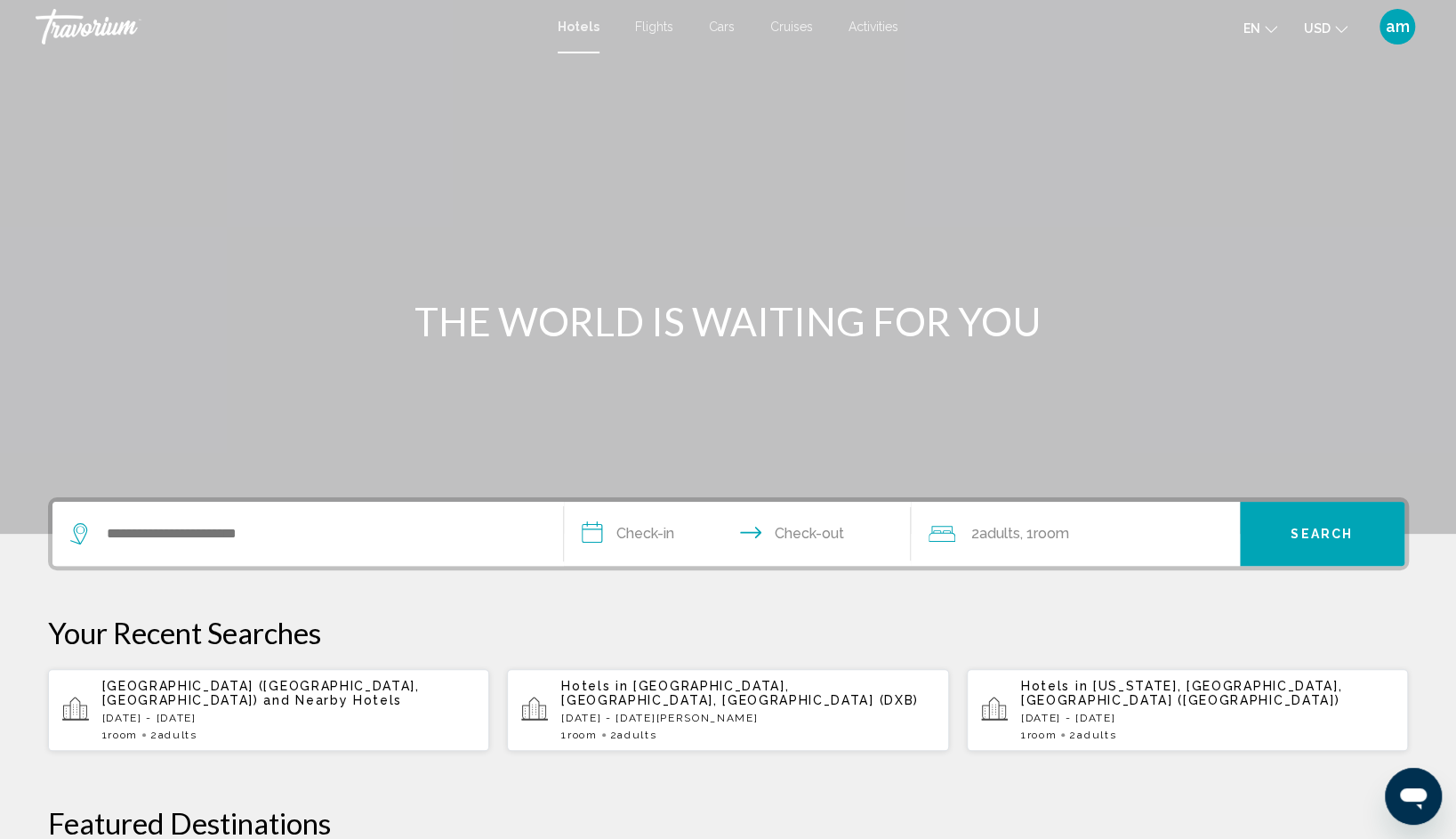
click at [257, 548] on div "Search widget" at bounding box center [308, 533] width 475 height 64
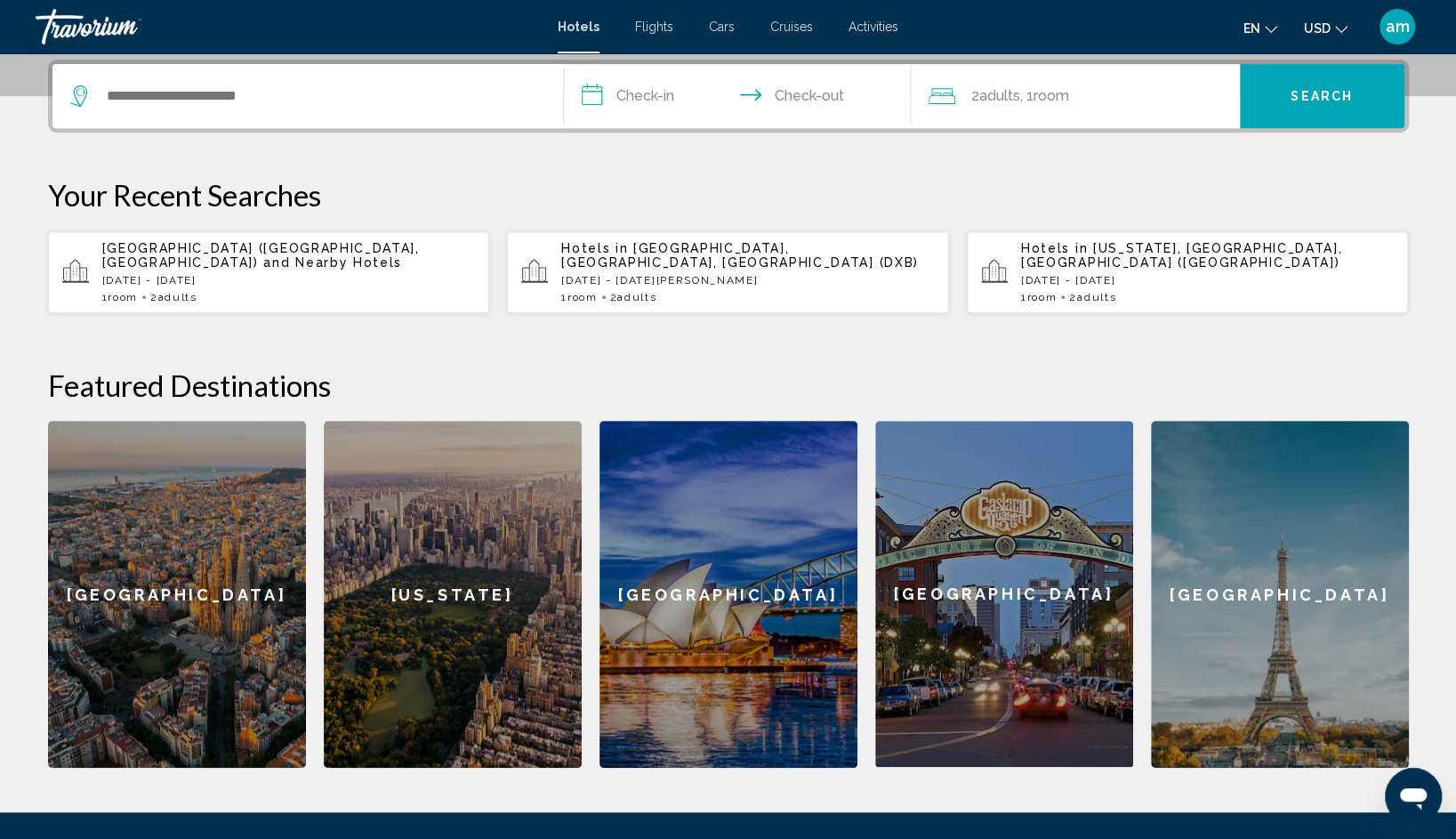
scroll to position [439, 0]
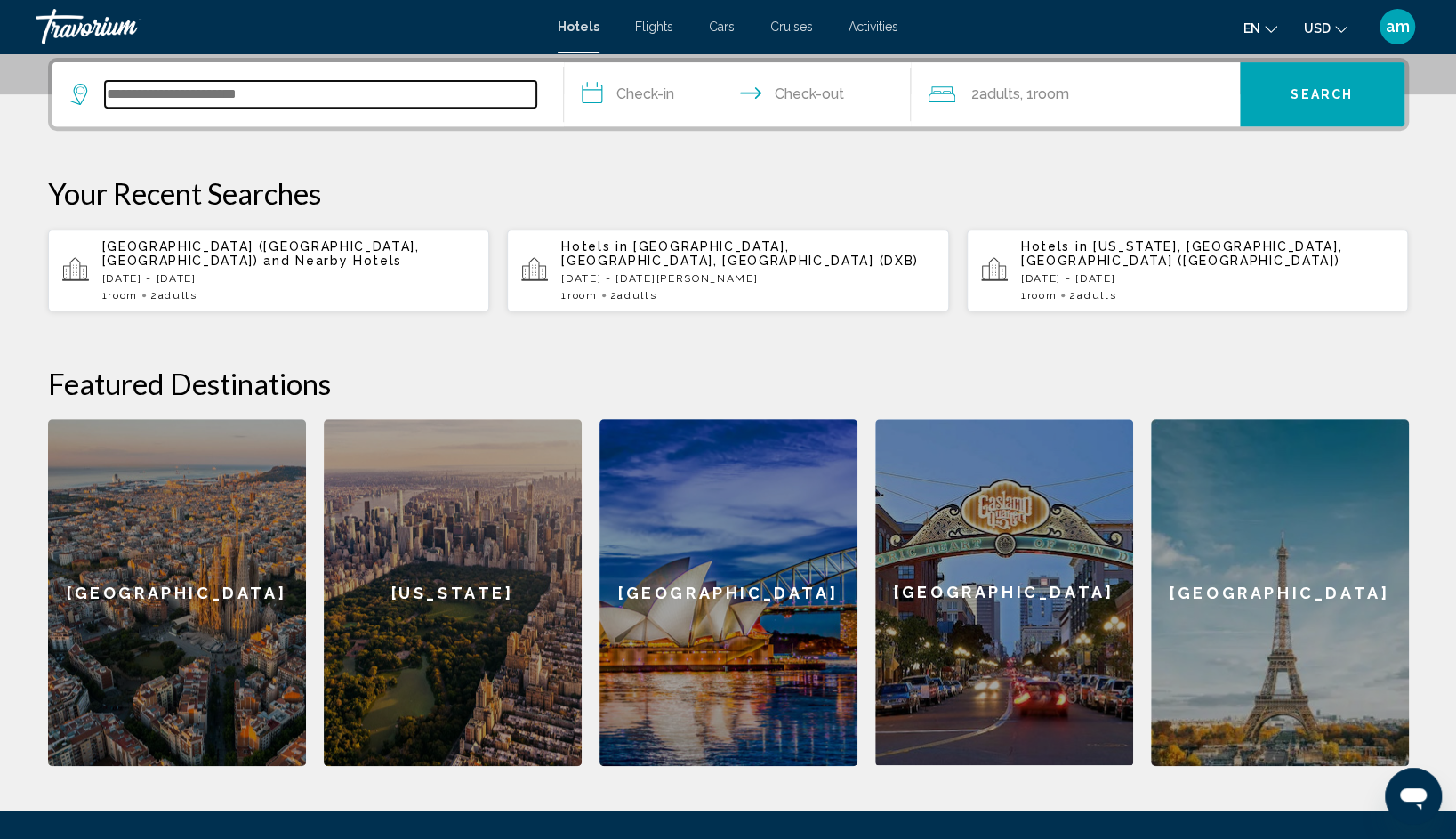
click at [188, 100] on input "Search widget" at bounding box center [320, 94] width 431 height 26
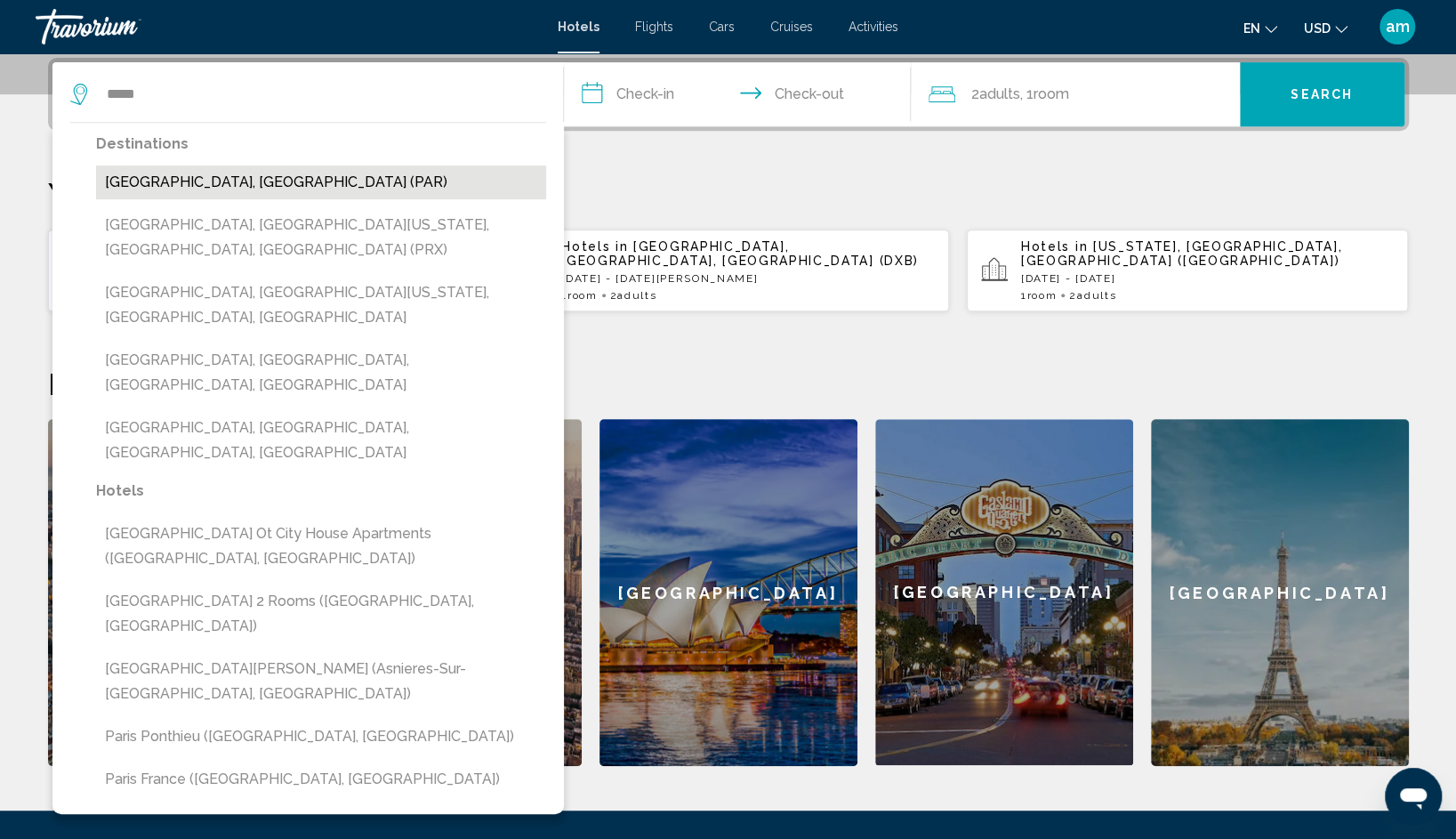
click at [173, 189] on button "[GEOGRAPHIC_DATA], [GEOGRAPHIC_DATA] (PAR)" at bounding box center [320, 182] width 450 height 34
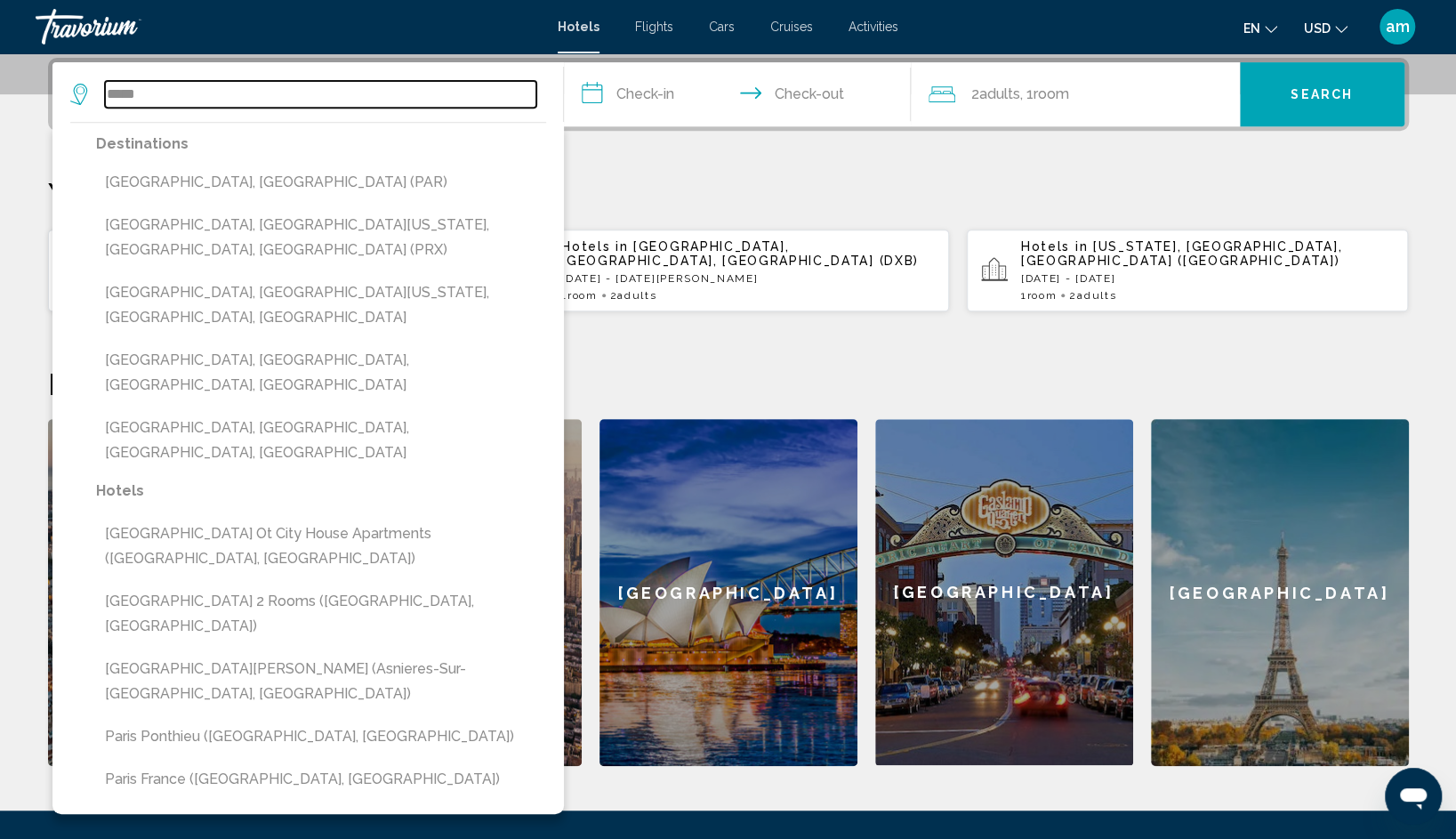
type input "**********"
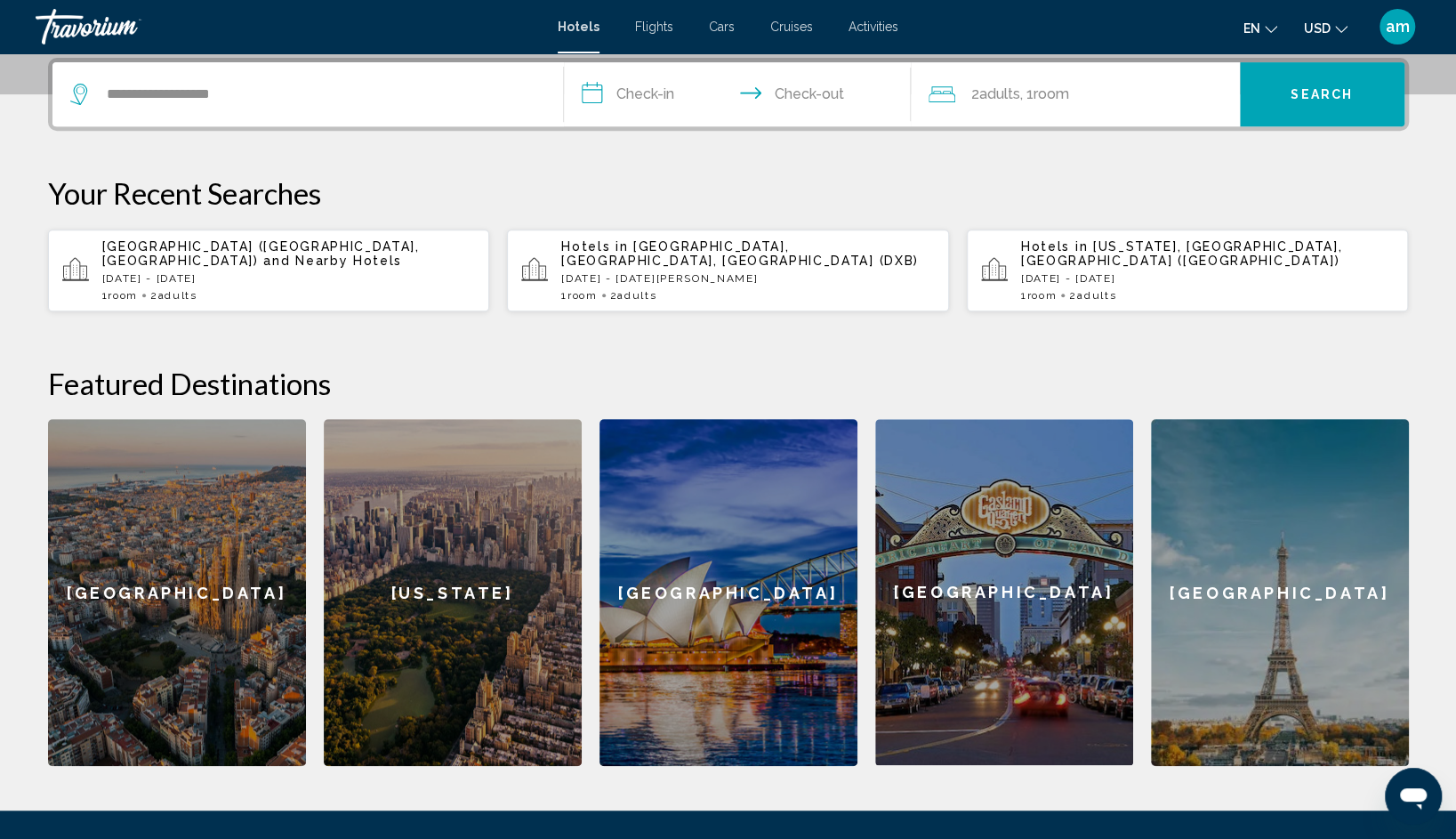
click at [622, 96] on input "**********" at bounding box center [741, 97] width 354 height 69
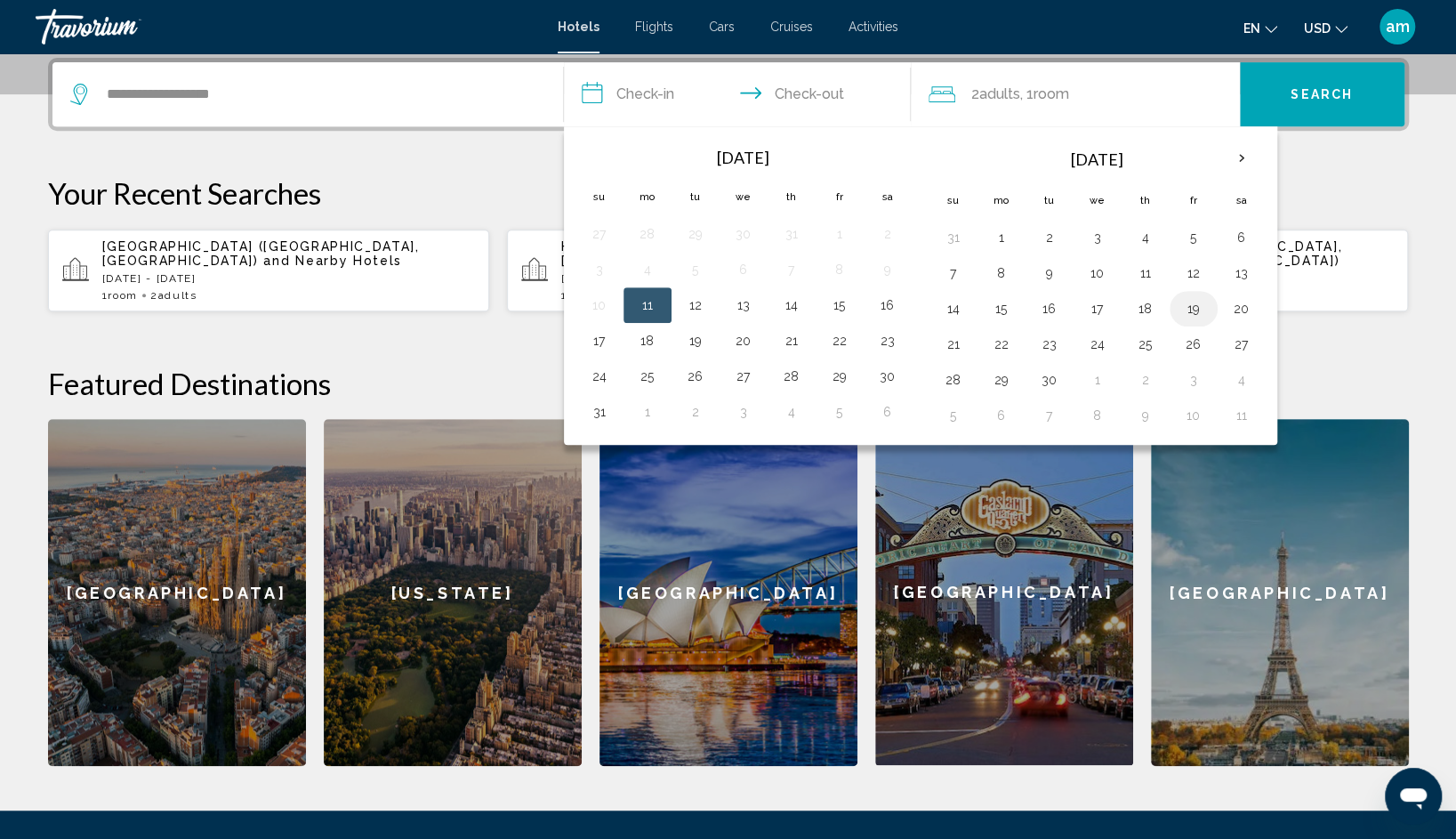
click at [1188, 297] on button "19" at bounding box center [1193, 308] width 28 height 25
click at [954, 339] on button "21" at bounding box center [953, 343] width 28 height 25
type input "**********"
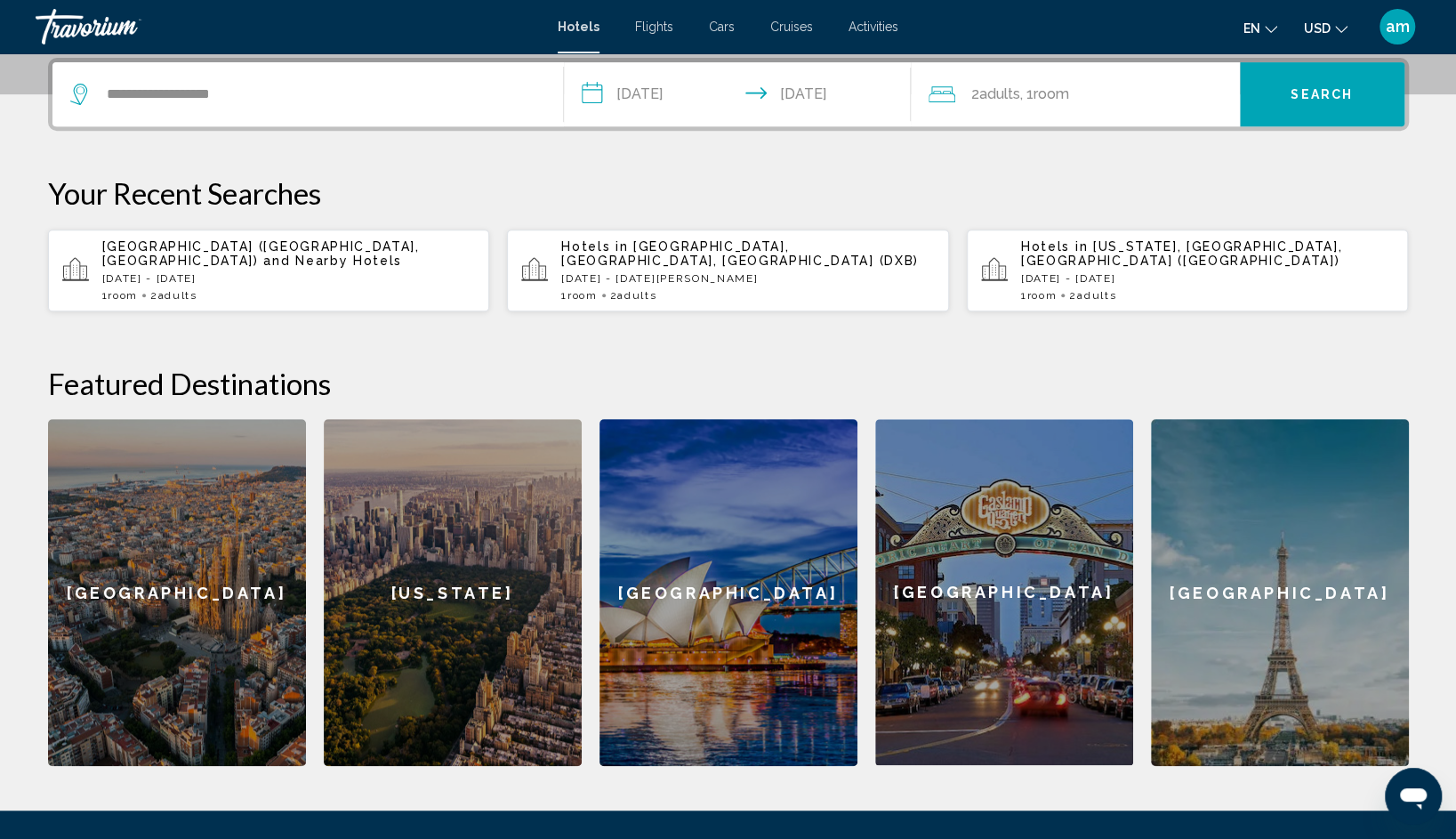
click at [969, 110] on div "2 Adult Adults , 1 Room rooms" at bounding box center [1084, 94] width 311 height 64
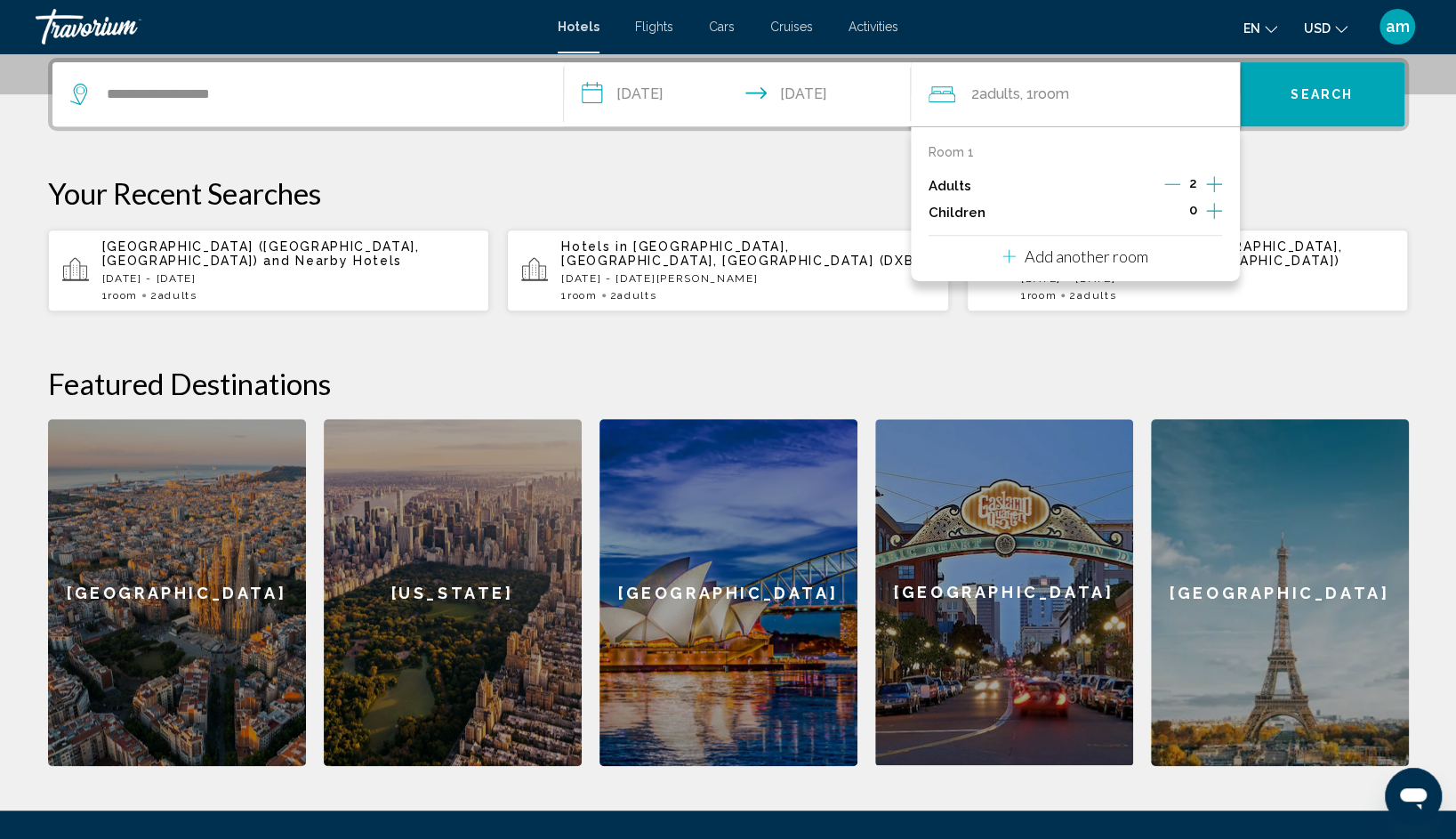
click at [1216, 181] on icon "Increment adults" at bounding box center [1214, 184] width 16 height 21
click at [1218, 181] on icon "Increment adults" at bounding box center [1214, 184] width 16 height 21
click at [1269, 113] on button "Search" at bounding box center [1322, 94] width 164 height 64
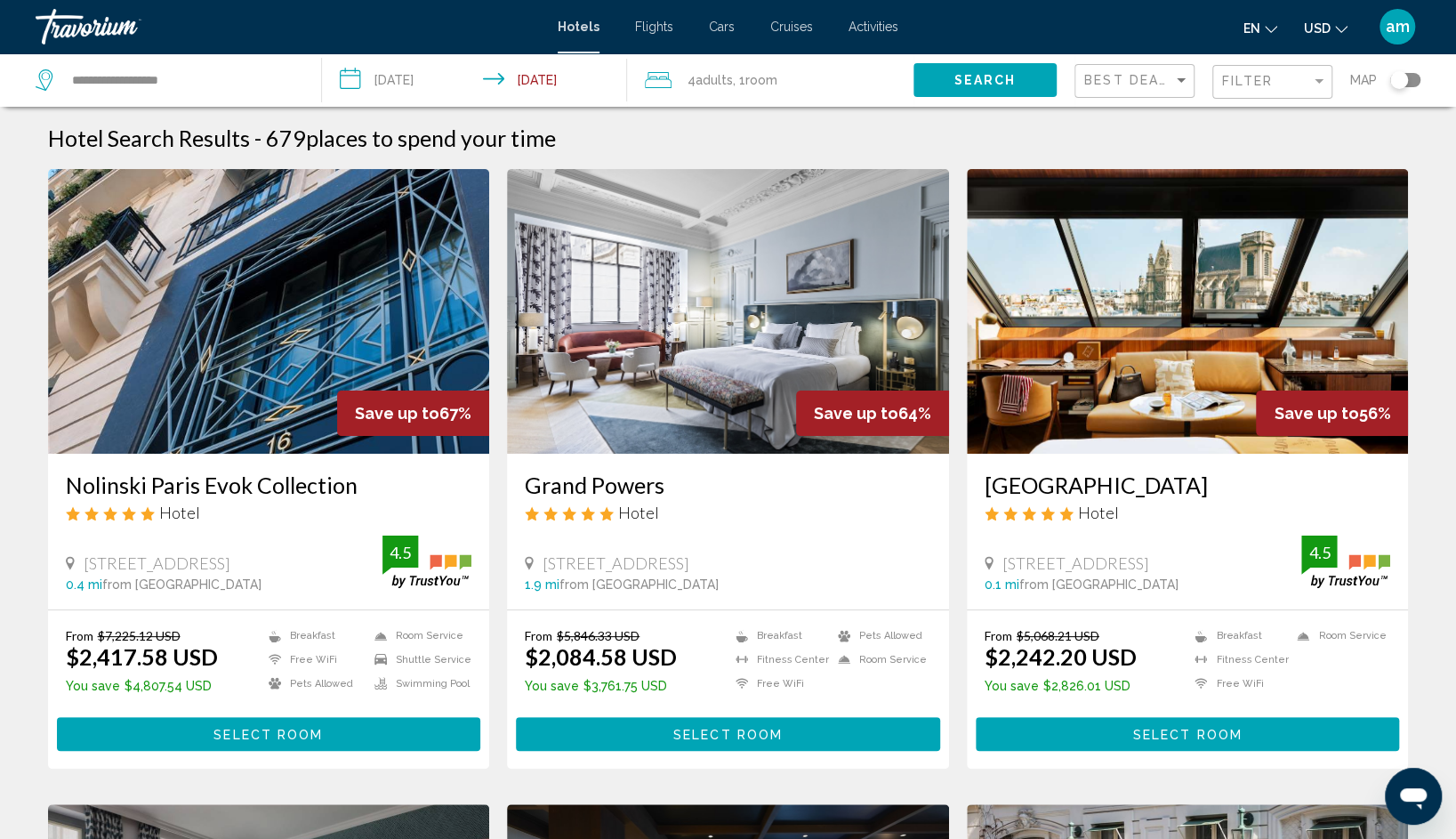
click at [1253, 95] on div "Filter" at bounding box center [1274, 82] width 105 height 33
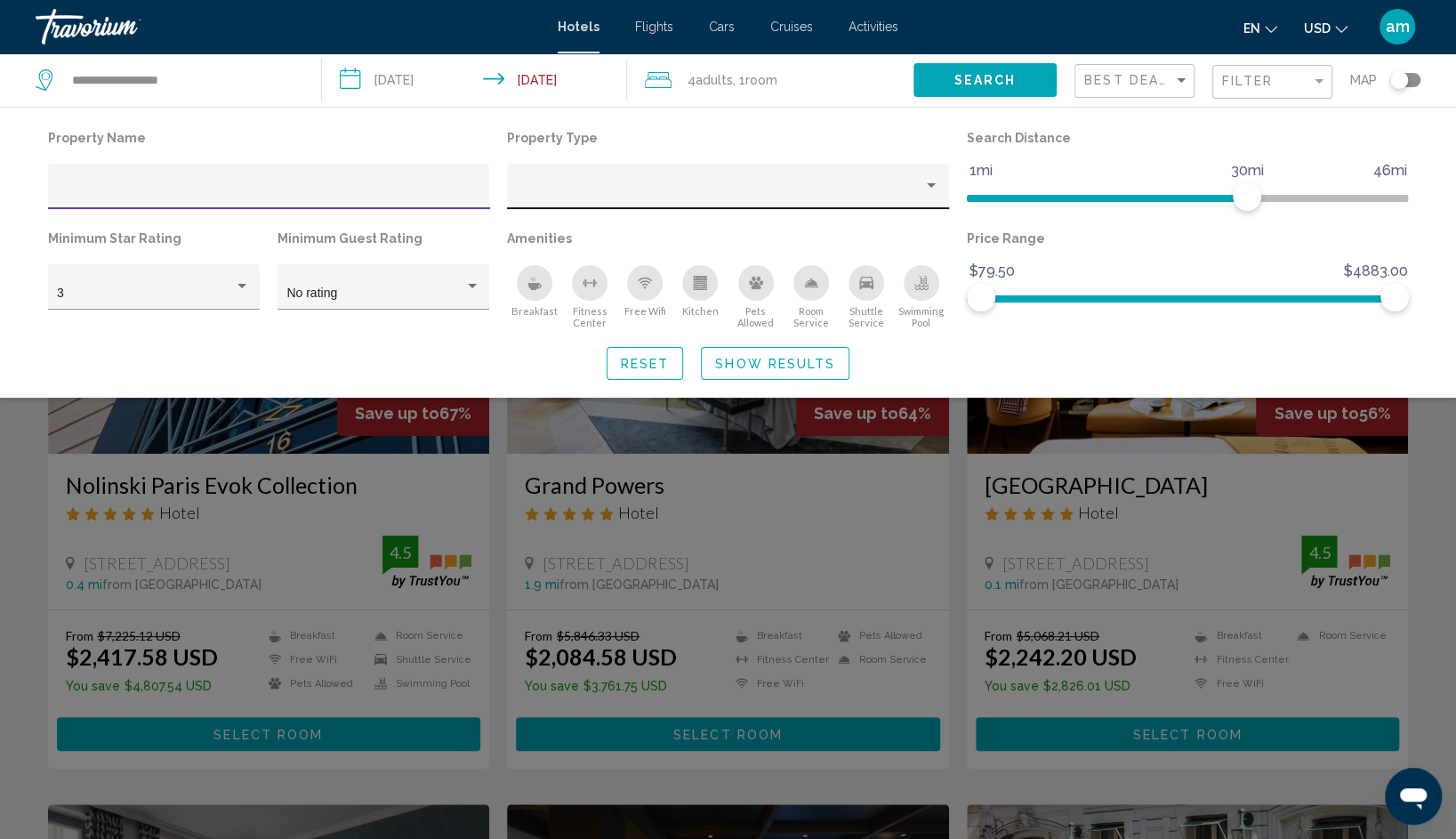
click at [771, 196] on div "Property type" at bounding box center [720, 194] width 407 height 15
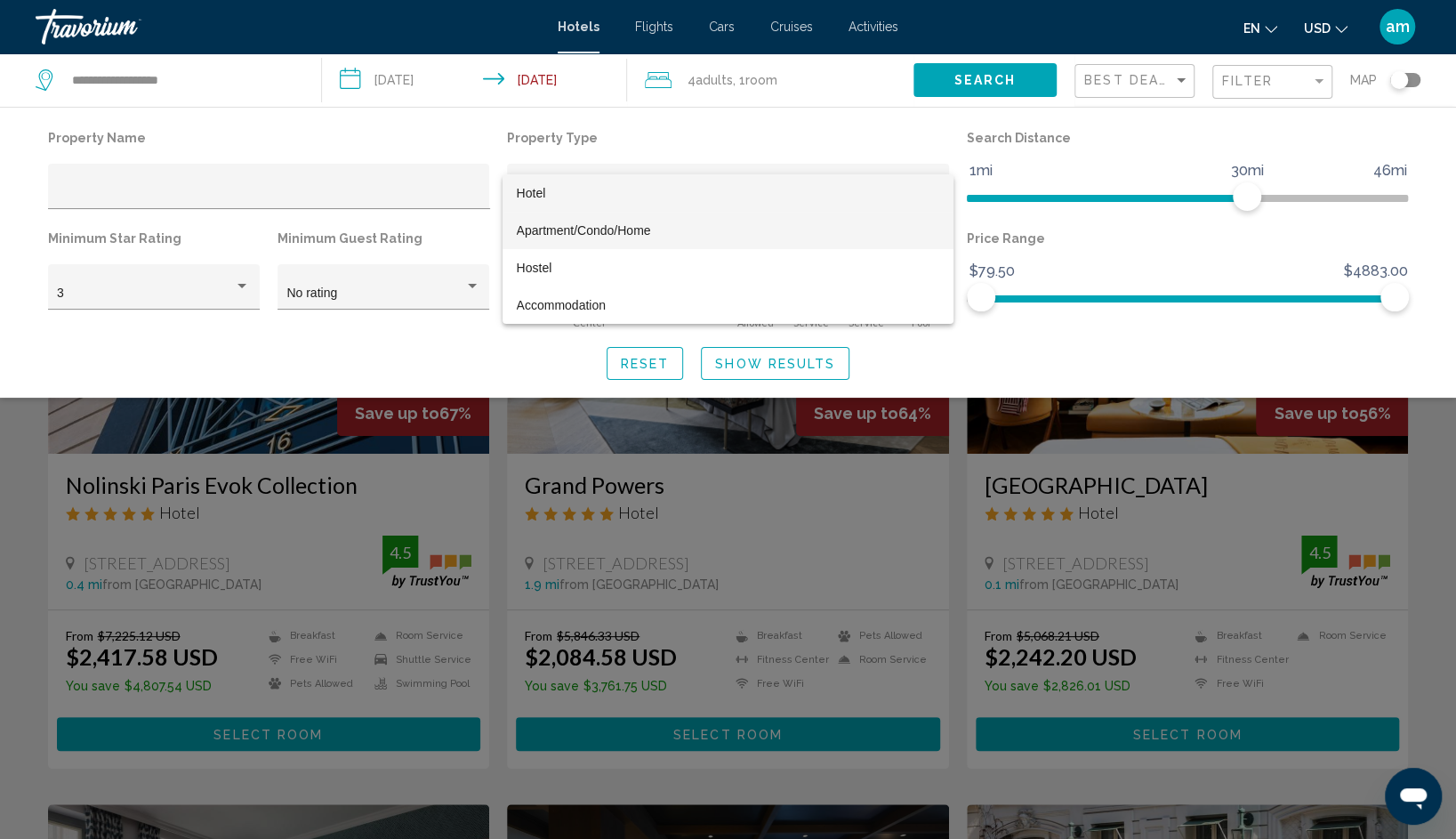
click at [687, 227] on span "Apartment/Condo/Home" at bounding box center [728, 230] width 424 height 37
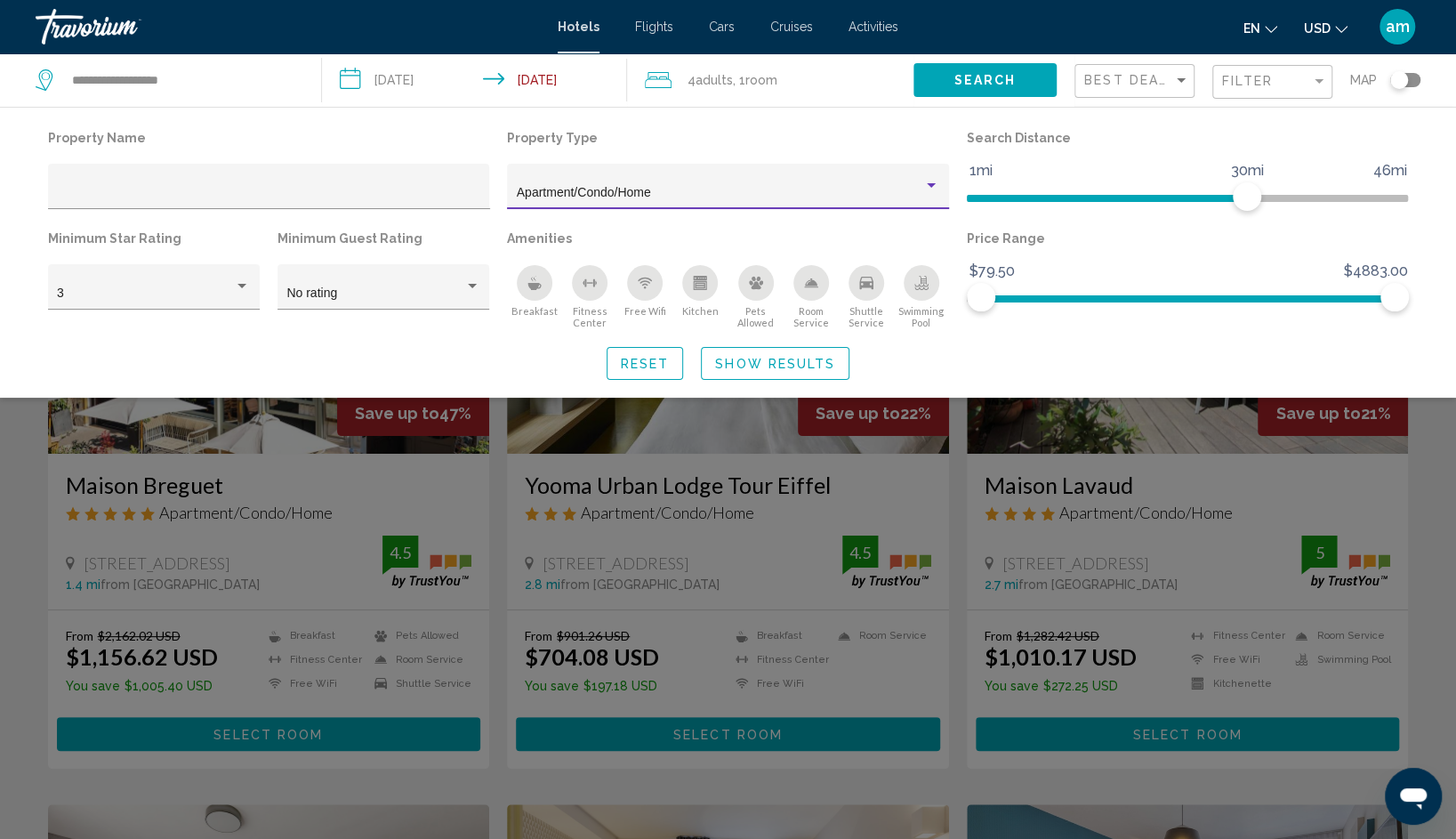
click at [757, 354] on button "Show Results" at bounding box center [775, 363] width 149 height 33
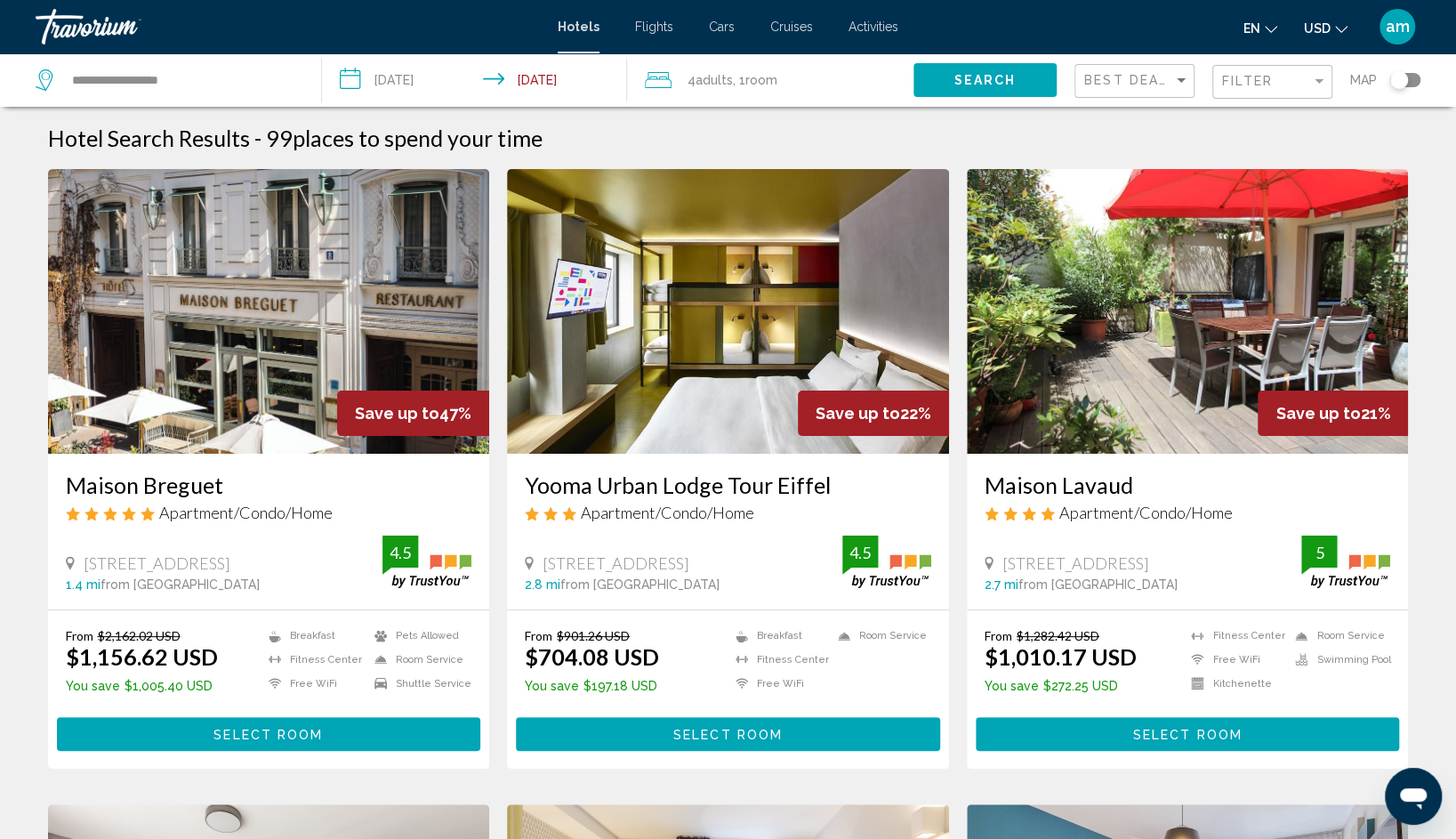
click at [1333, 24] on button "USD USD ($) MXN (Mex$) CAD (Can$) GBP (£) EUR (€) AUD (A$) NZD (NZ$) CNY (CN¥)" at bounding box center [1325, 28] width 44 height 26
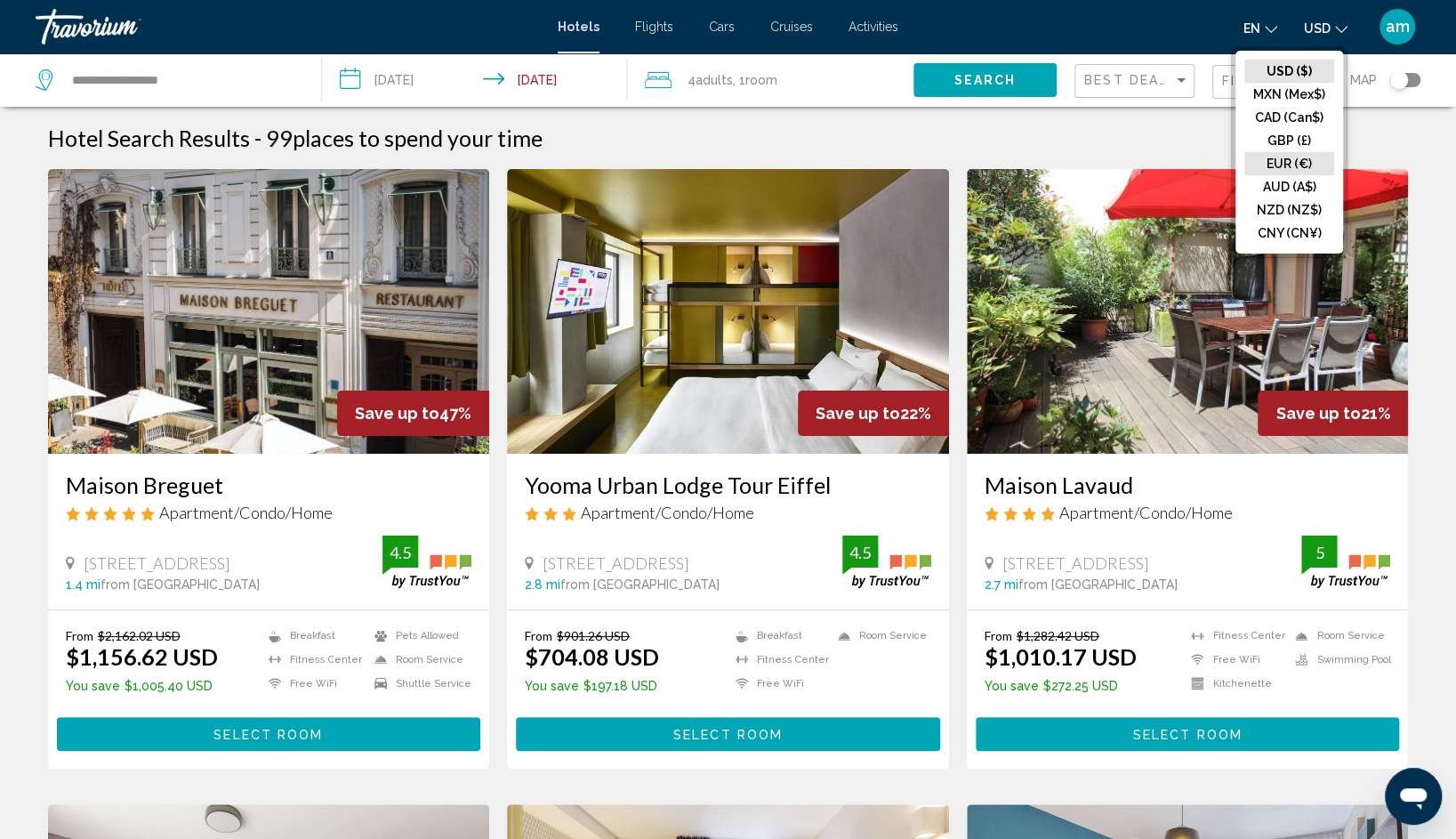
click at [1294, 168] on button "EUR (€)" at bounding box center [1289, 163] width 89 height 23
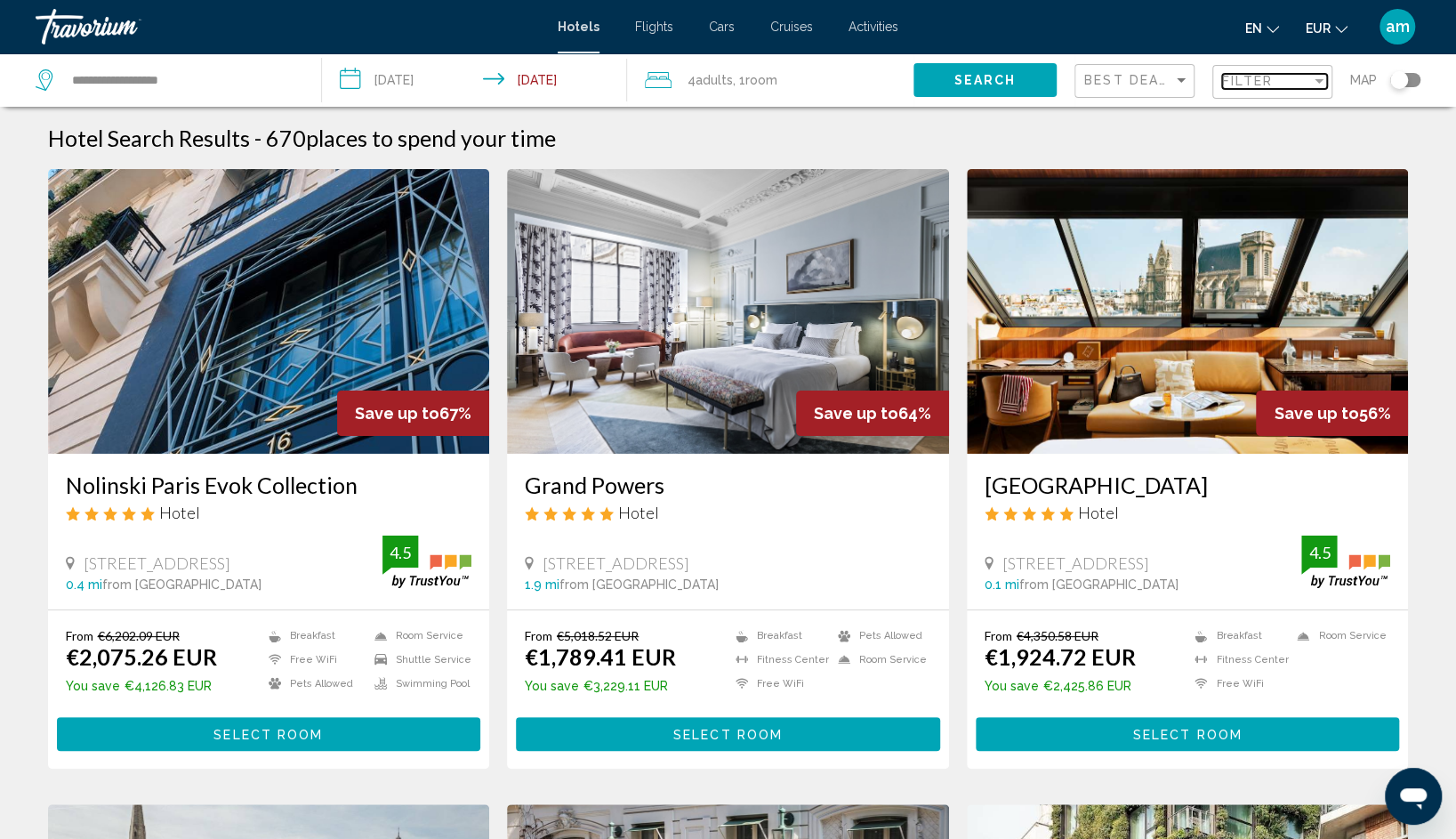
click at [1222, 82] on span "Filter" at bounding box center [1248, 81] width 51 height 15
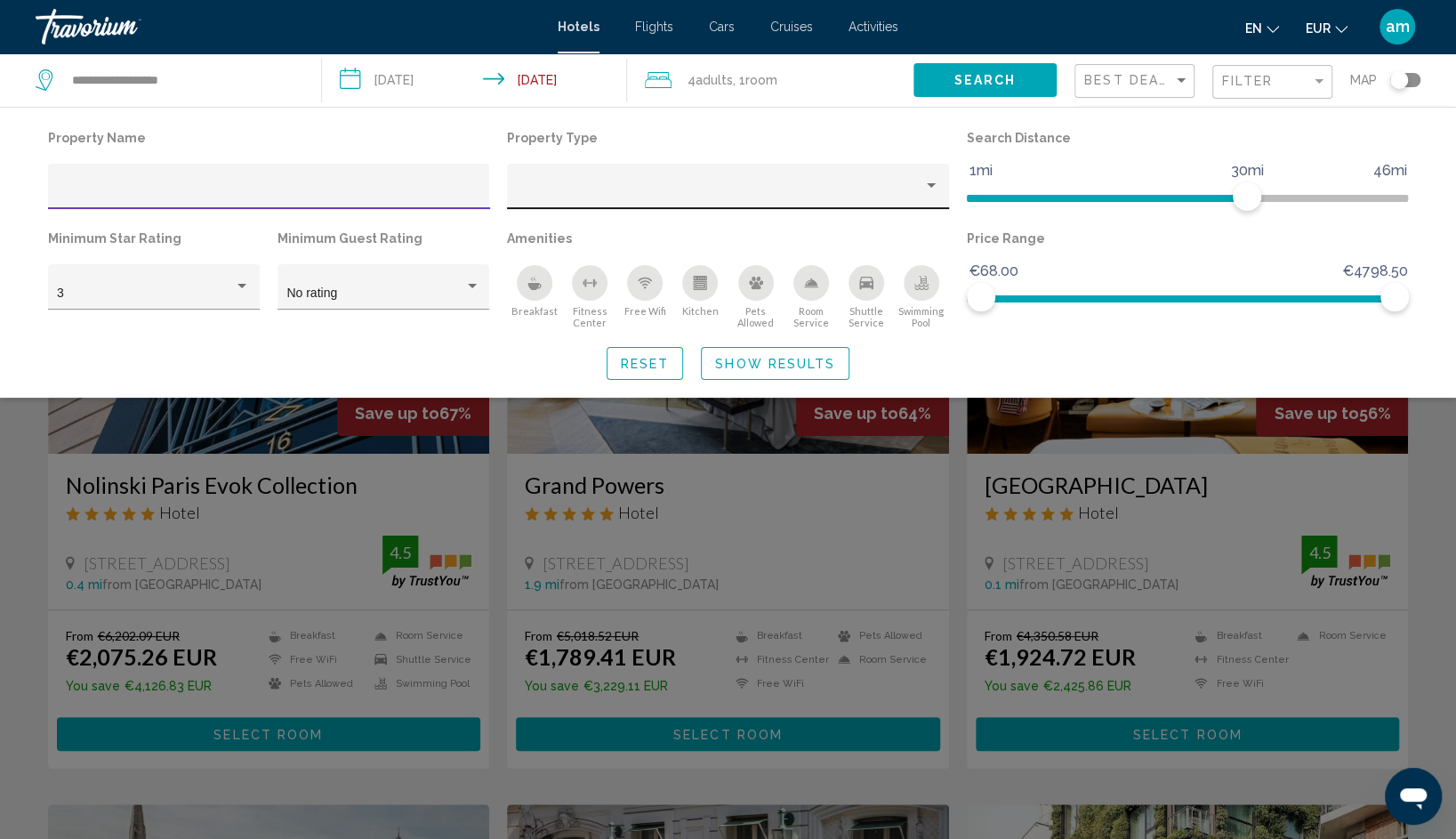
click at [742, 193] on div "Property type" at bounding box center [720, 194] width 407 height 15
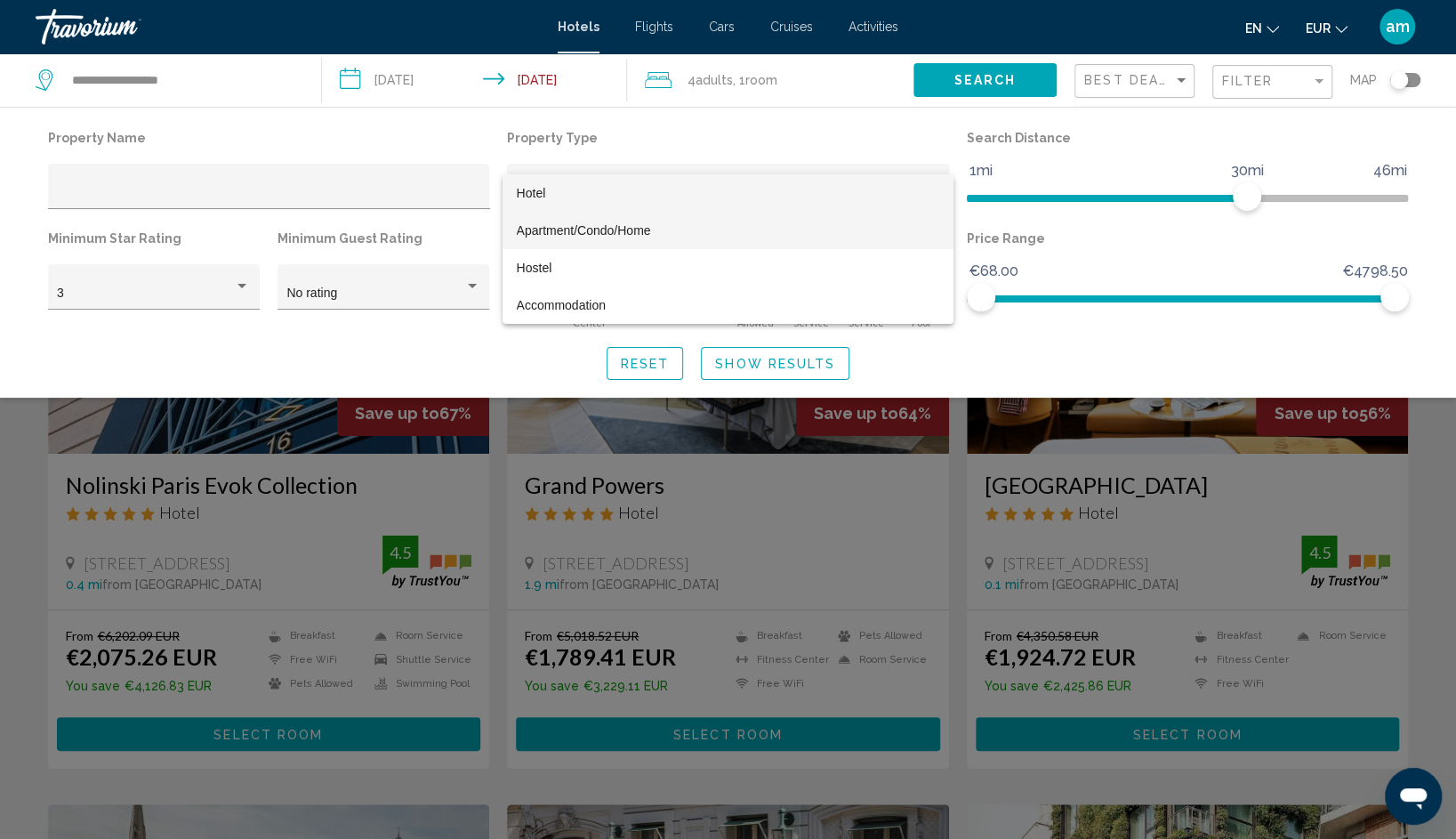
click at [619, 224] on span "Apartment/Condo/Home" at bounding box center [583, 231] width 134 height 15
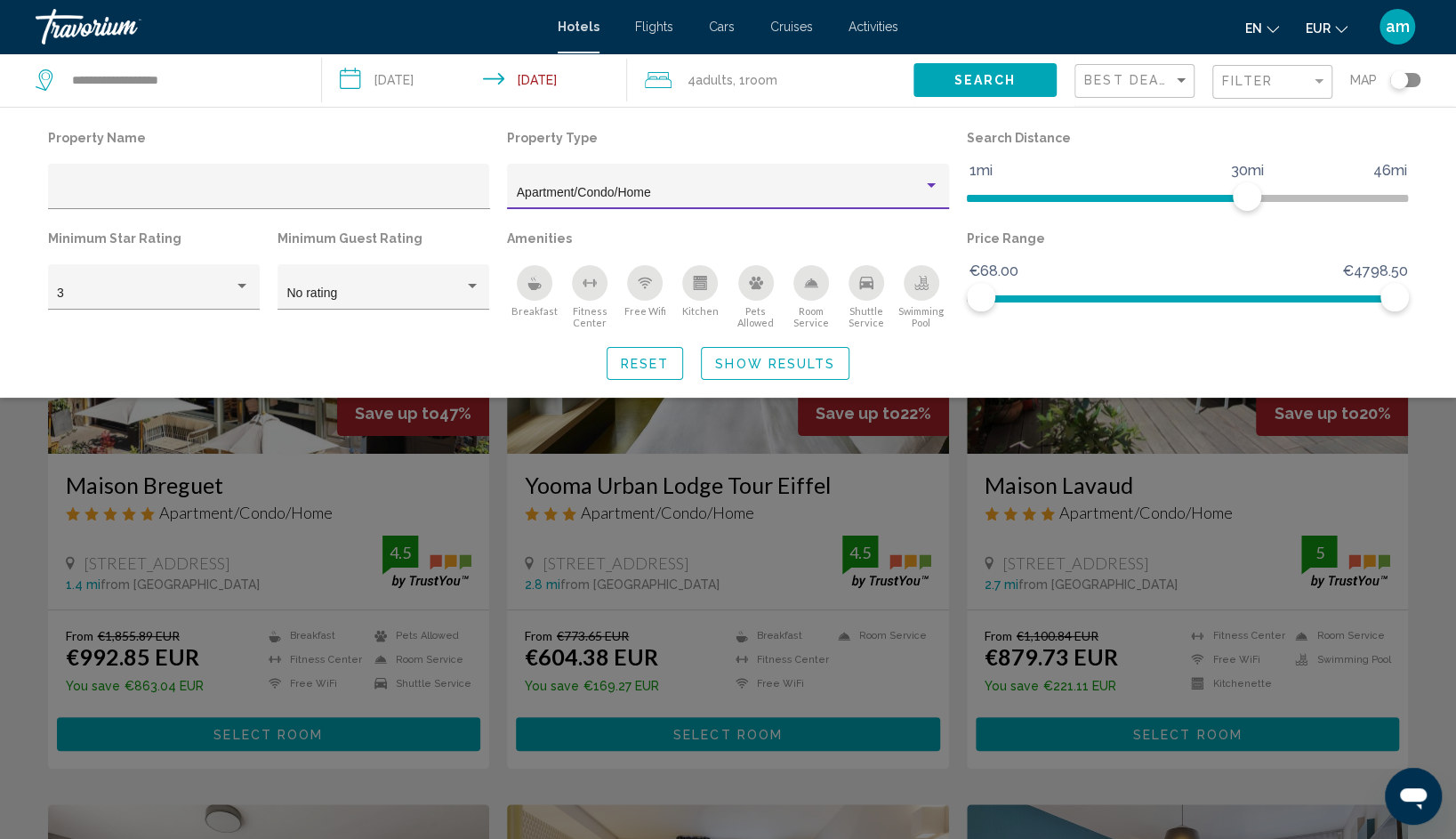
click at [734, 351] on button "Show Results" at bounding box center [775, 363] width 149 height 33
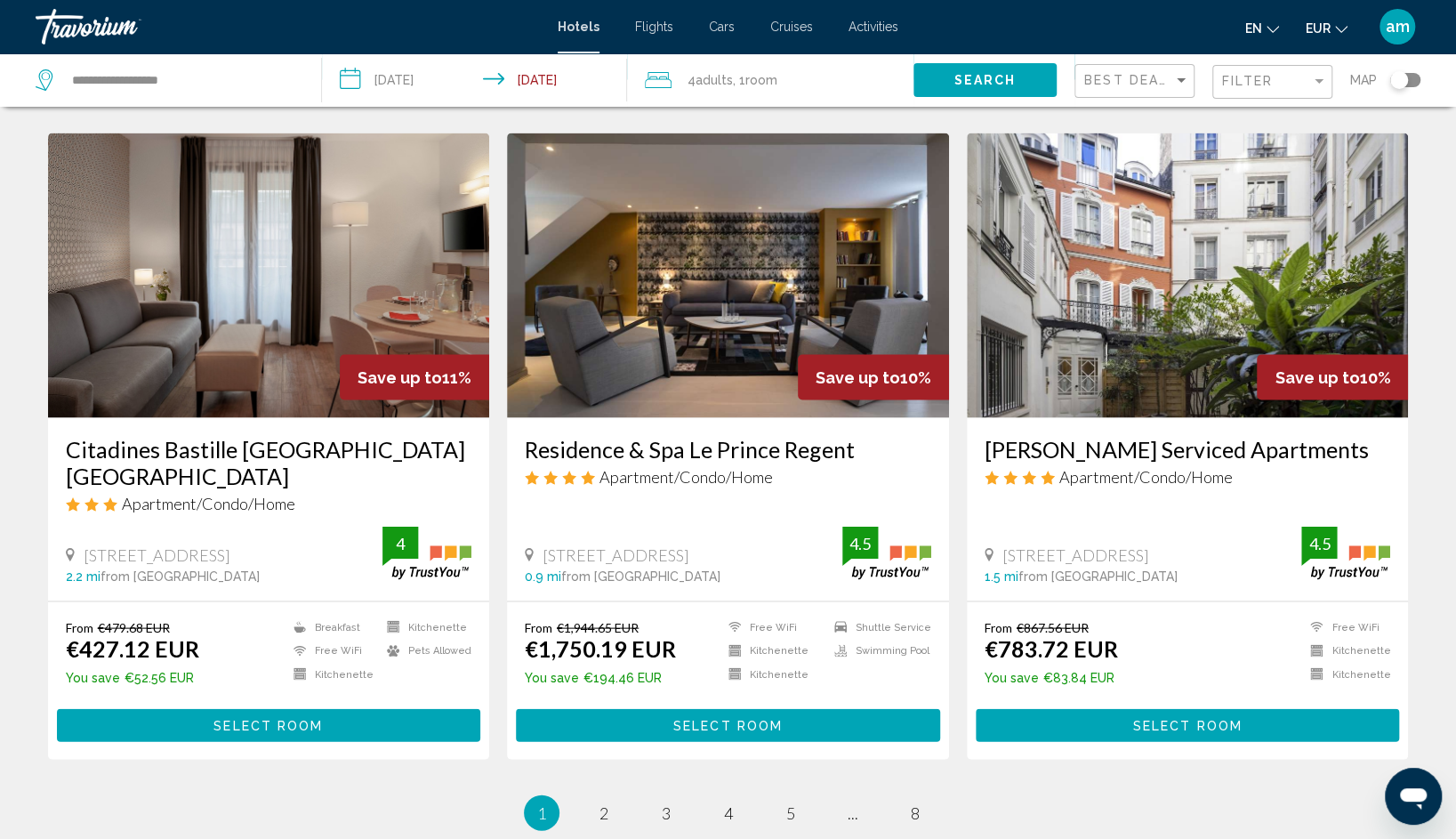
scroll to position [2046, 0]
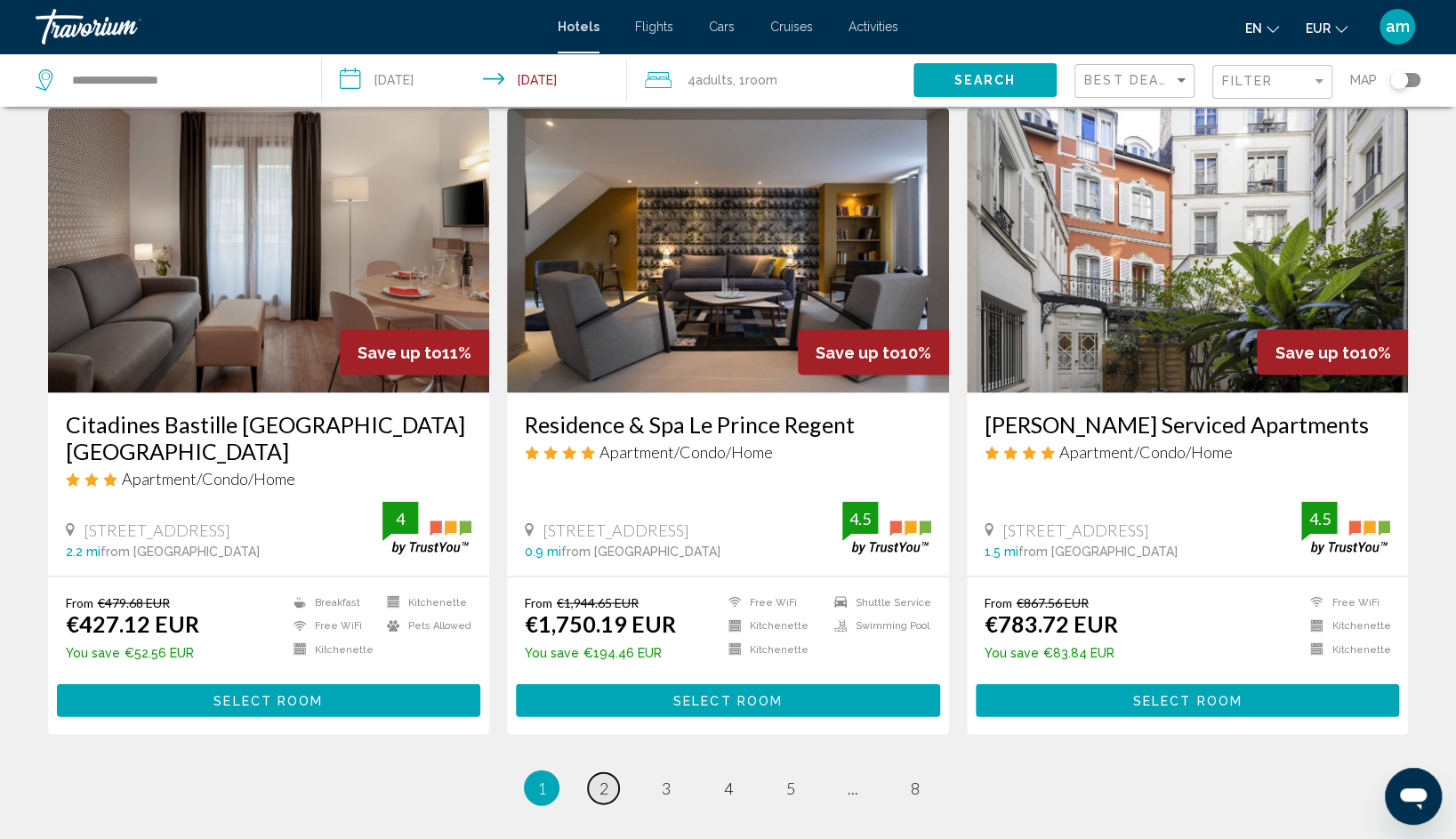
click at [600, 777] on span "2" at bounding box center [604, 786] width 9 height 19
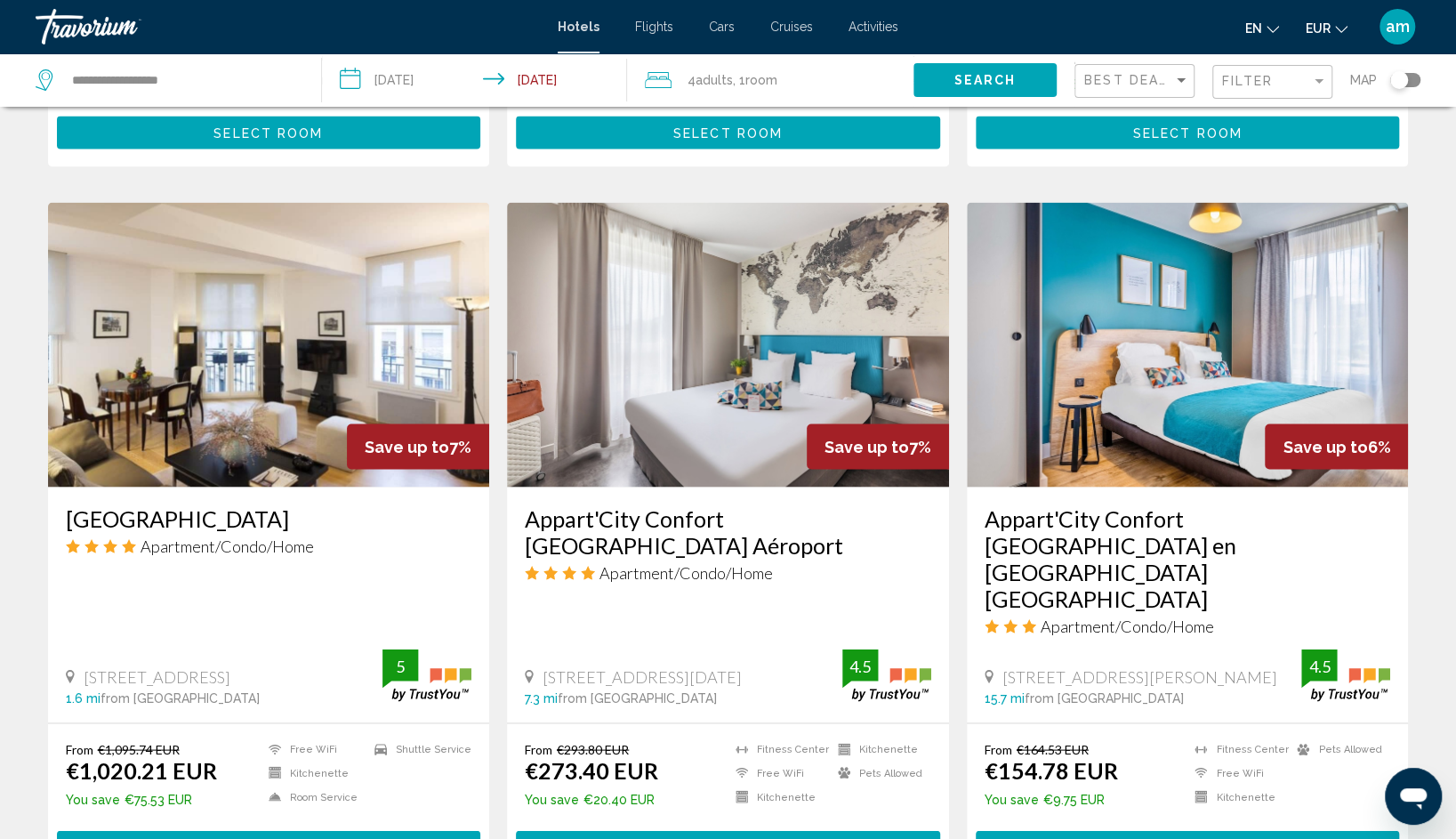
scroll to position [1956, 0]
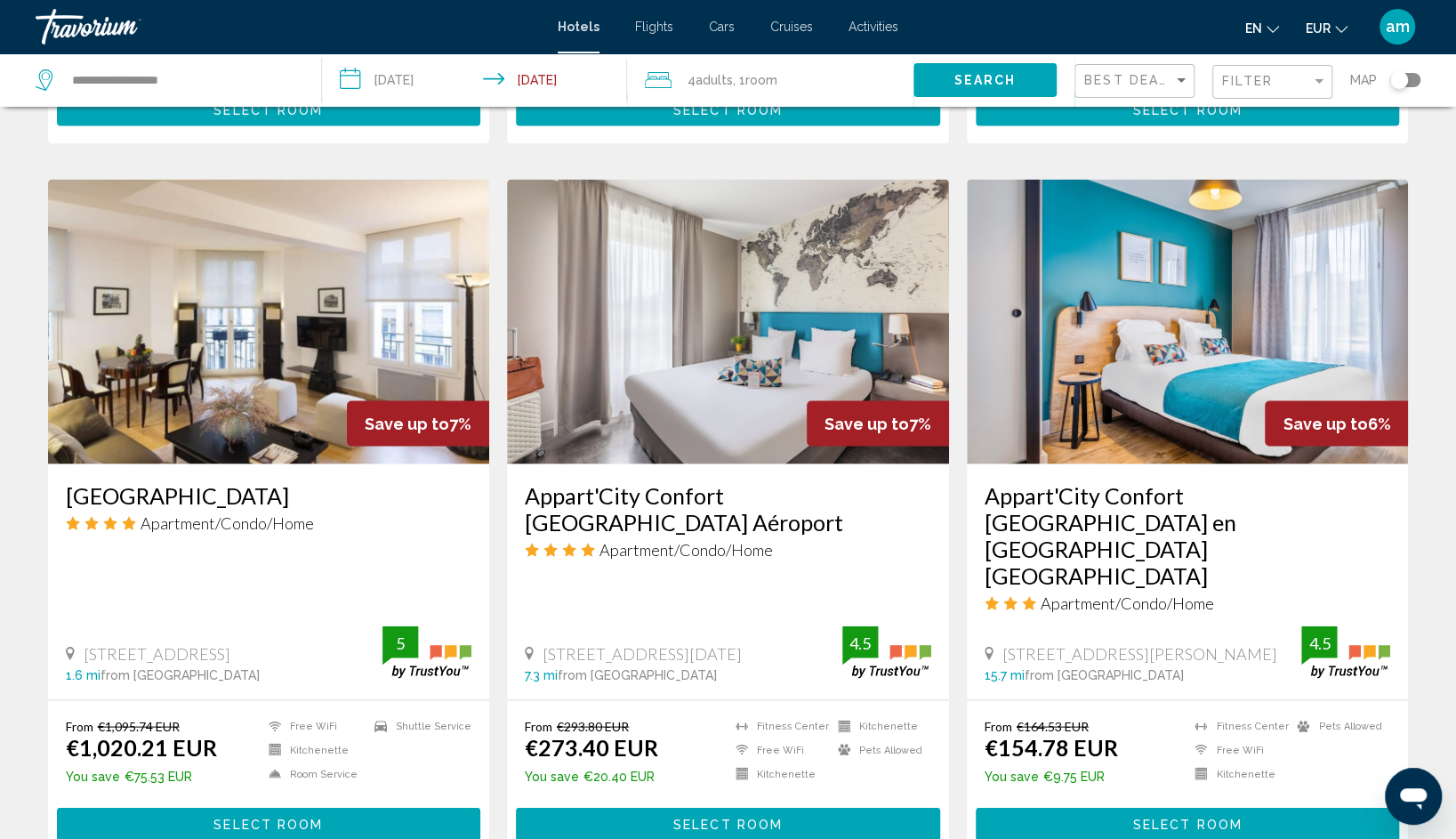
drag, startPoint x: 1122, startPoint y: 519, endPoint x: 1122, endPoint y: 503, distance: 16.0
click at [1122, 593] on span "Apartment/Condo/Home" at bounding box center [1127, 602] width 173 height 19
click at [1123, 489] on h3 "Appart'City Confort [GEOGRAPHIC_DATA] en [GEOGRAPHIC_DATA] [GEOGRAPHIC_DATA]" at bounding box center [1187, 534] width 406 height 107
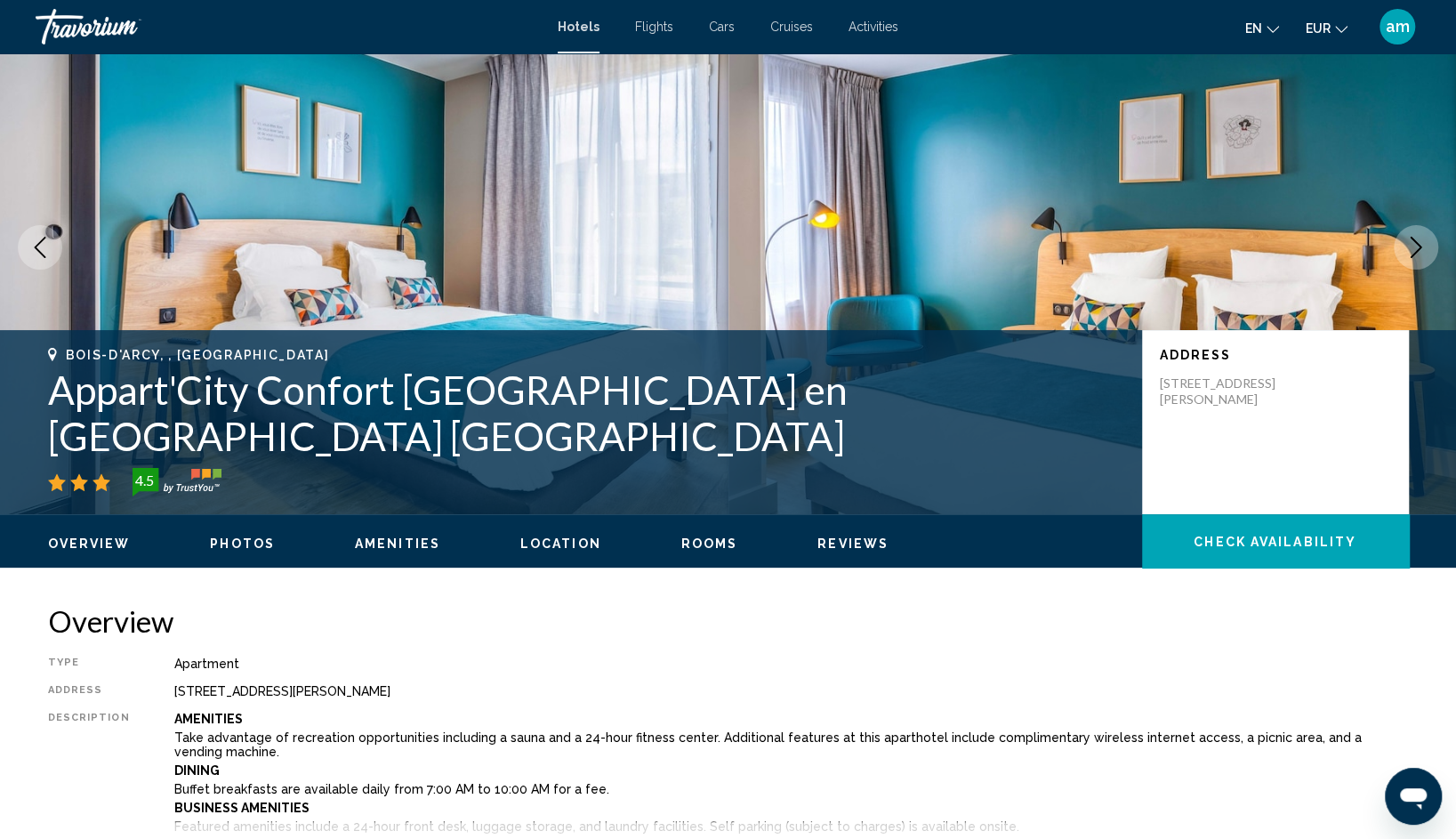
scroll to position [267, 0]
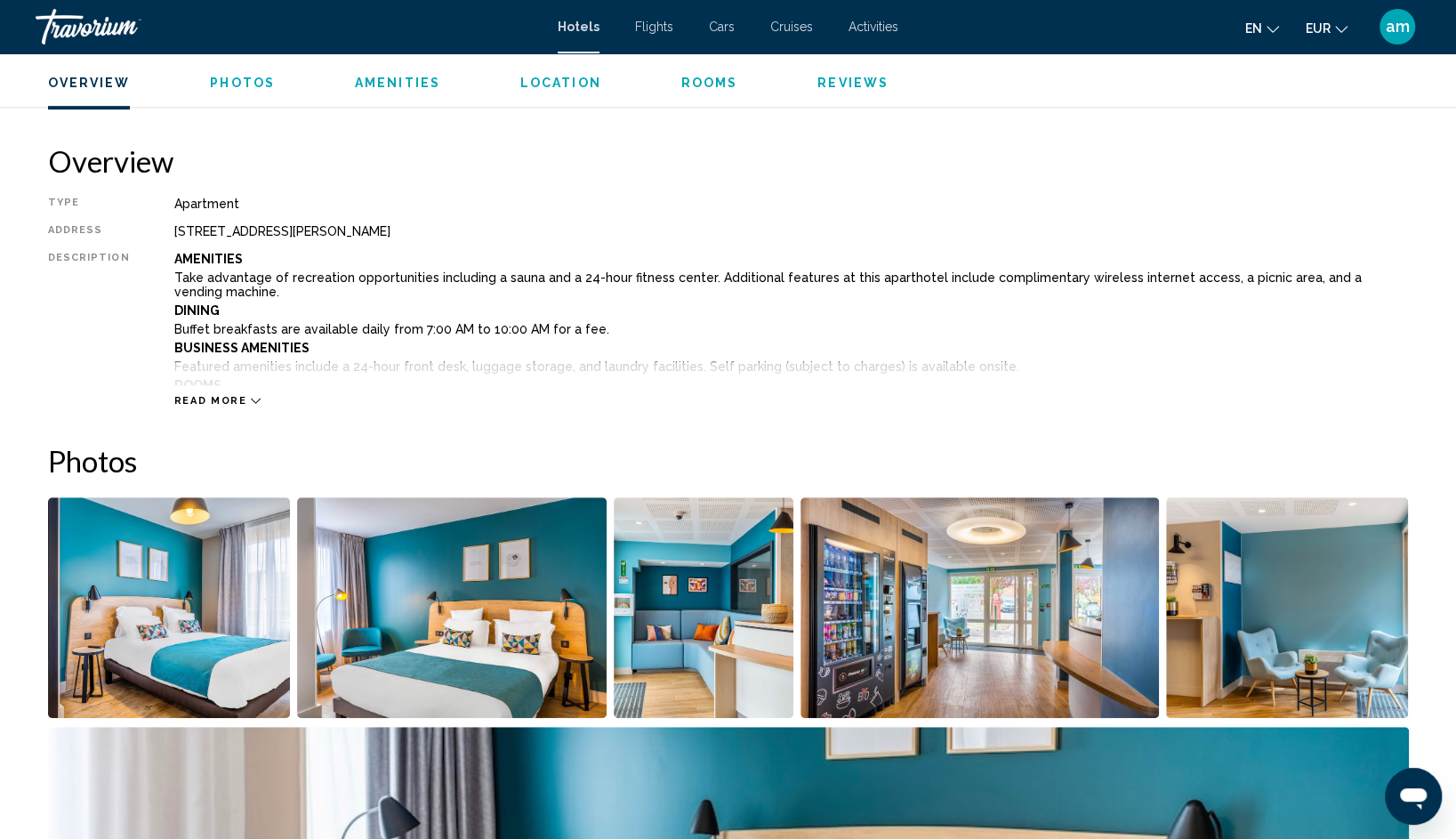
click at [544, 75] on button "Location" at bounding box center [560, 83] width 81 height 16
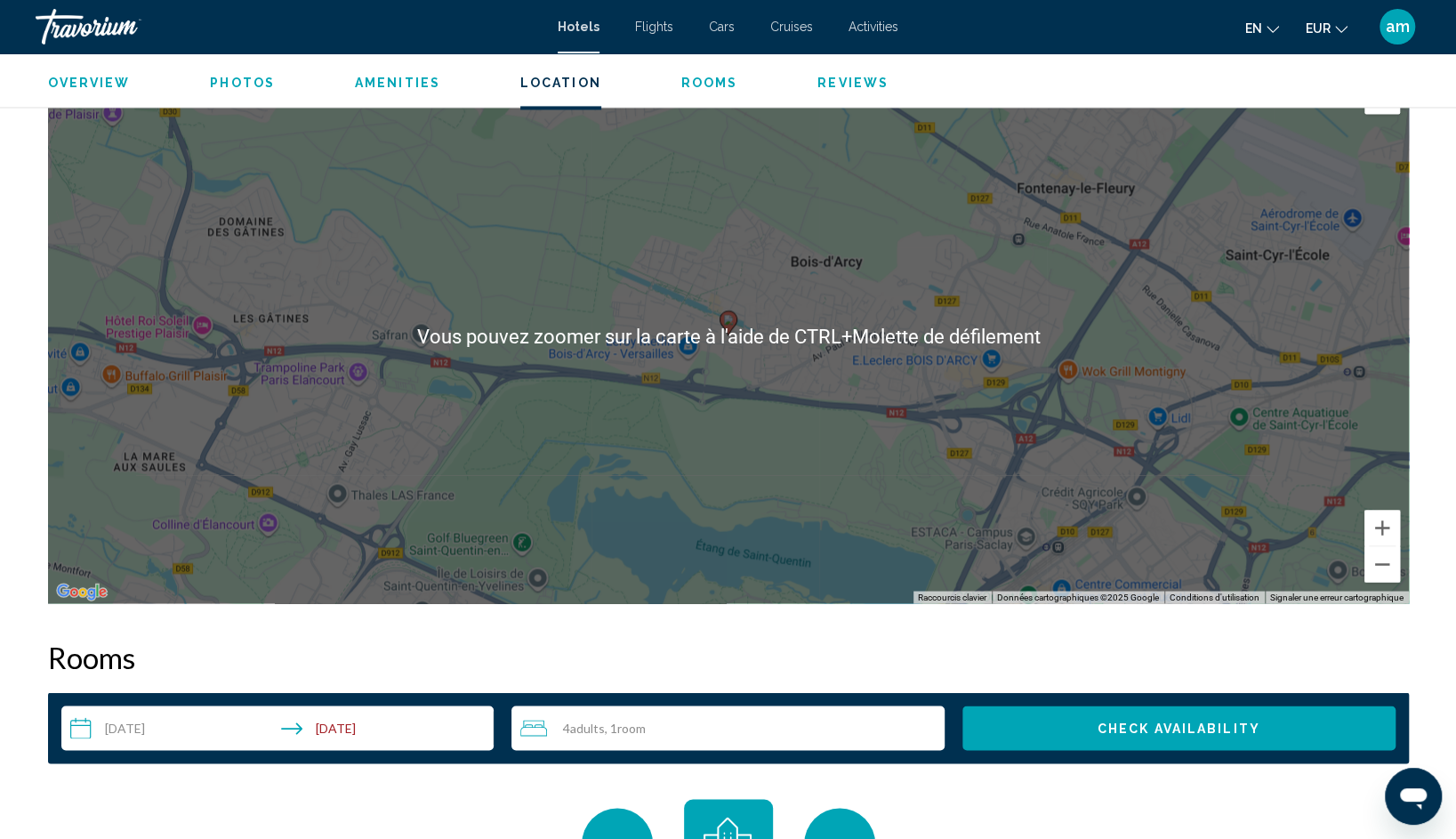
scroll to position [1630, 0]
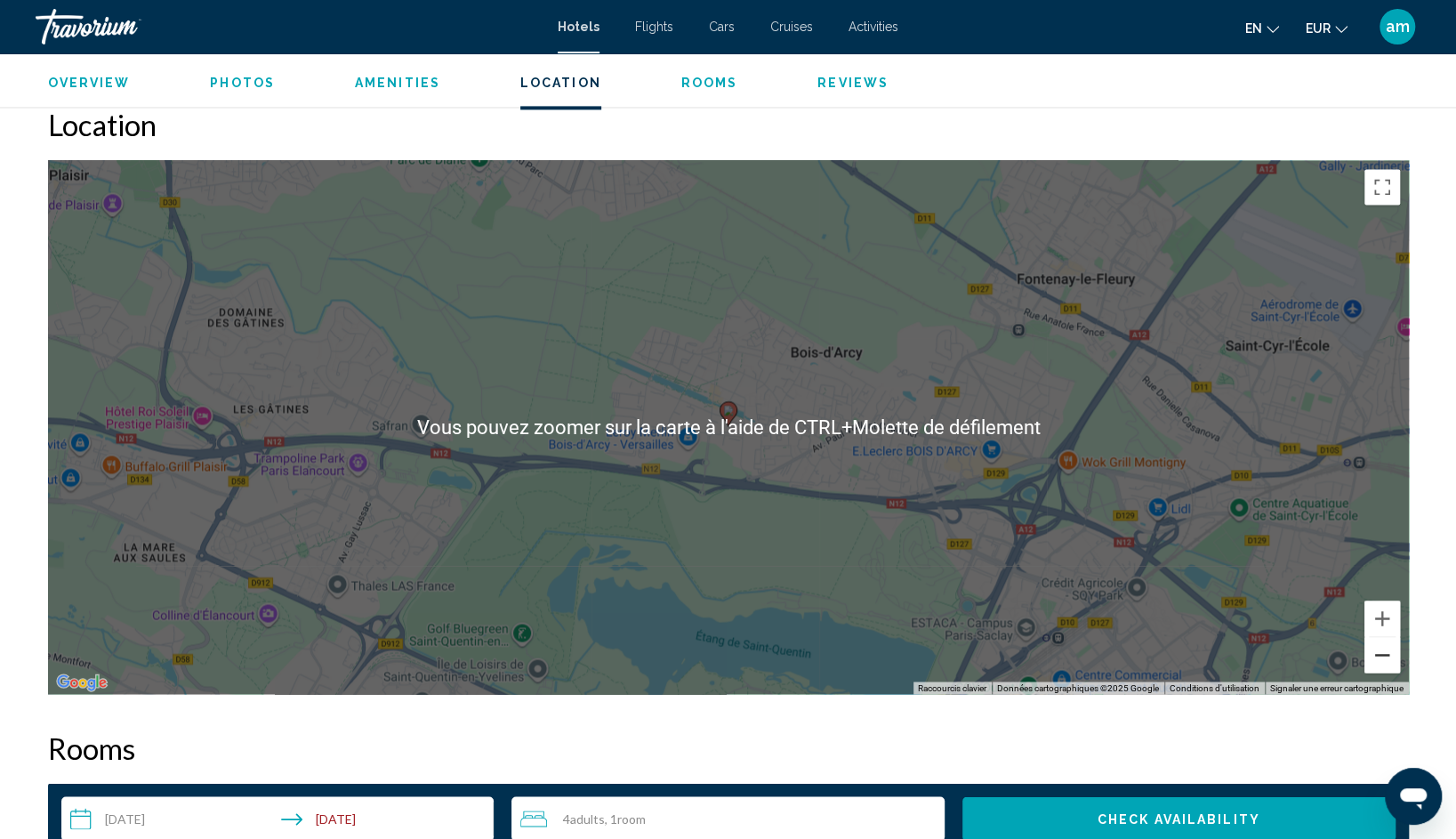
click at [1388, 655] on button "Zoom arrière" at bounding box center [1381, 655] width 36 height 36
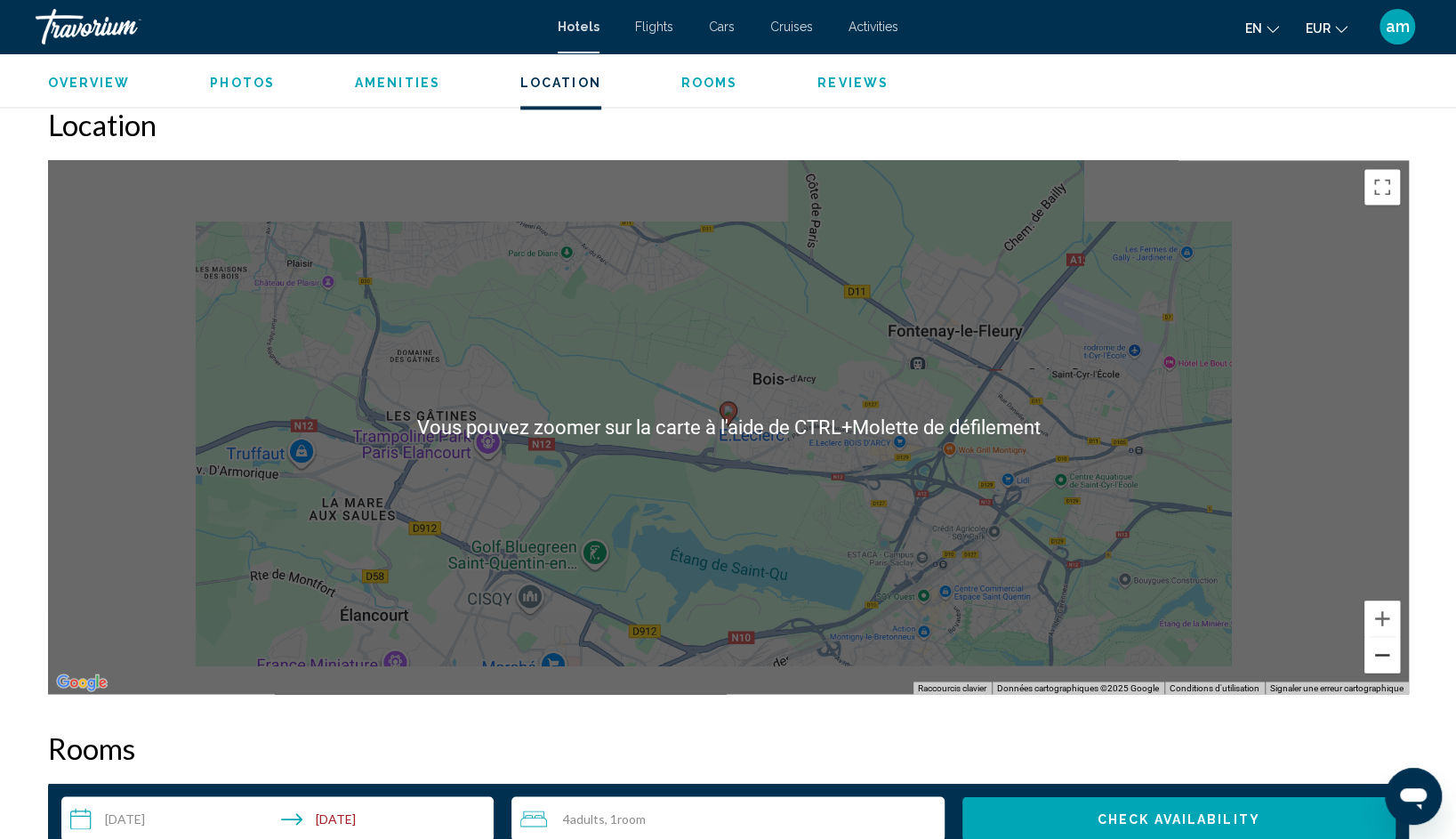
click at [1388, 655] on button "Zoom arrière" at bounding box center [1381, 655] width 36 height 36
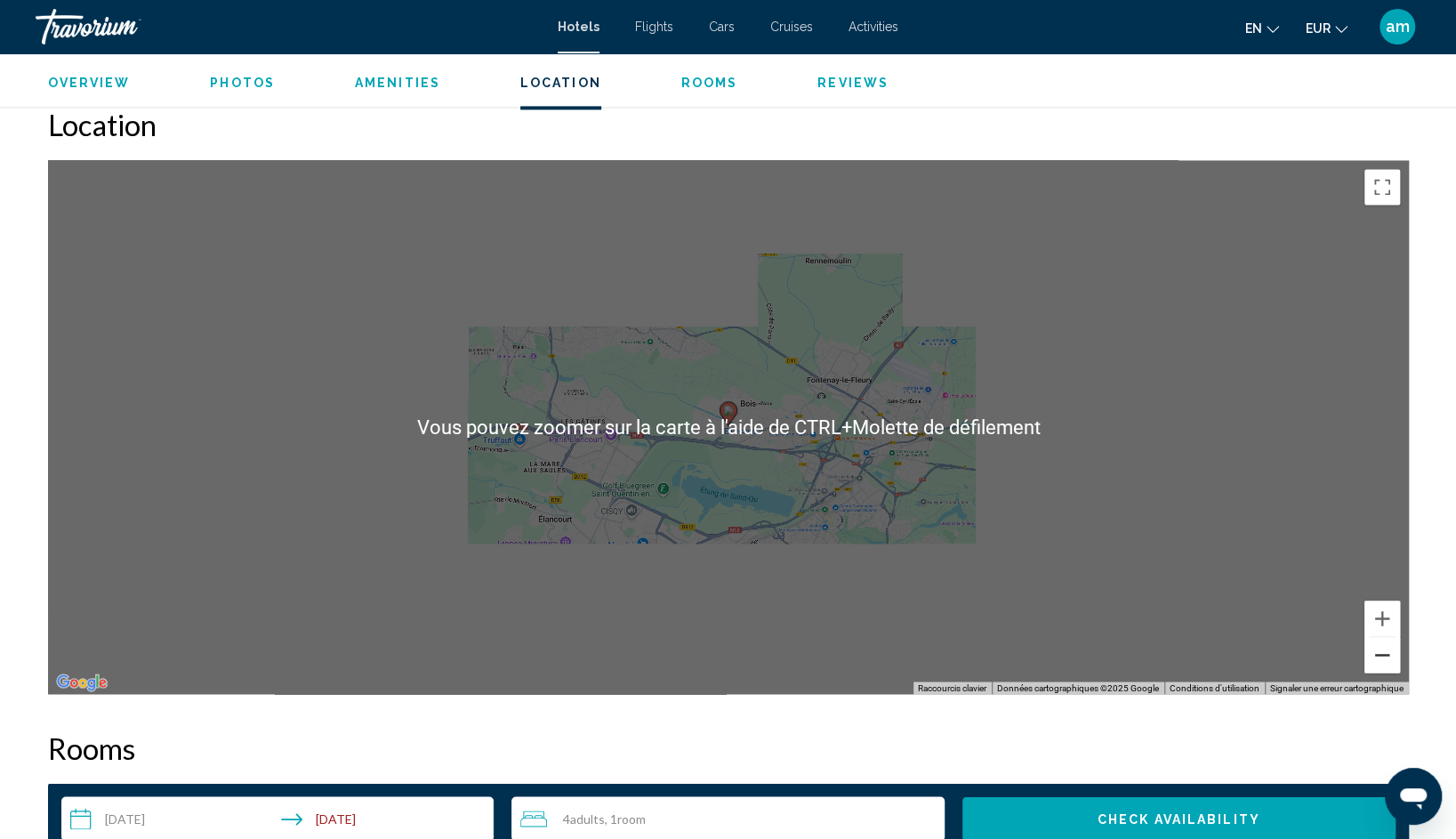
click at [1388, 655] on button "Zoom arrière" at bounding box center [1381, 655] width 36 height 36
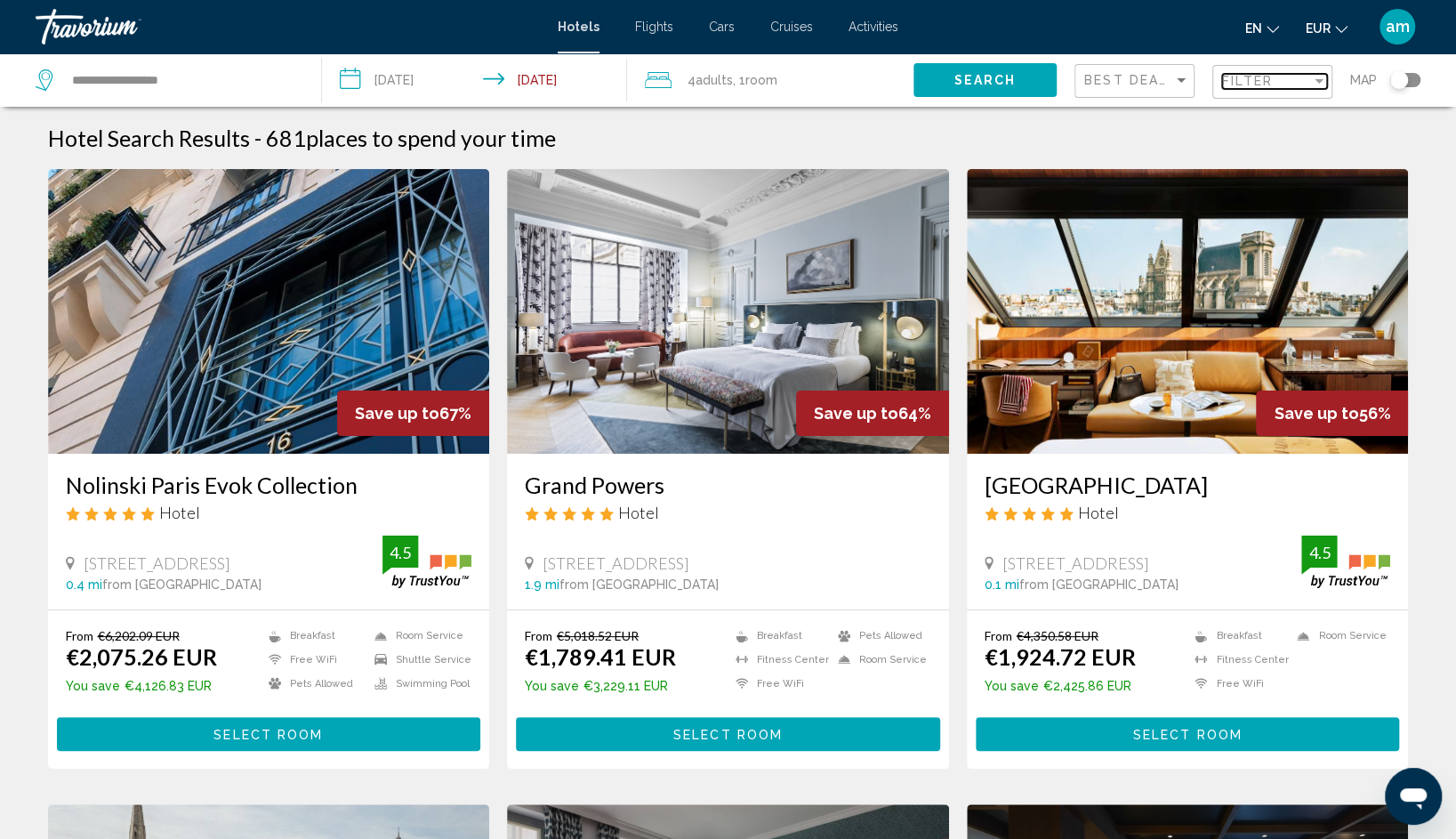
click at [1280, 76] on div "Filter" at bounding box center [1266, 81] width 89 height 15
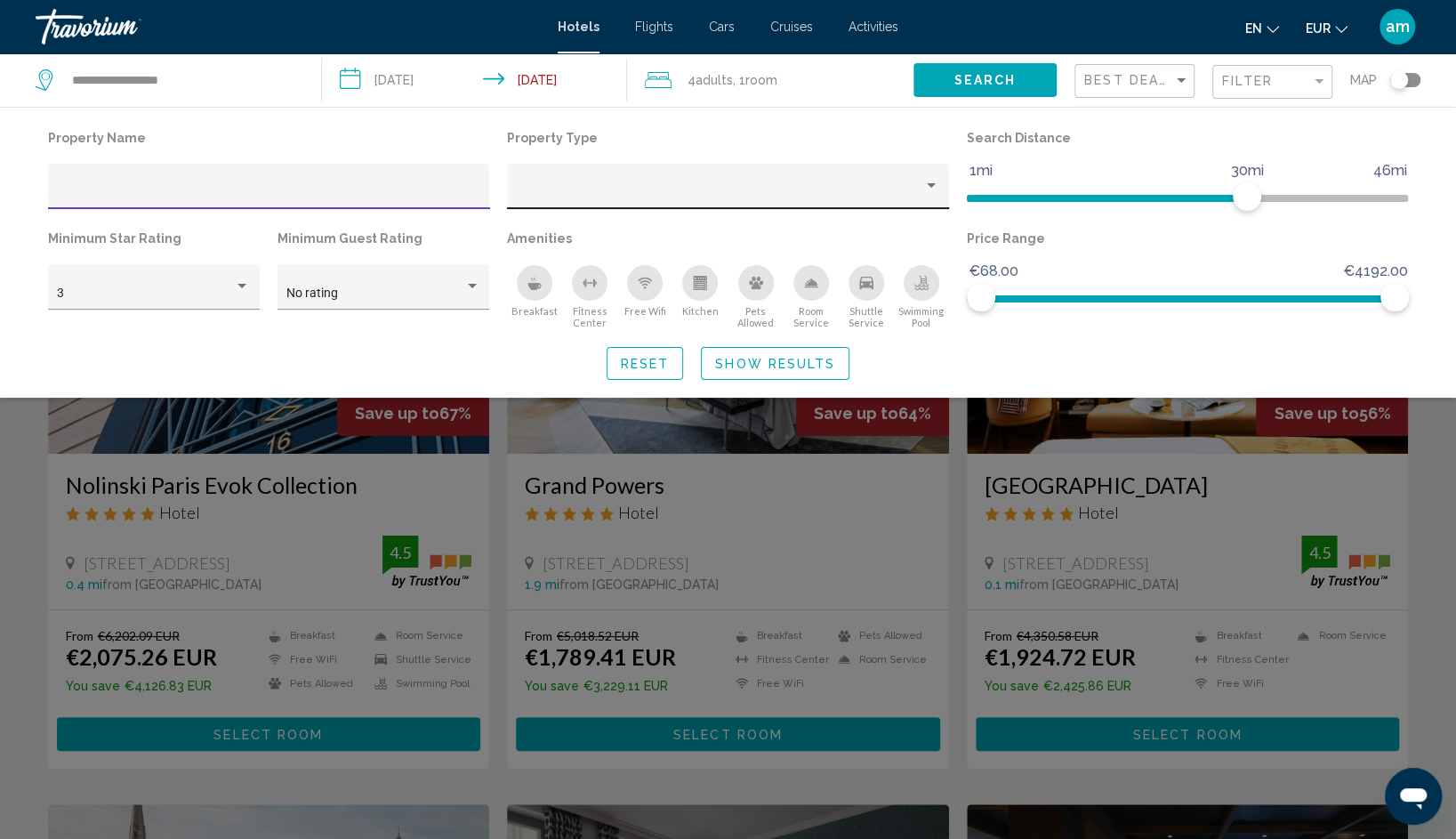
click at [696, 165] on div "Hotel Filters" at bounding box center [728, 186] width 442 height 46
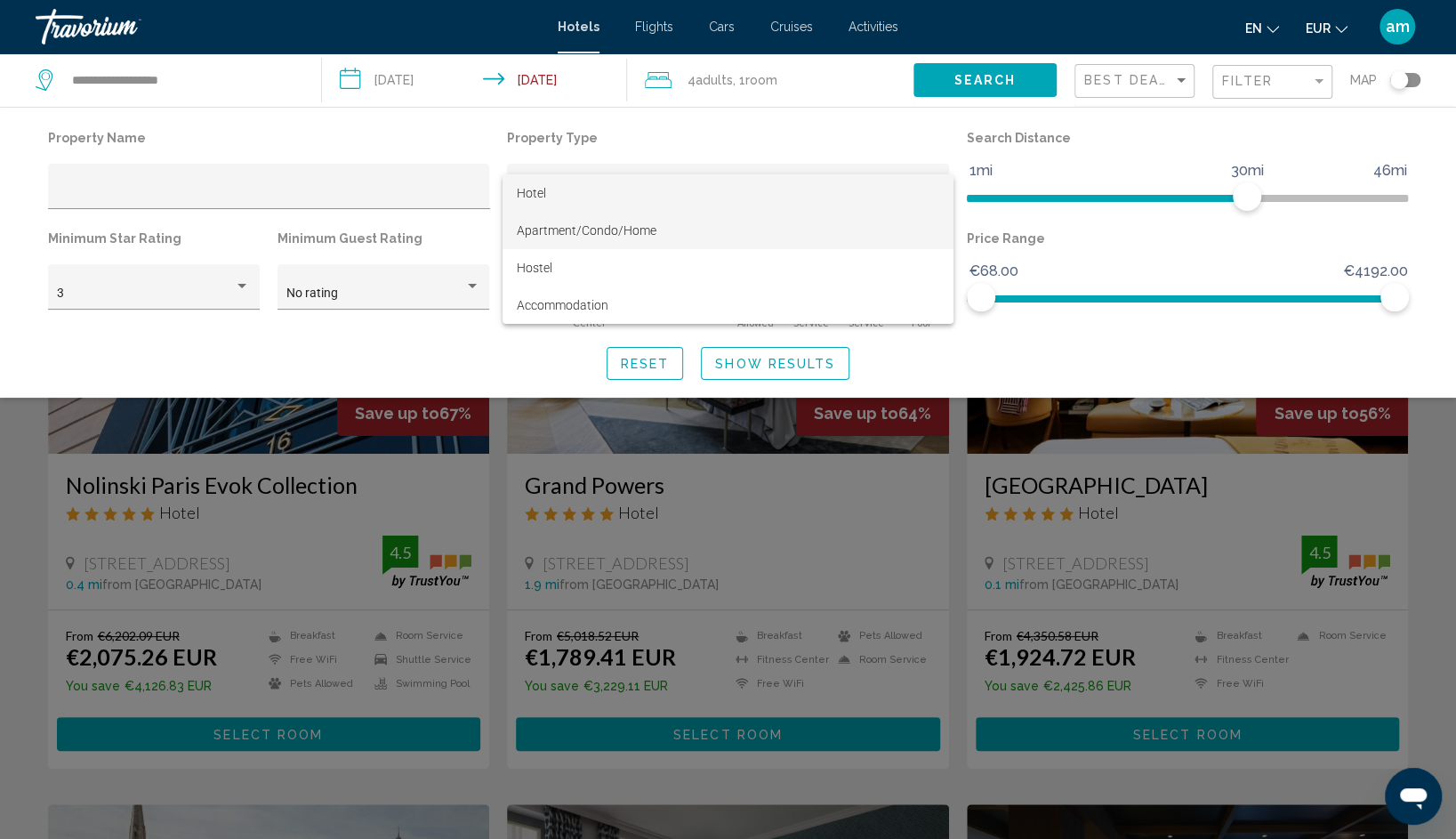
click at [610, 219] on span "Apartment/Condo/Home" at bounding box center [728, 230] width 424 height 37
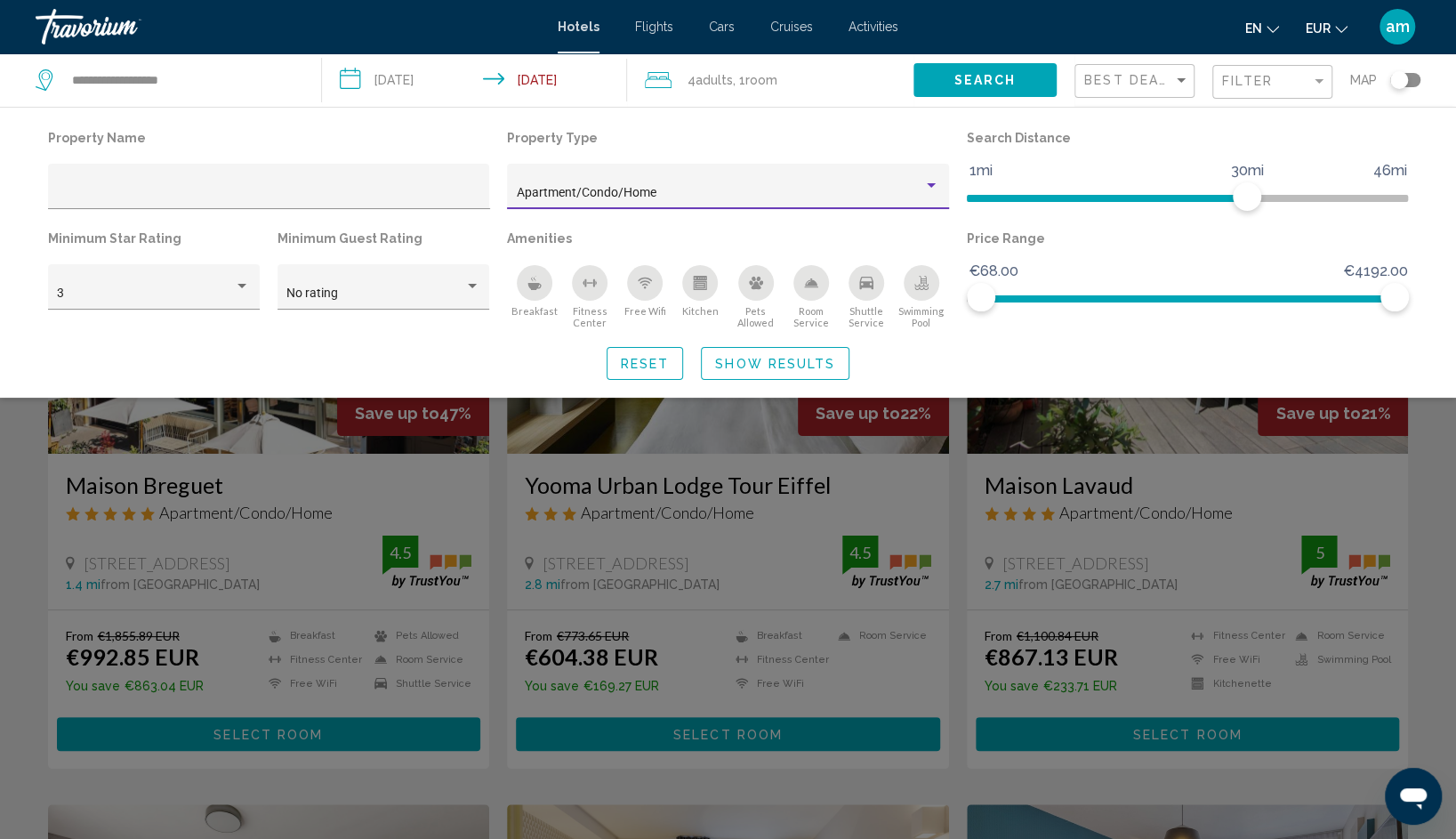
click at [749, 356] on span "Show Results" at bounding box center [775, 363] width 120 height 15
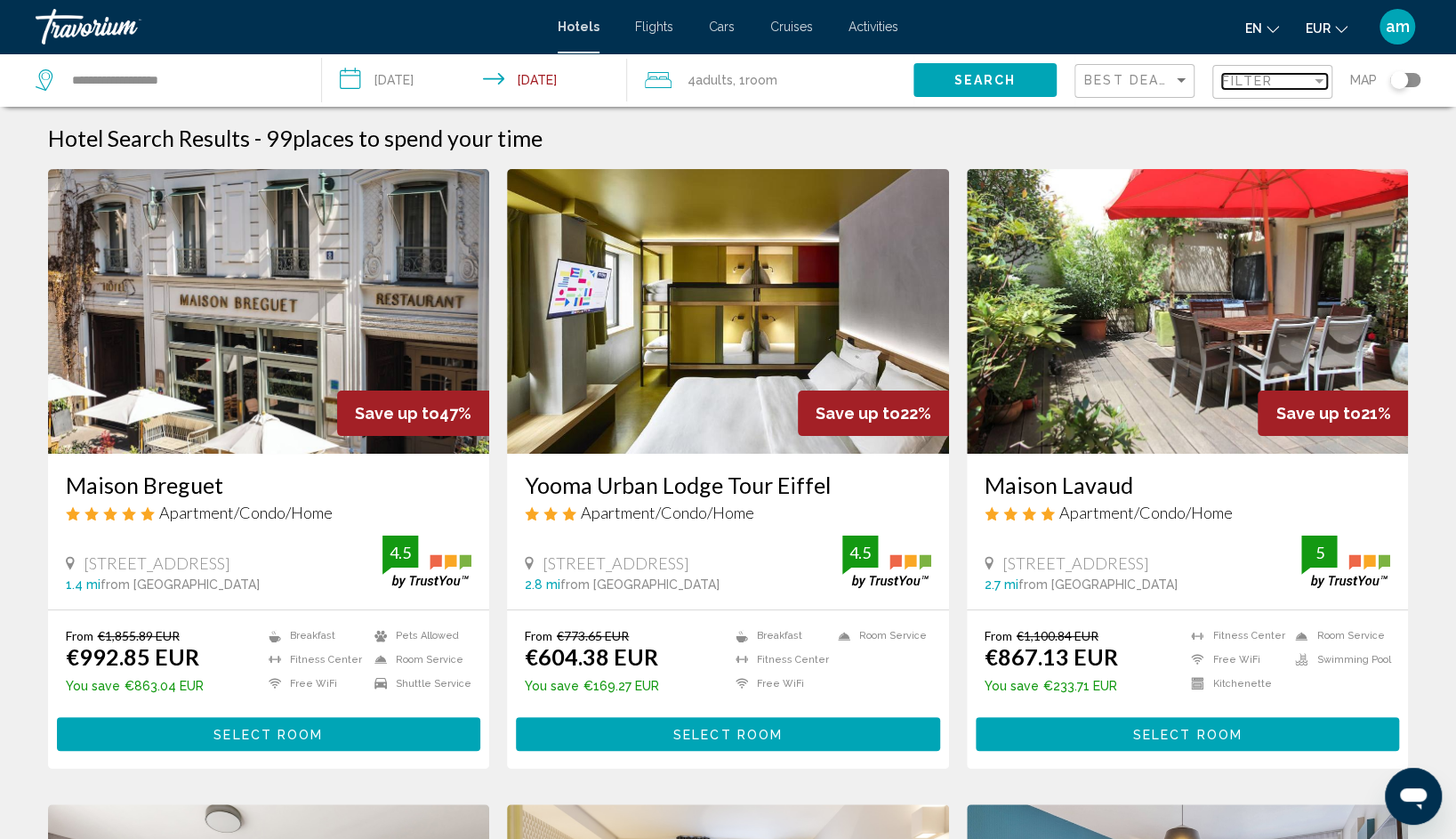
click at [1260, 74] on span "Filter" at bounding box center [1248, 81] width 51 height 15
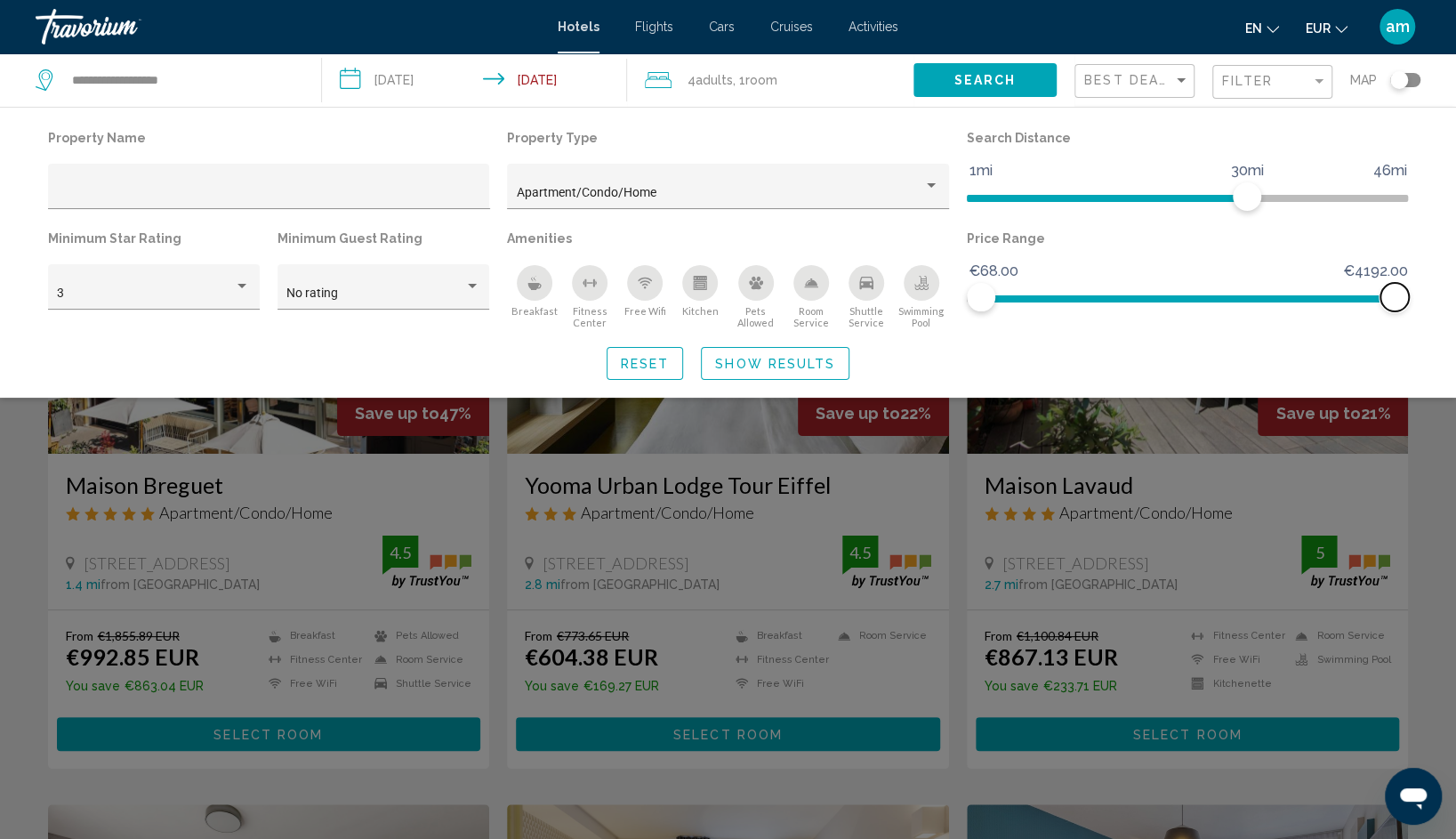
drag, startPoint x: 1393, startPoint y: 293, endPoint x: 1198, endPoint y: 296, distance: 195.0
click at [1198, 296] on ngx-slider "€68.00 €4192.00 €68.00 €4192.00" at bounding box center [1188, 297] width 442 height 4
drag, startPoint x: 1138, startPoint y: 297, endPoint x: 1128, endPoint y: 298, distance: 10.0
click at [1130, 297] on ngx-slider "€68.00 €4192.00 €68.00 €1597.50" at bounding box center [1188, 297] width 442 height 4
drag, startPoint x: 1100, startPoint y: 299, endPoint x: 1009, endPoint y: 300, distance: 91.0
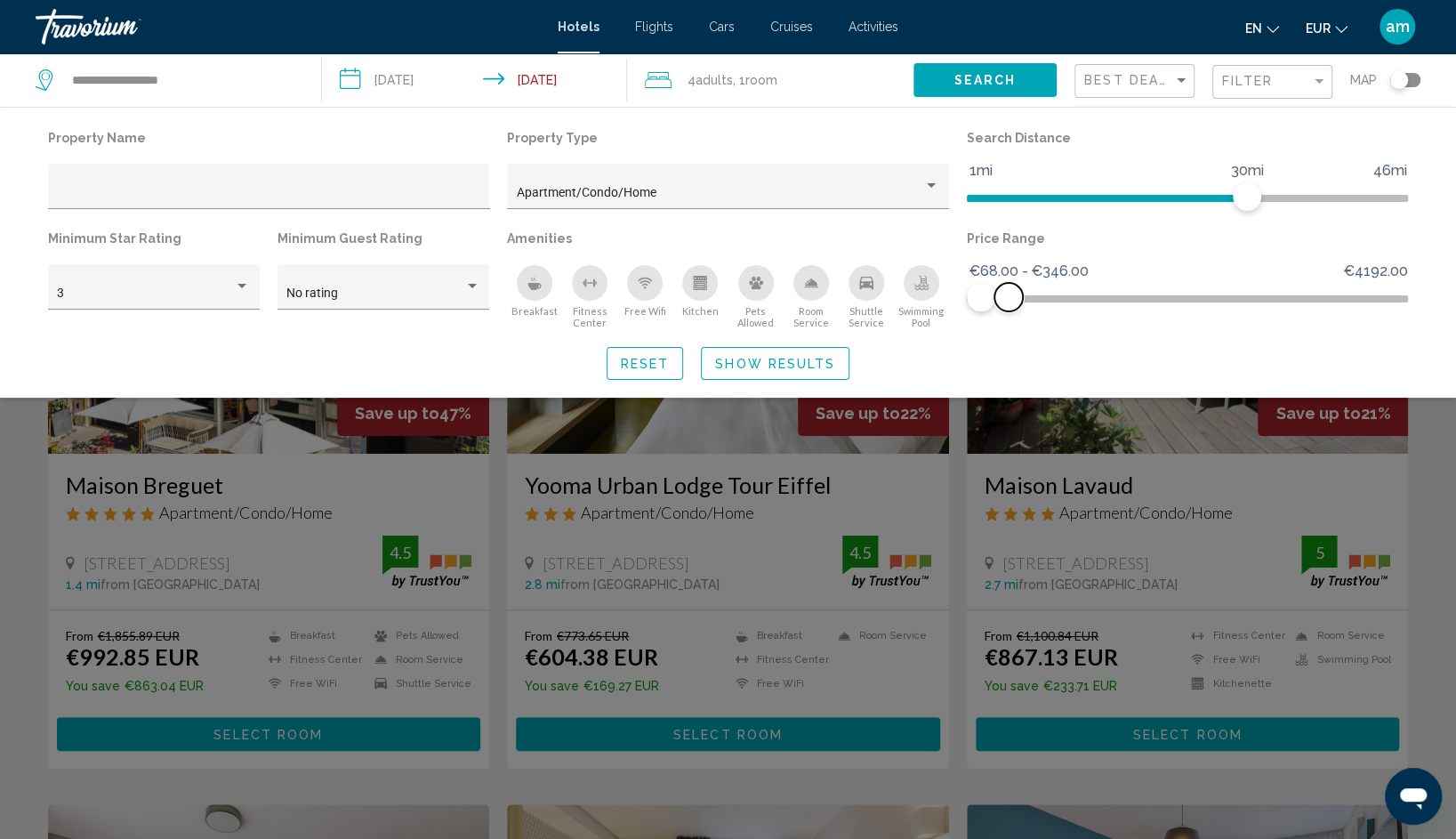
click at [1009, 299] on ngx-slider "€68.00 €4192.00 €68.00 €346.00 €68.00 - €346.00" at bounding box center [1188, 297] width 442 height 4
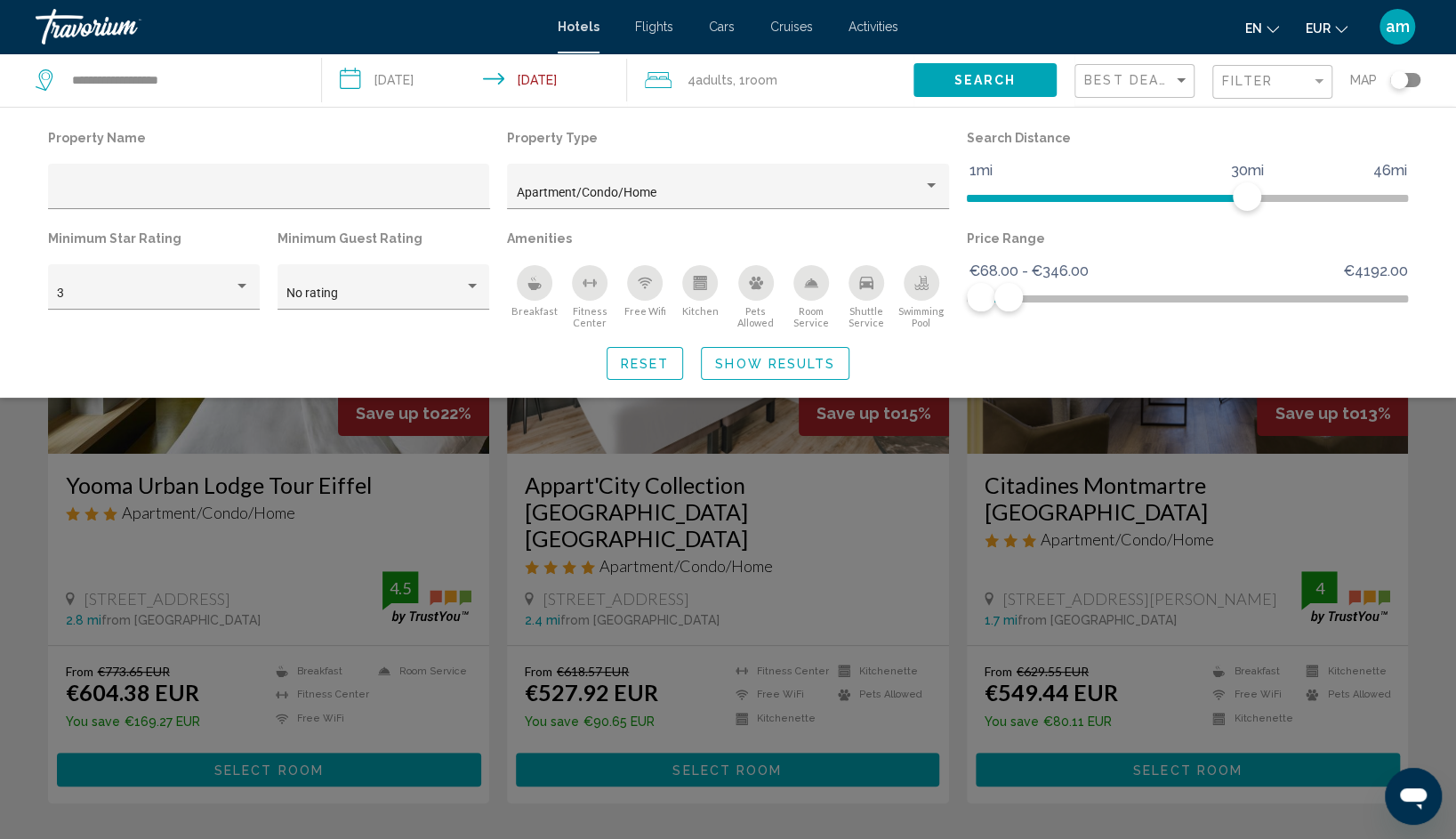
click at [793, 360] on span "Show Results" at bounding box center [775, 364] width 120 height 15
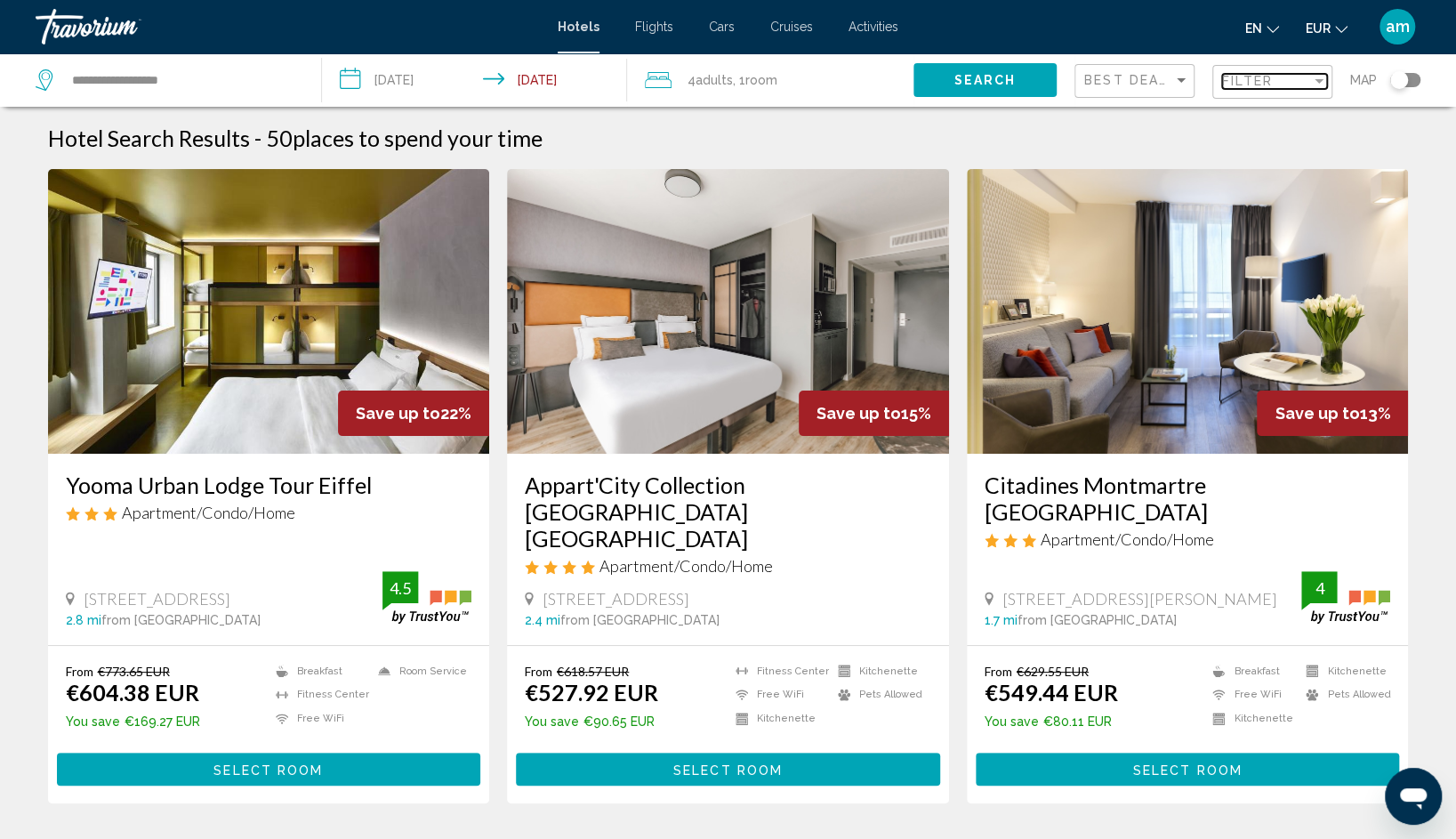
click at [1263, 87] on span "Filter" at bounding box center [1248, 81] width 51 height 15
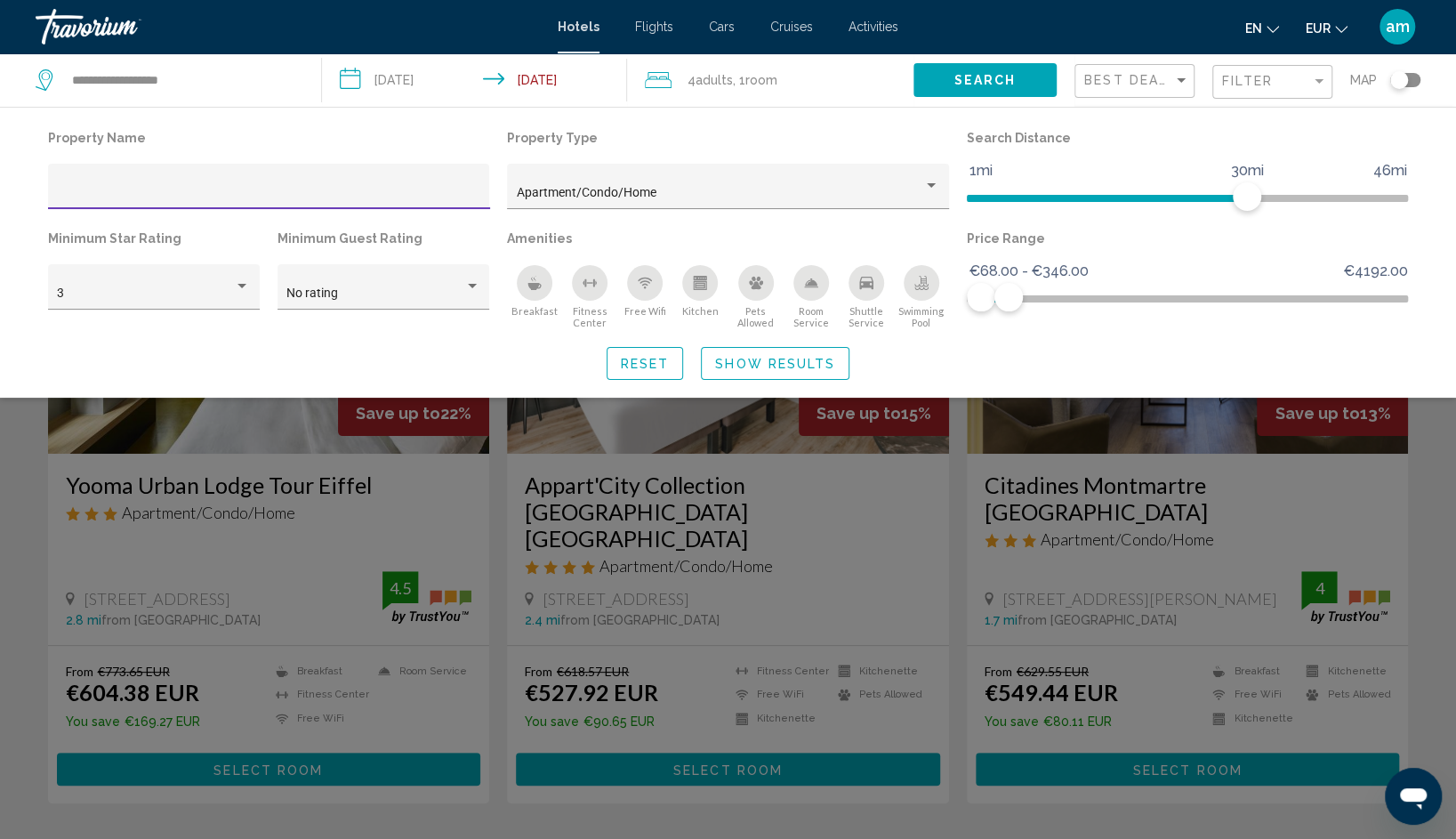
click at [1438, 498] on div "Search widget" at bounding box center [728, 552] width 1456 height 572
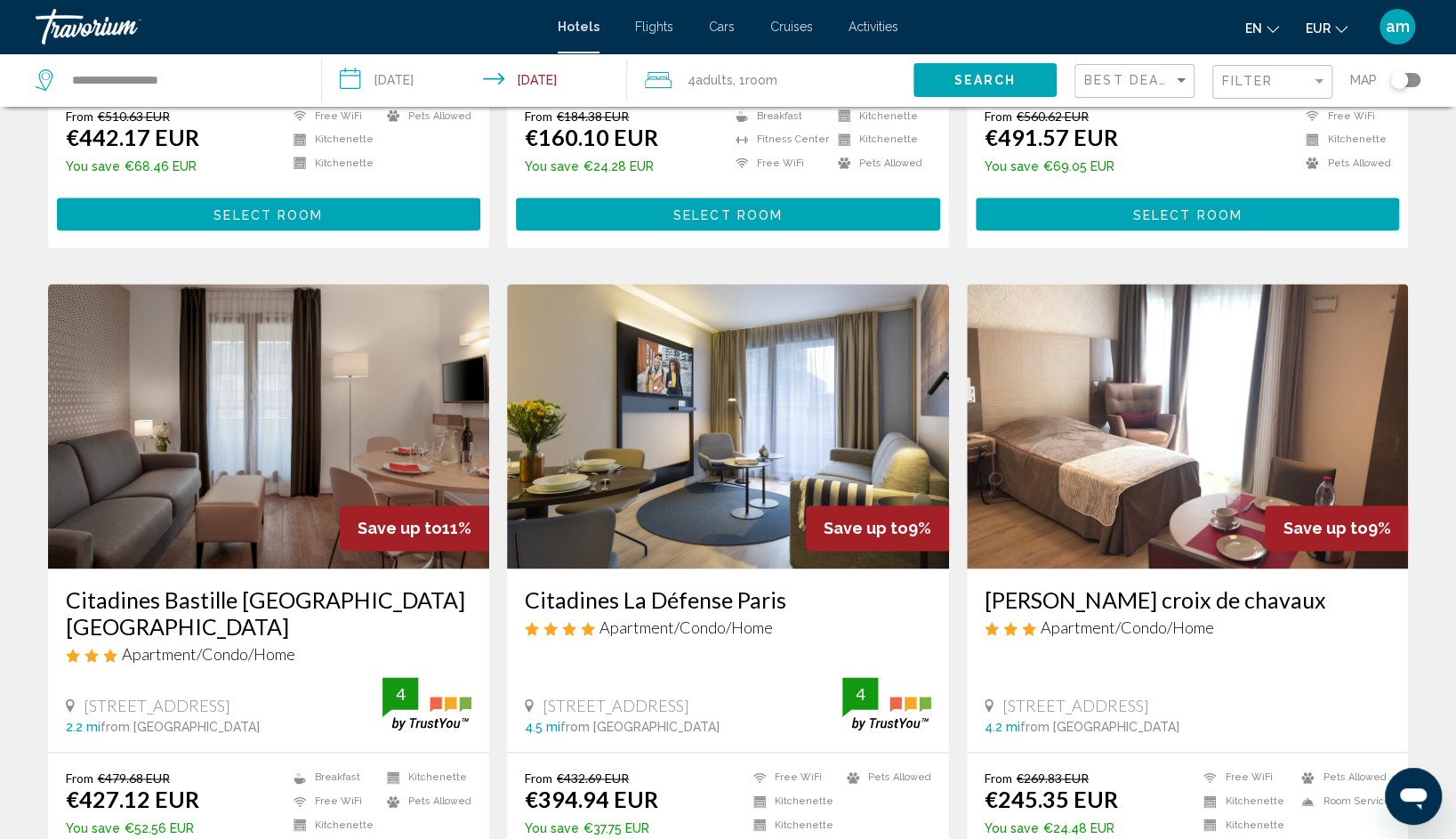
scroll to position [1245, 0]
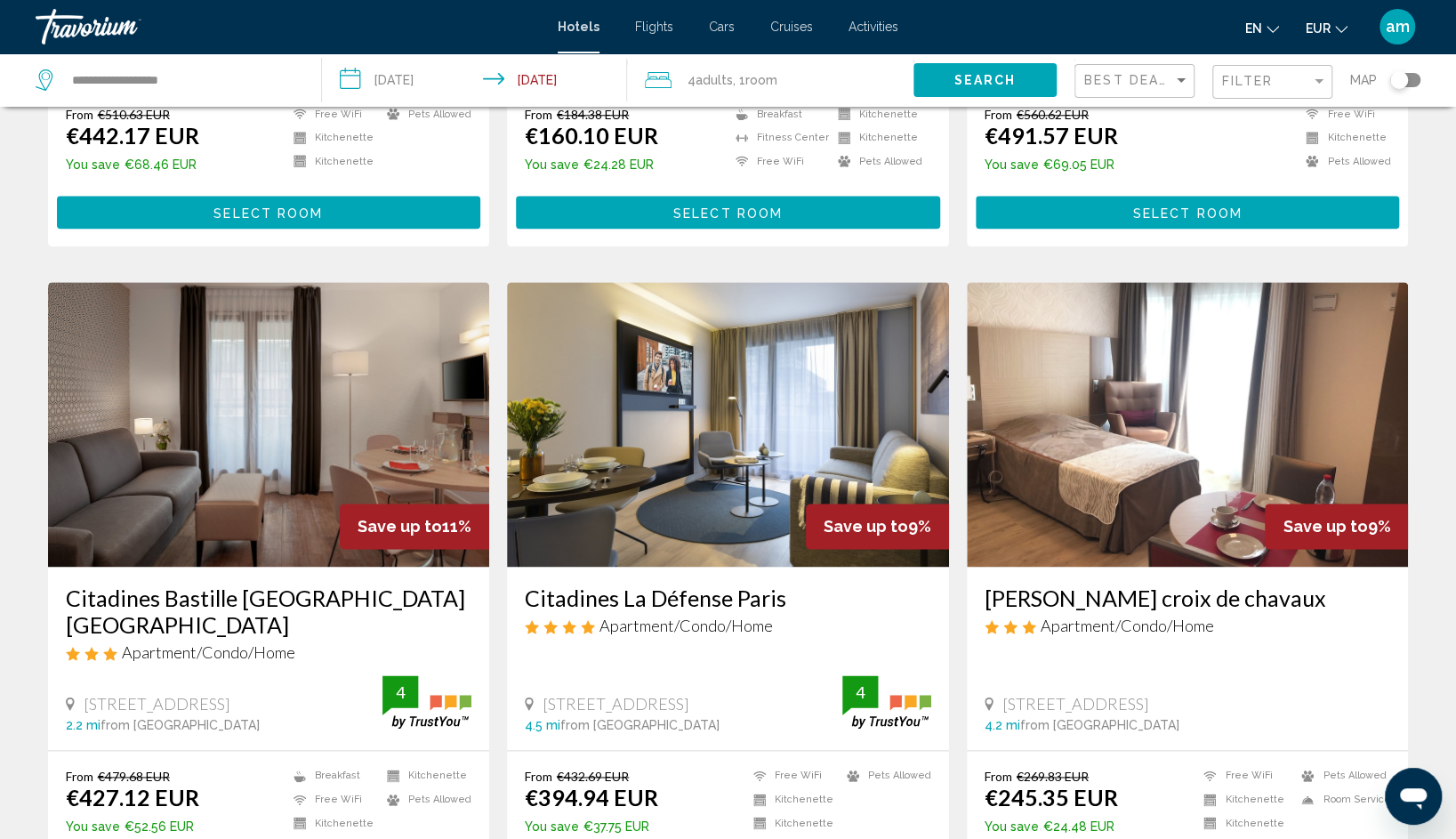
click at [1093, 584] on h3 "[PERSON_NAME] croix de chavaux" at bounding box center [1187, 597] width 406 height 26
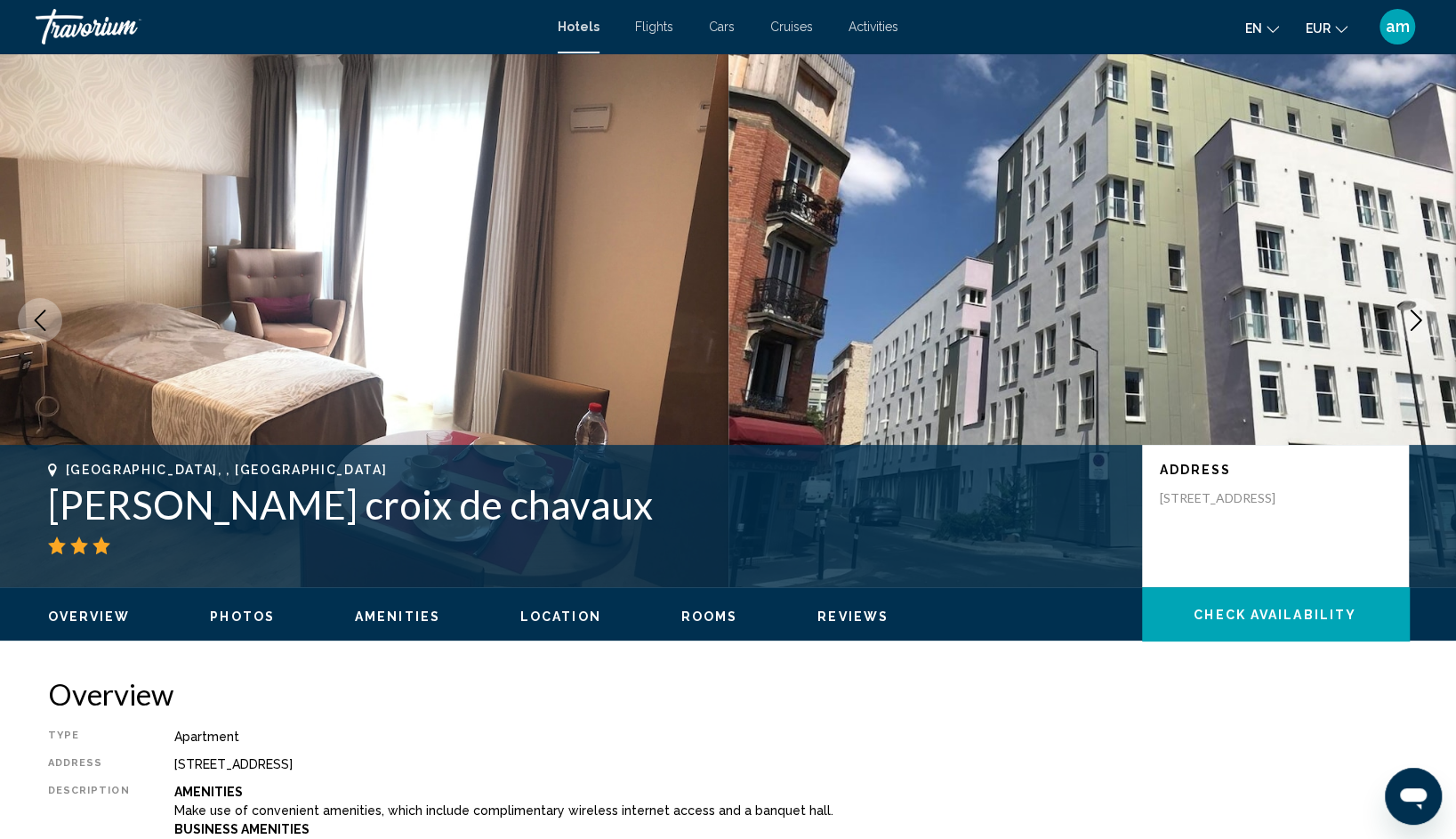
click at [555, 610] on span "Location" at bounding box center [560, 616] width 81 height 15
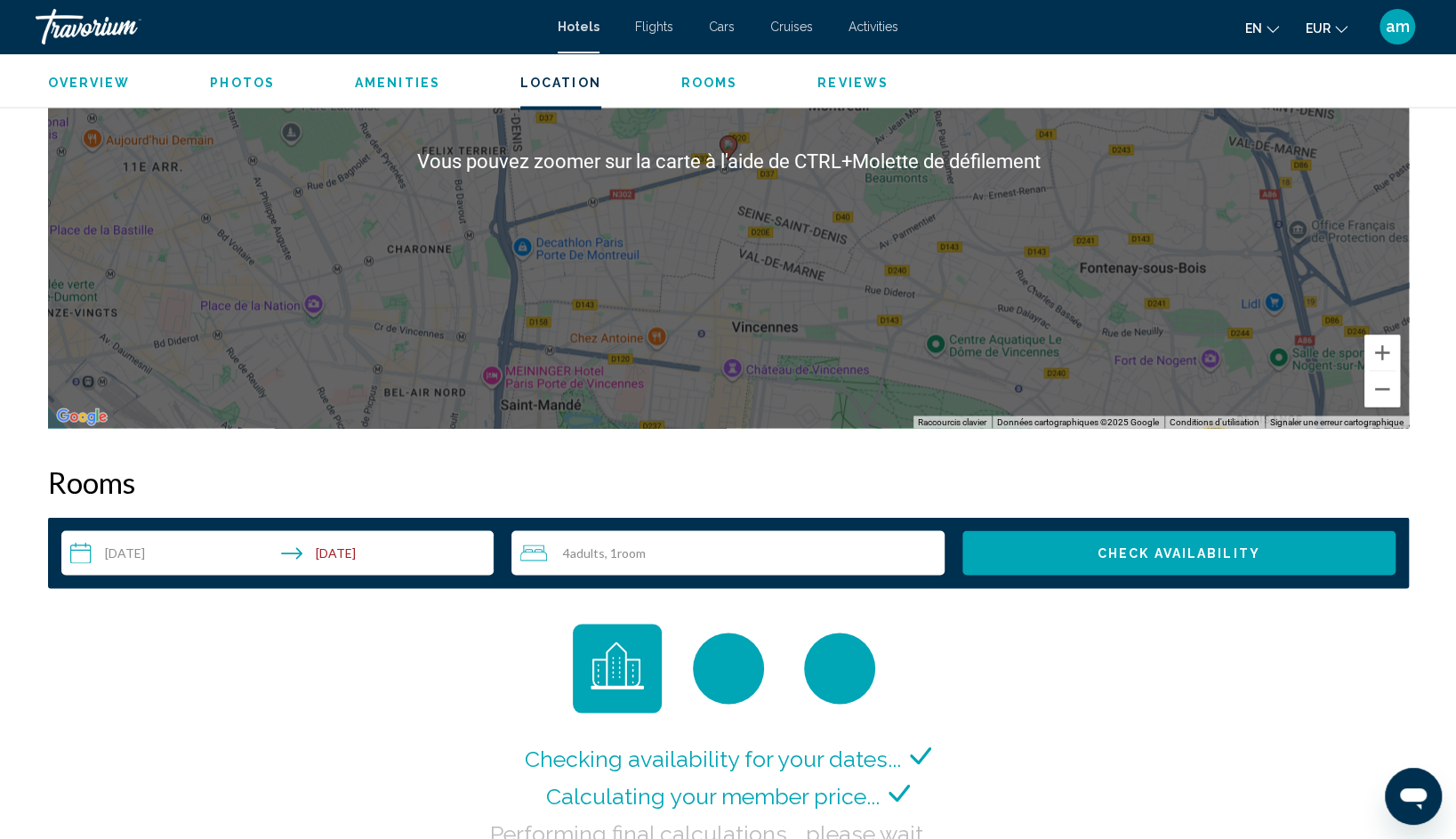
scroll to position [1717, 0]
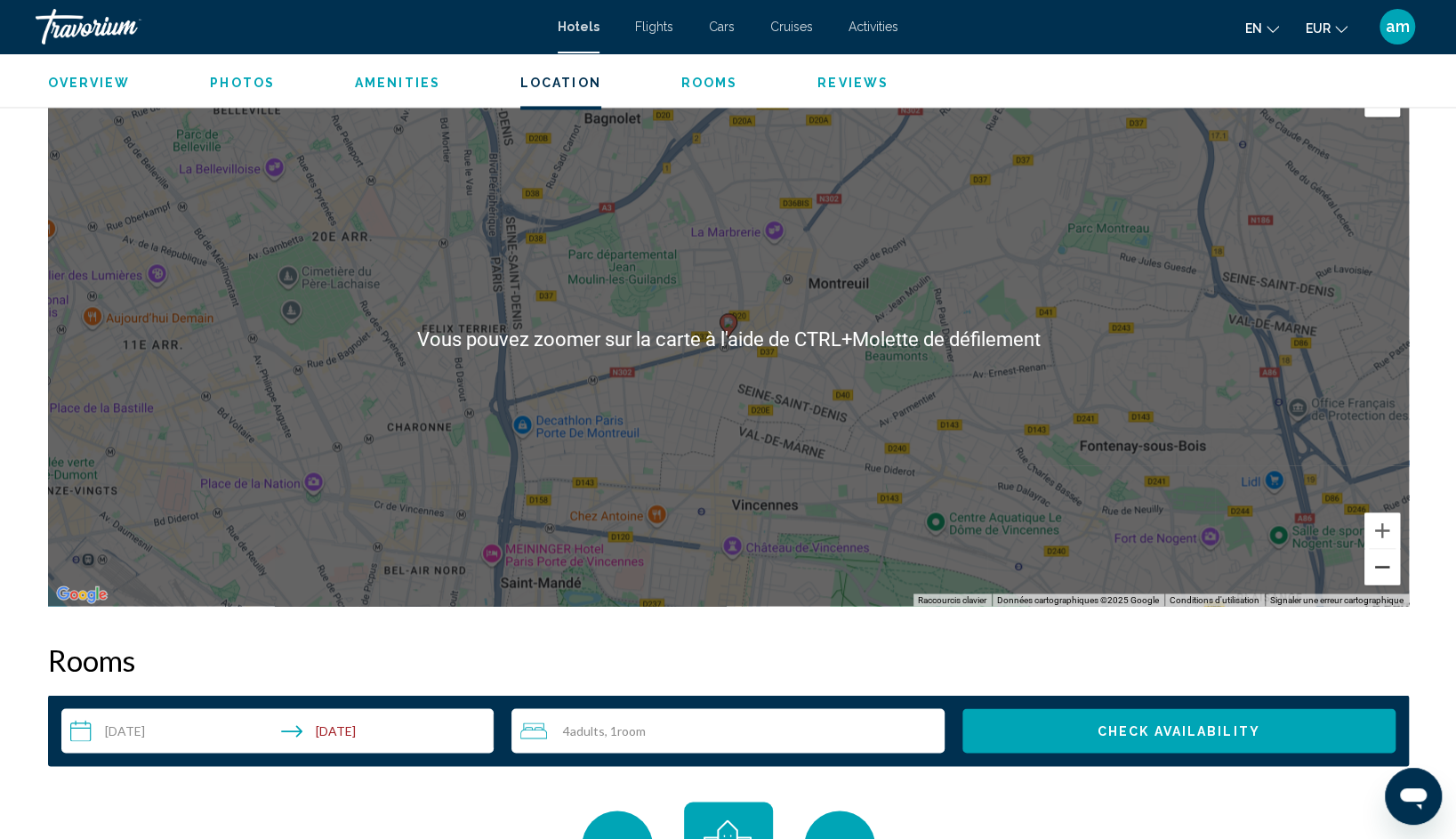
click at [1393, 566] on button "Zoom arrière" at bounding box center [1381, 566] width 36 height 36
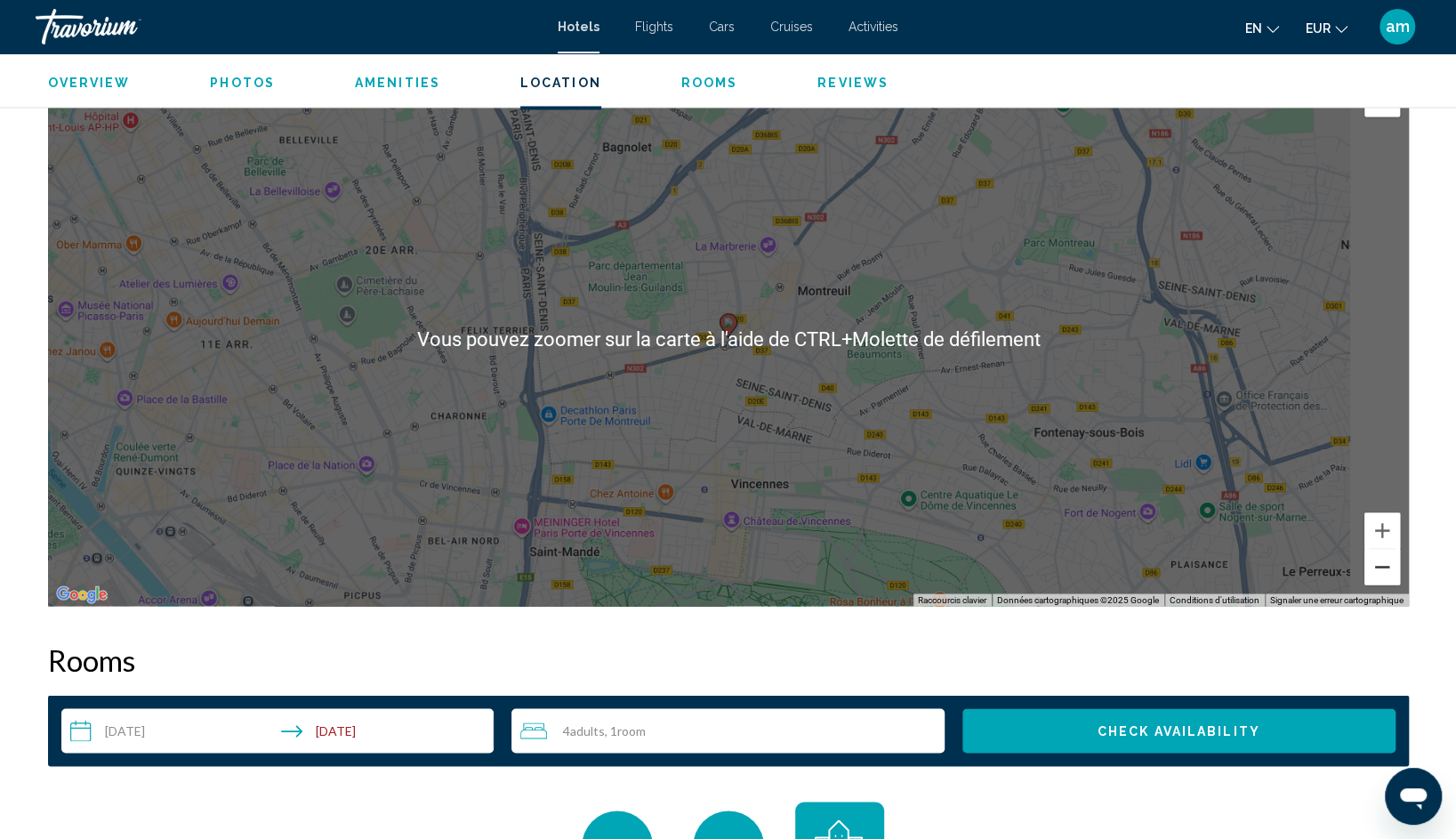
click at [1393, 566] on button "Zoom arrière" at bounding box center [1381, 566] width 36 height 36
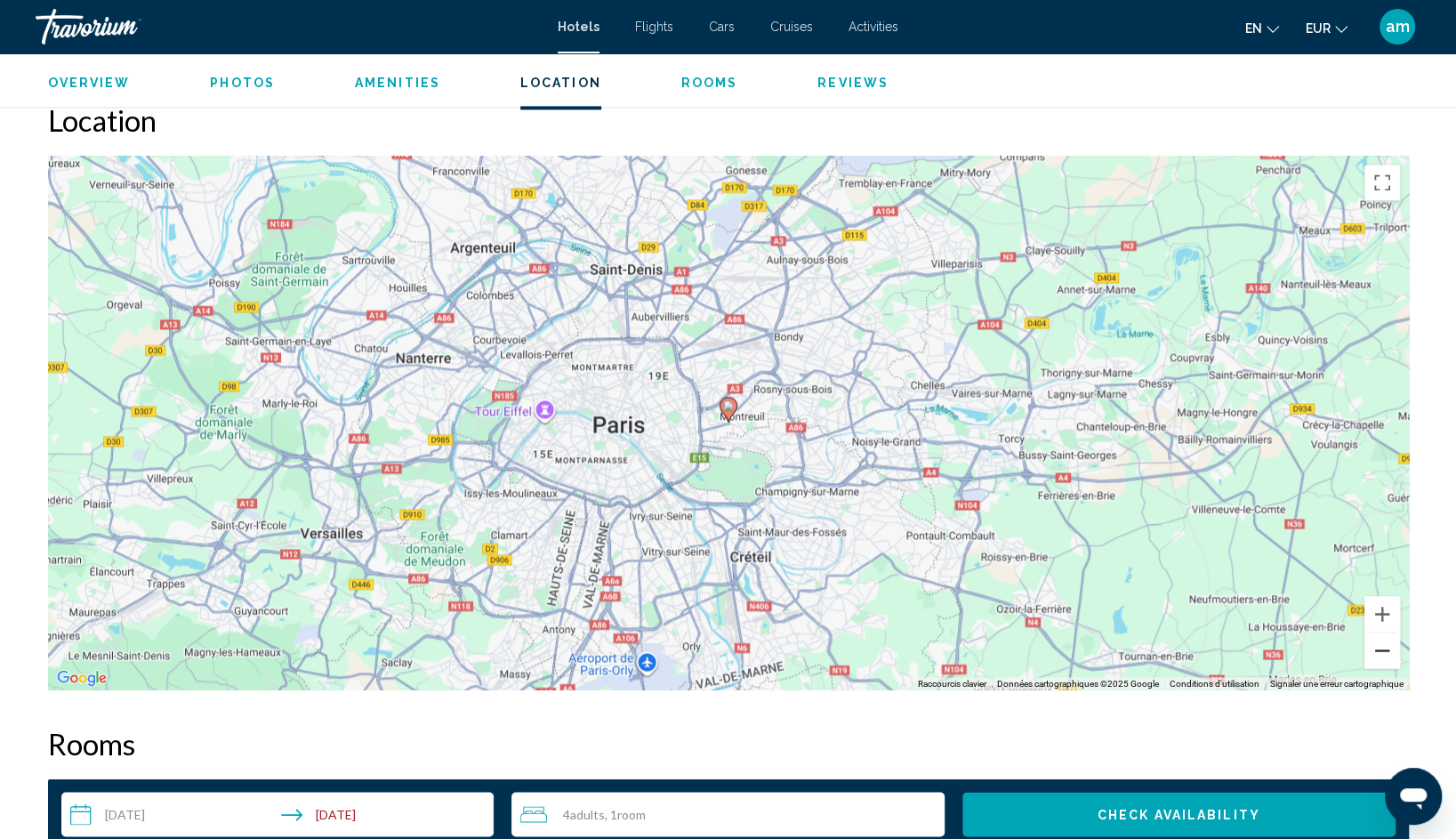
scroll to position [1629, 0]
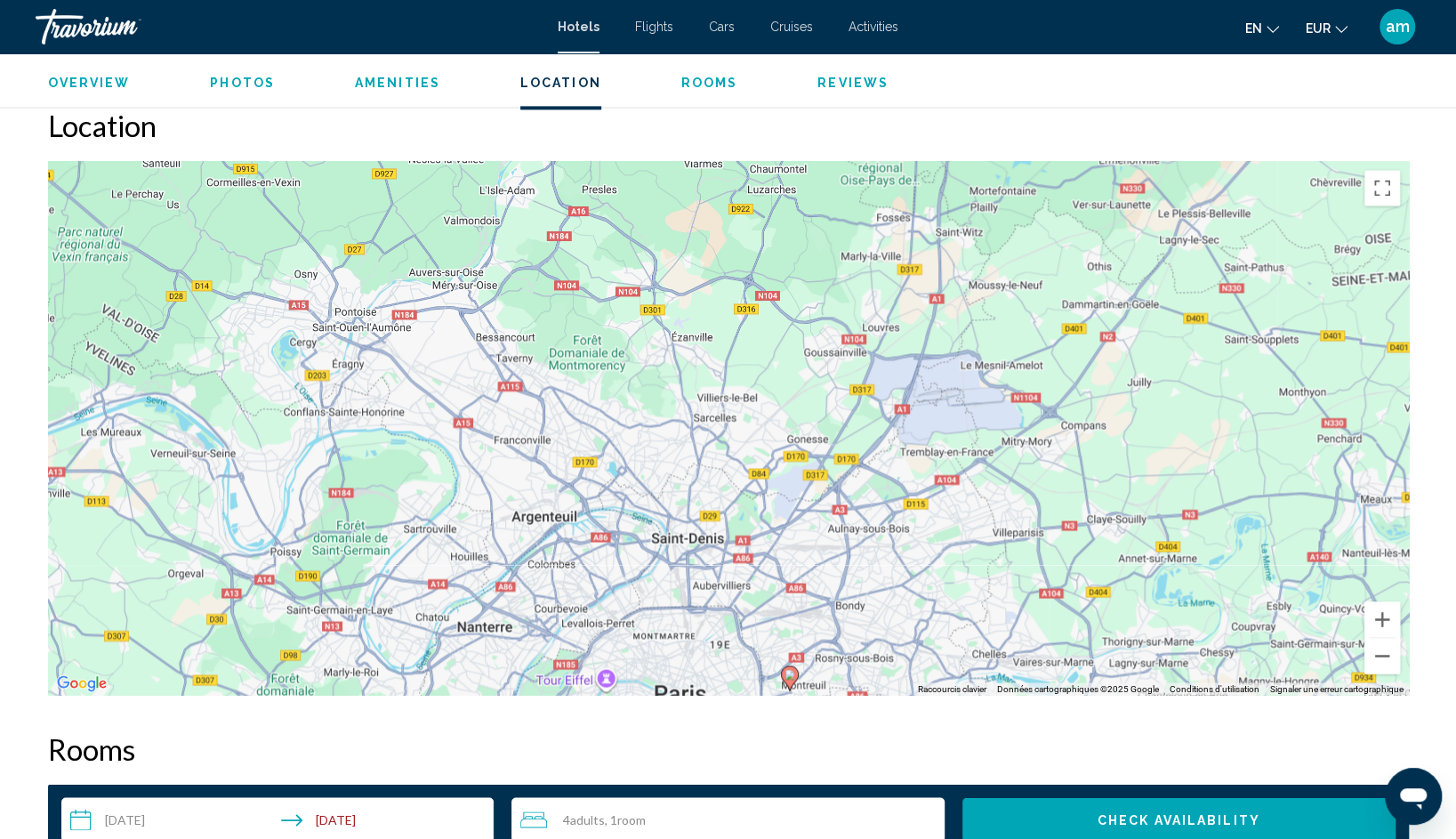
drag, startPoint x: 820, startPoint y: 470, endPoint x: 836, endPoint y: 546, distance: 77.7
click at [840, 561] on div "Pour activer le glissement avec le clavier, appuyez sur Alt+Entrée. Une fois ce…" at bounding box center [728, 427] width 1360 height 534
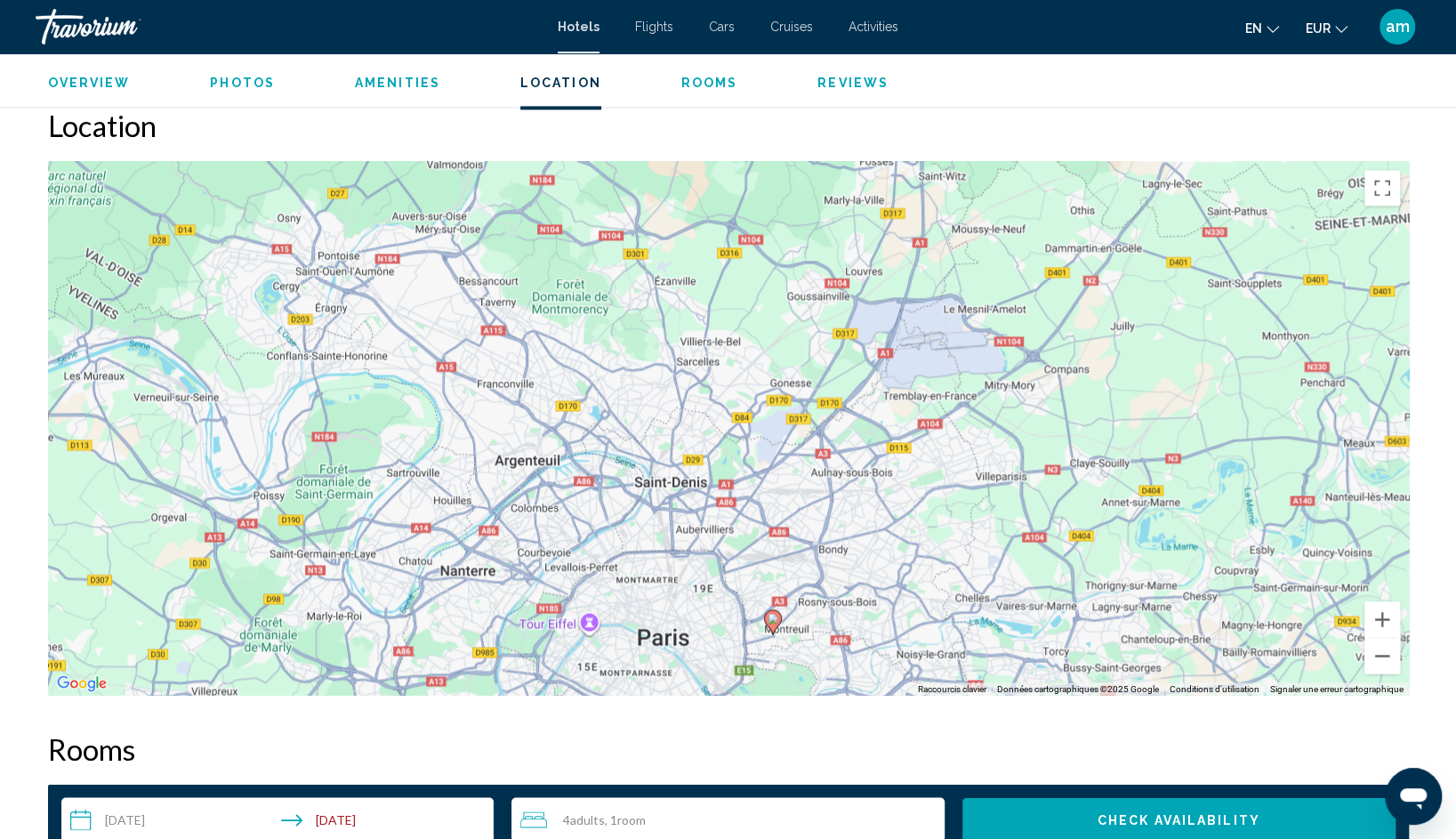
drag, startPoint x: 1018, startPoint y: 430, endPoint x: 938, endPoint y: 521, distance: 121.2
click at [1004, 322] on div "Pour activer le glissement avec le clavier, appuyez sur Alt+Entrée. Une fois ce…" at bounding box center [728, 427] width 1360 height 534
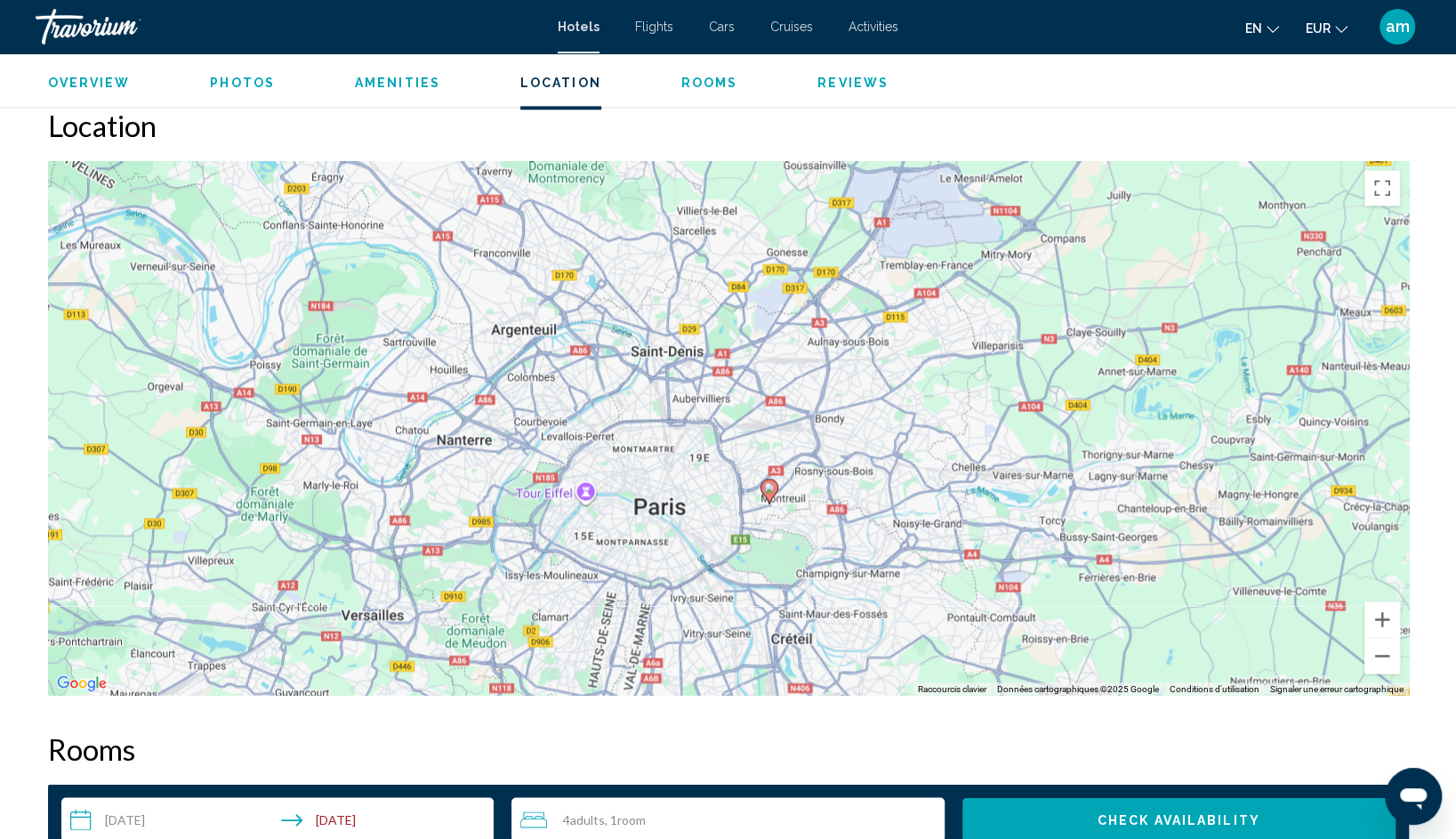
drag, startPoint x: 903, startPoint y: 465, endPoint x: 931, endPoint y: 418, distance: 54.7
click at [926, 418] on div "Pour activer le glissement avec le clavier, appuyez sur Alt+Entrée. Une fois ce…" at bounding box center [728, 427] width 1360 height 534
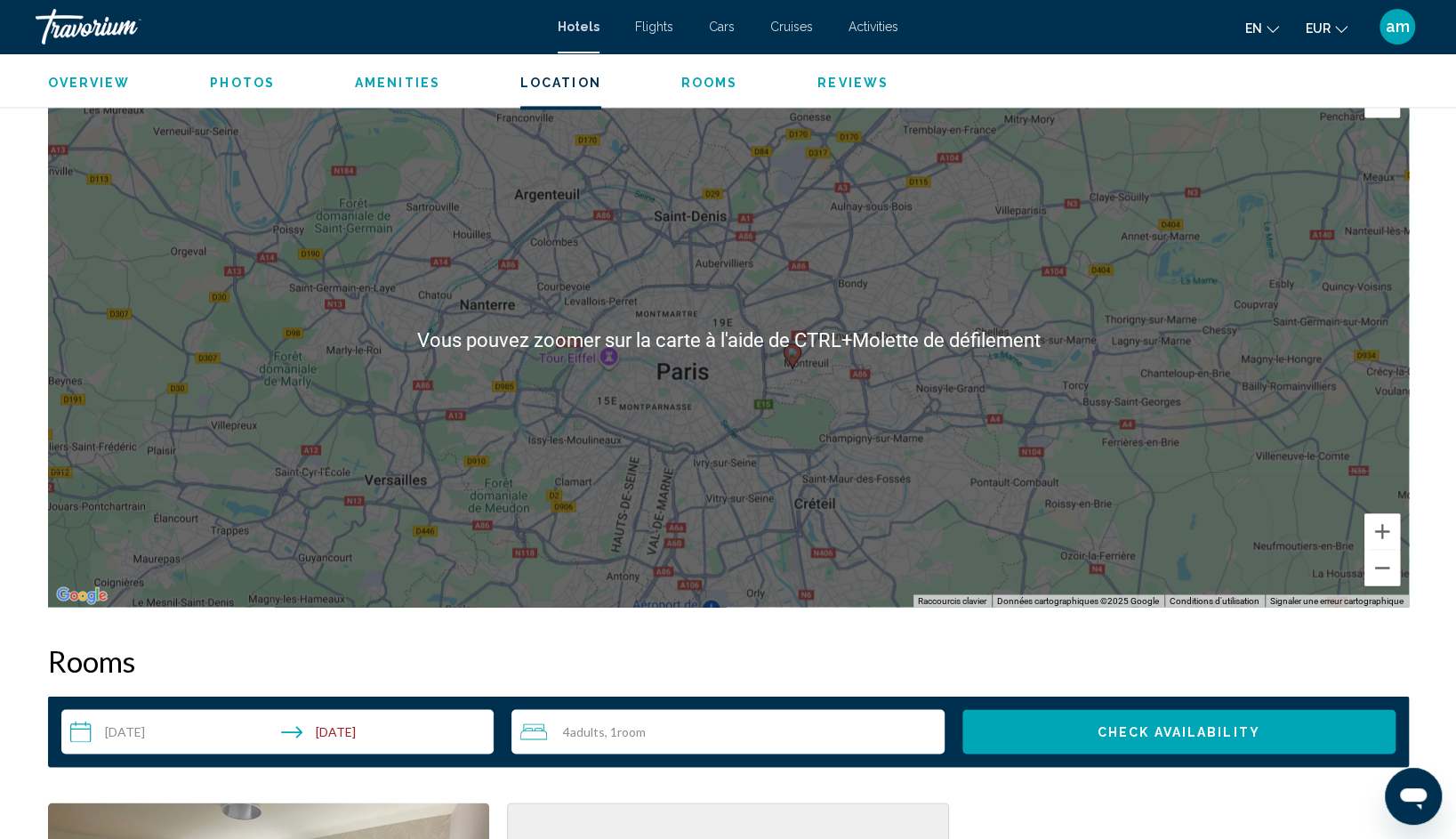
scroll to position [1717, 0]
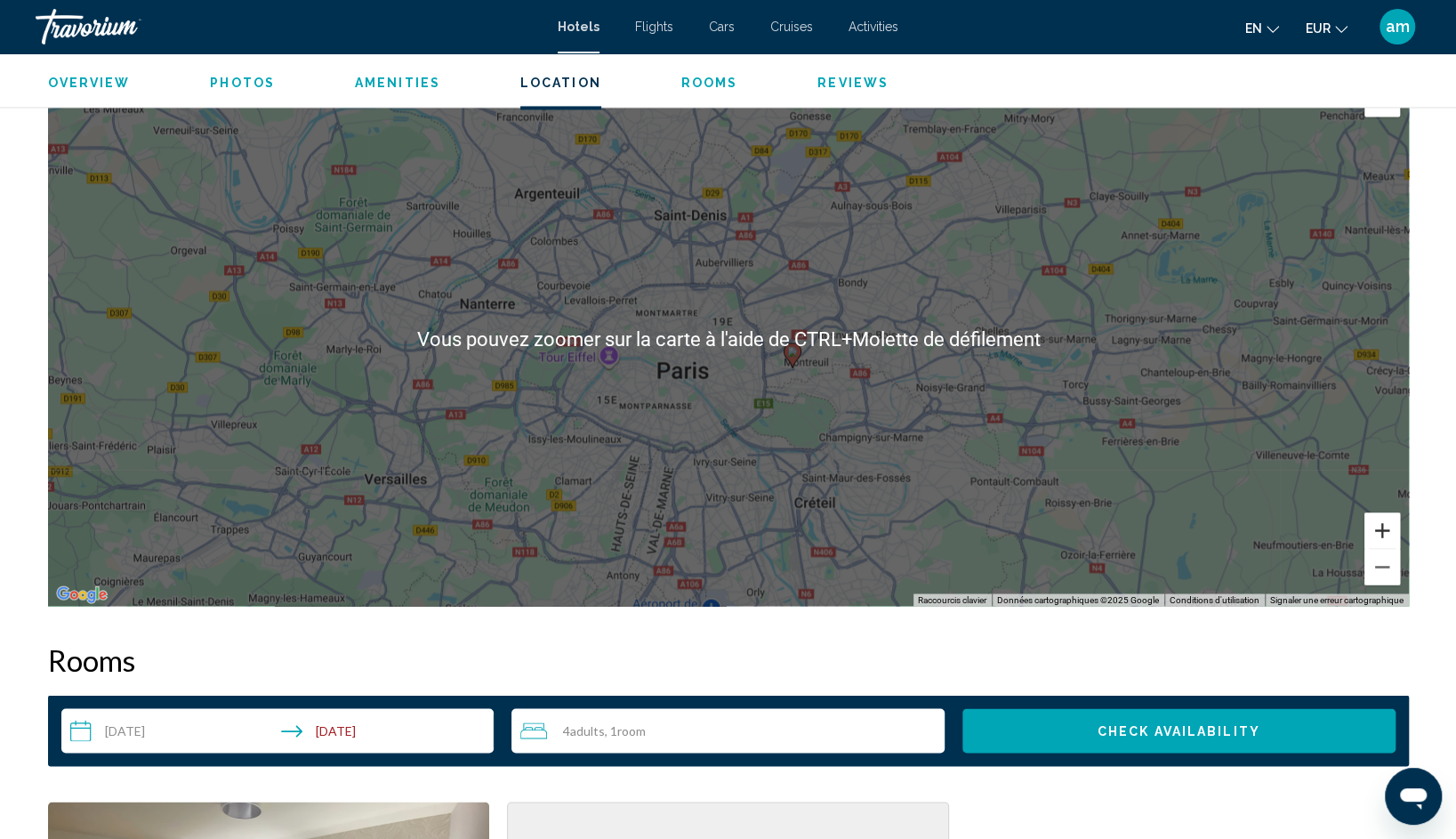
drag, startPoint x: 1388, startPoint y: 522, endPoint x: 1390, endPoint y: 499, distance: 23.1
click at [1390, 503] on div "Pour activer le glissement avec le clavier, appuyez sur Alt+Entrée. Une fois ce…" at bounding box center [728, 339] width 1360 height 534
click at [1390, 499] on div "Pour activer le glissement avec le clavier, appuyez sur Alt+Entrée. Une fois ce…" at bounding box center [728, 339] width 1360 height 534
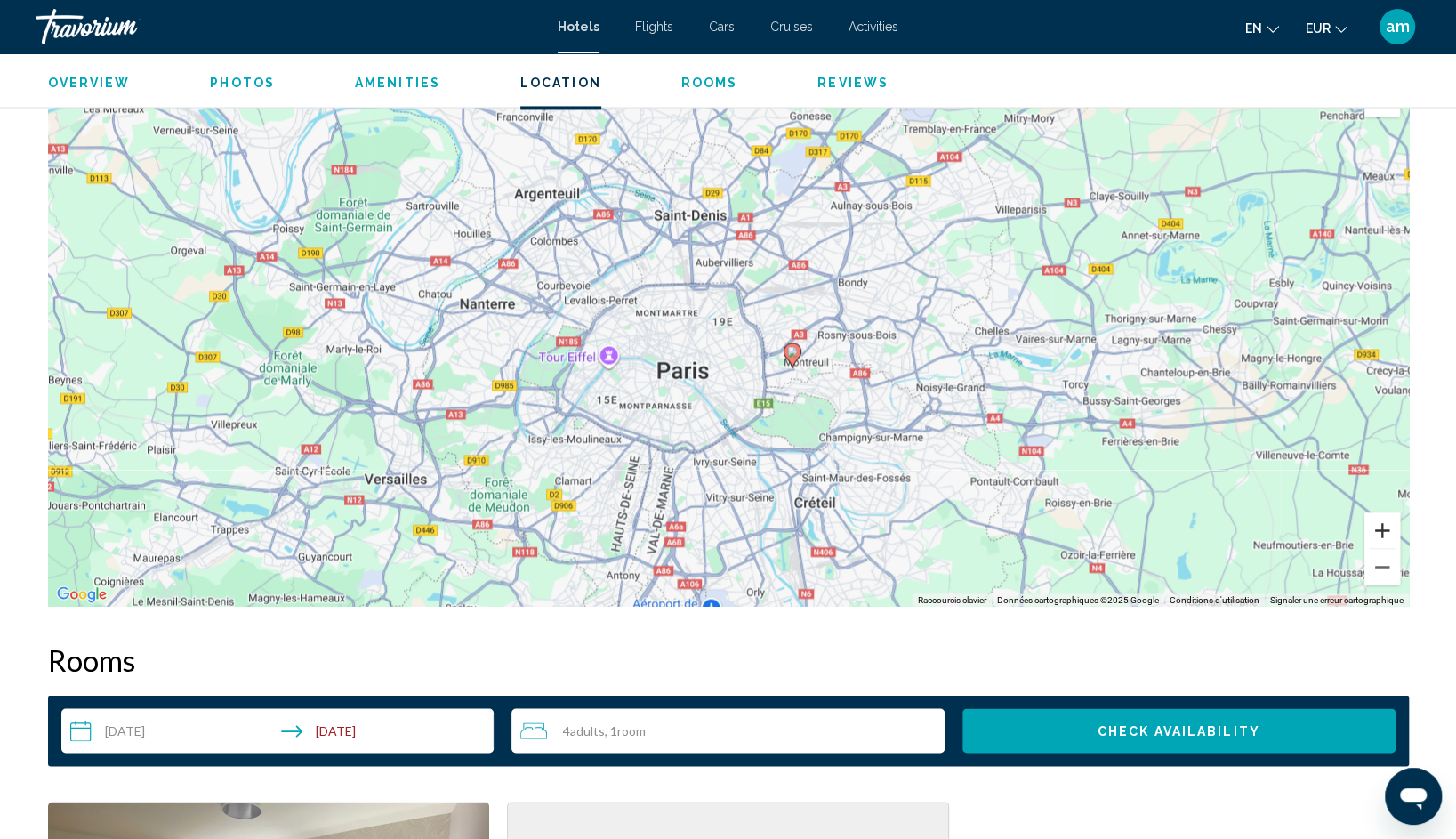
click at [1378, 531] on button "Zoom avant" at bounding box center [1381, 530] width 36 height 36
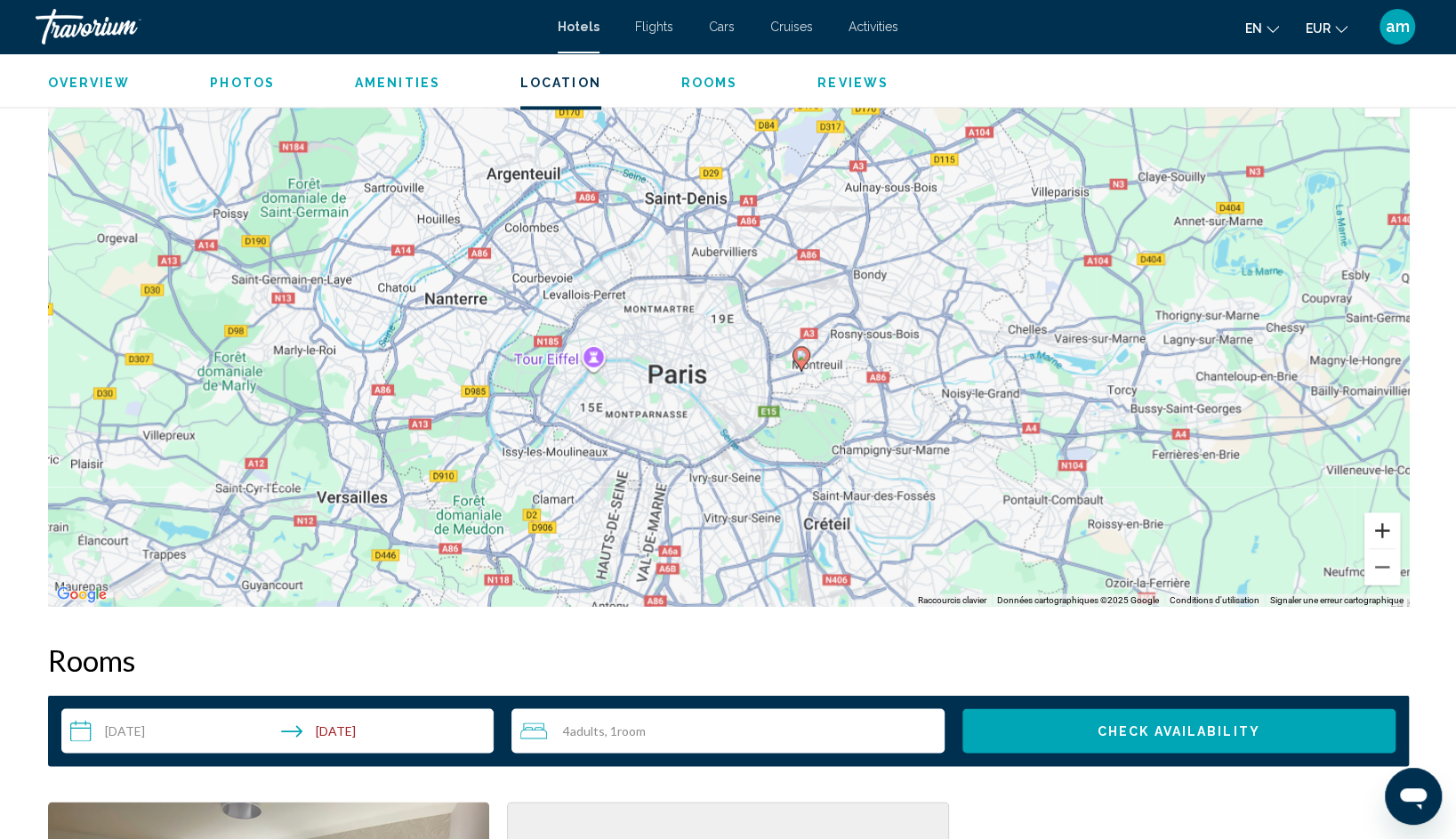
click at [1378, 531] on button "Zoom avant" at bounding box center [1381, 530] width 36 height 36
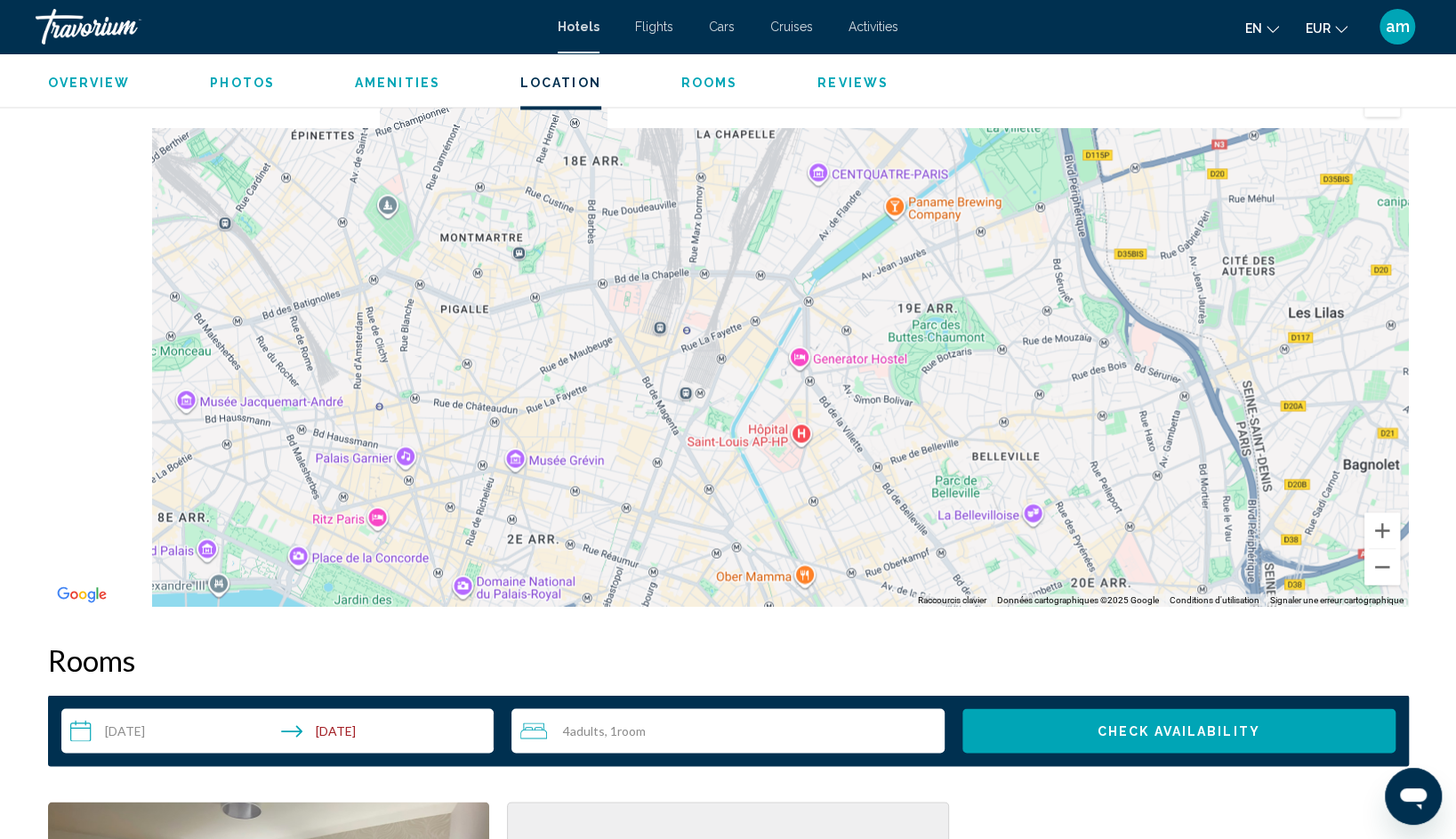
drag, startPoint x: 471, startPoint y: 278, endPoint x: 688, endPoint y: 368, distance: 234.9
click at [703, 375] on div "Pour activer le glissement avec le clavier, appuyez sur Alt+Entrée. Une fois ce…" at bounding box center [728, 339] width 1360 height 534
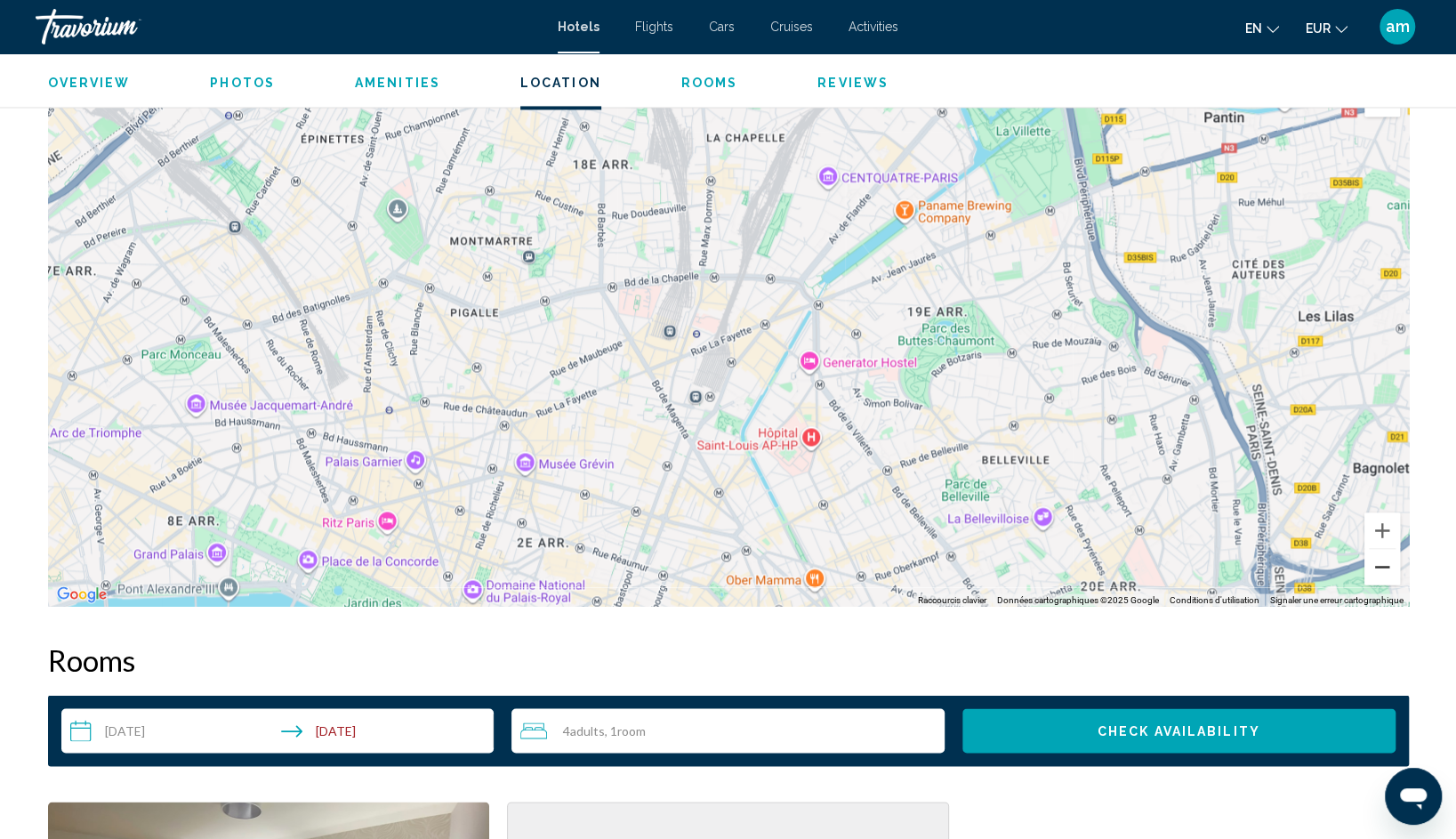
click at [1387, 567] on button "Zoom arrière" at bounding box center [1381, 566] width 36 height 36
click at [1387, 566] on button "Zoom arrière" at bounding box center [1381, 566] width 36 height 36
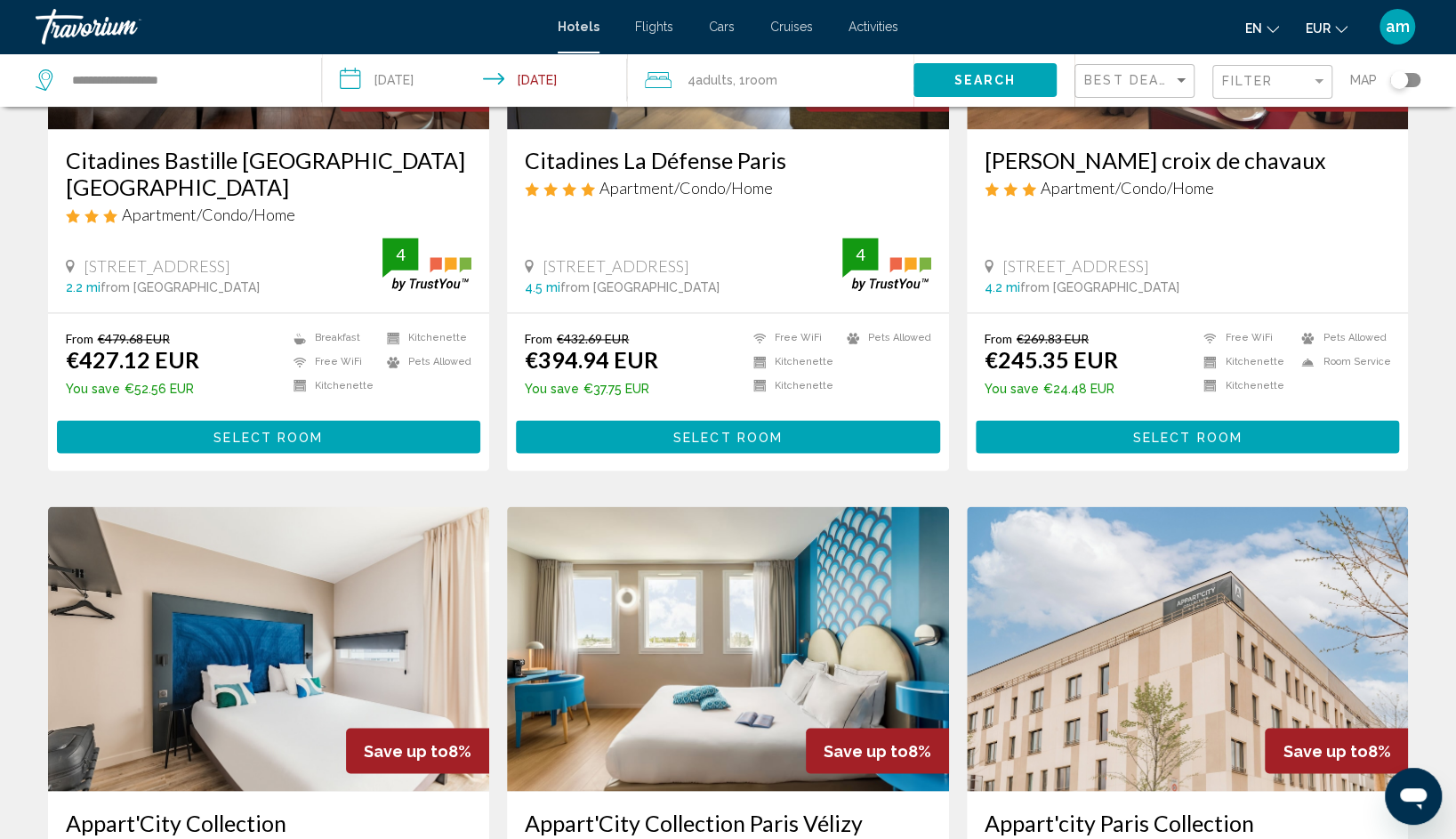
scroll to position [1690, 0]
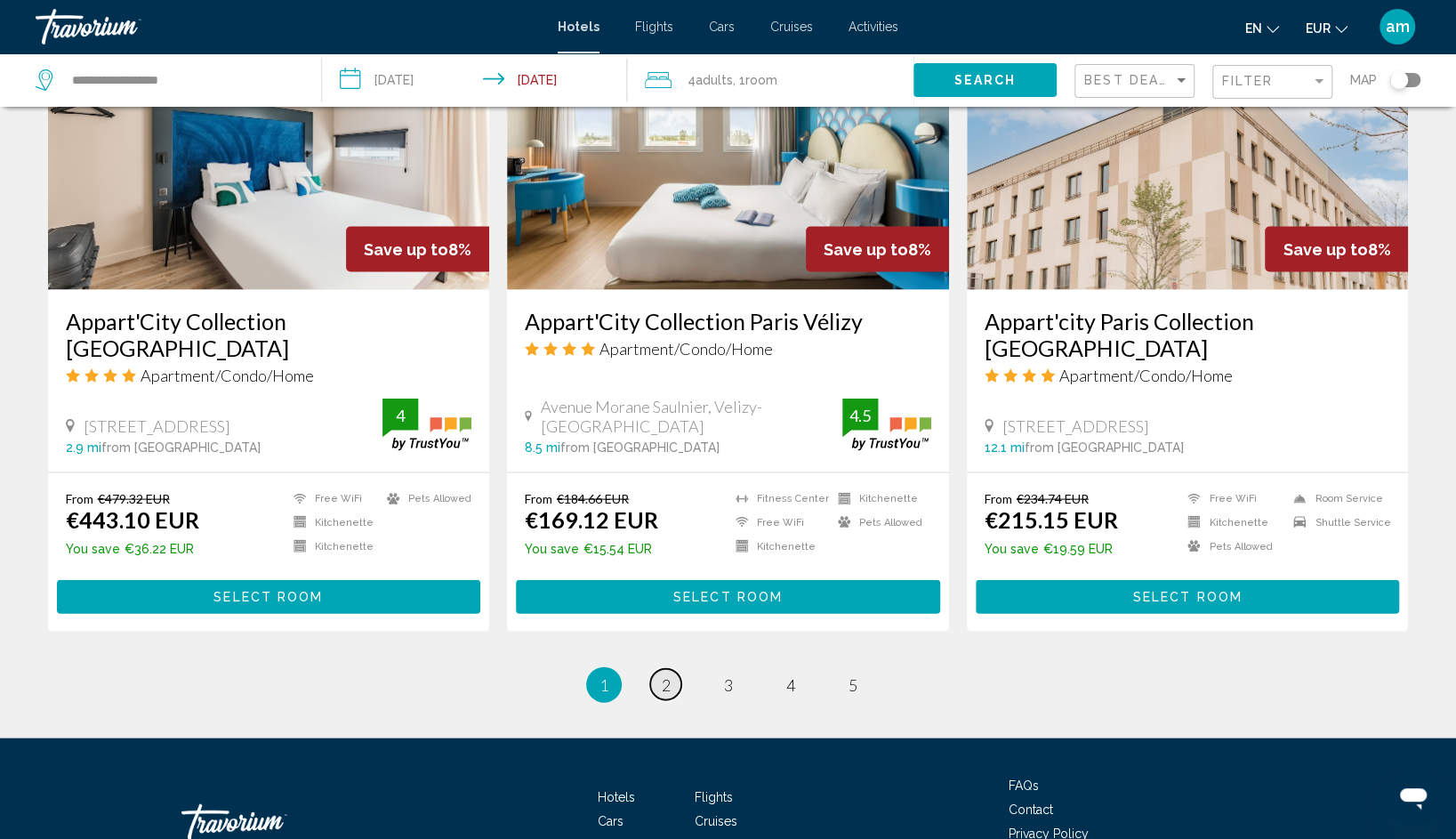
click at [667, 675] on span "2" at bounding box center [666, 684] width 9 height 19
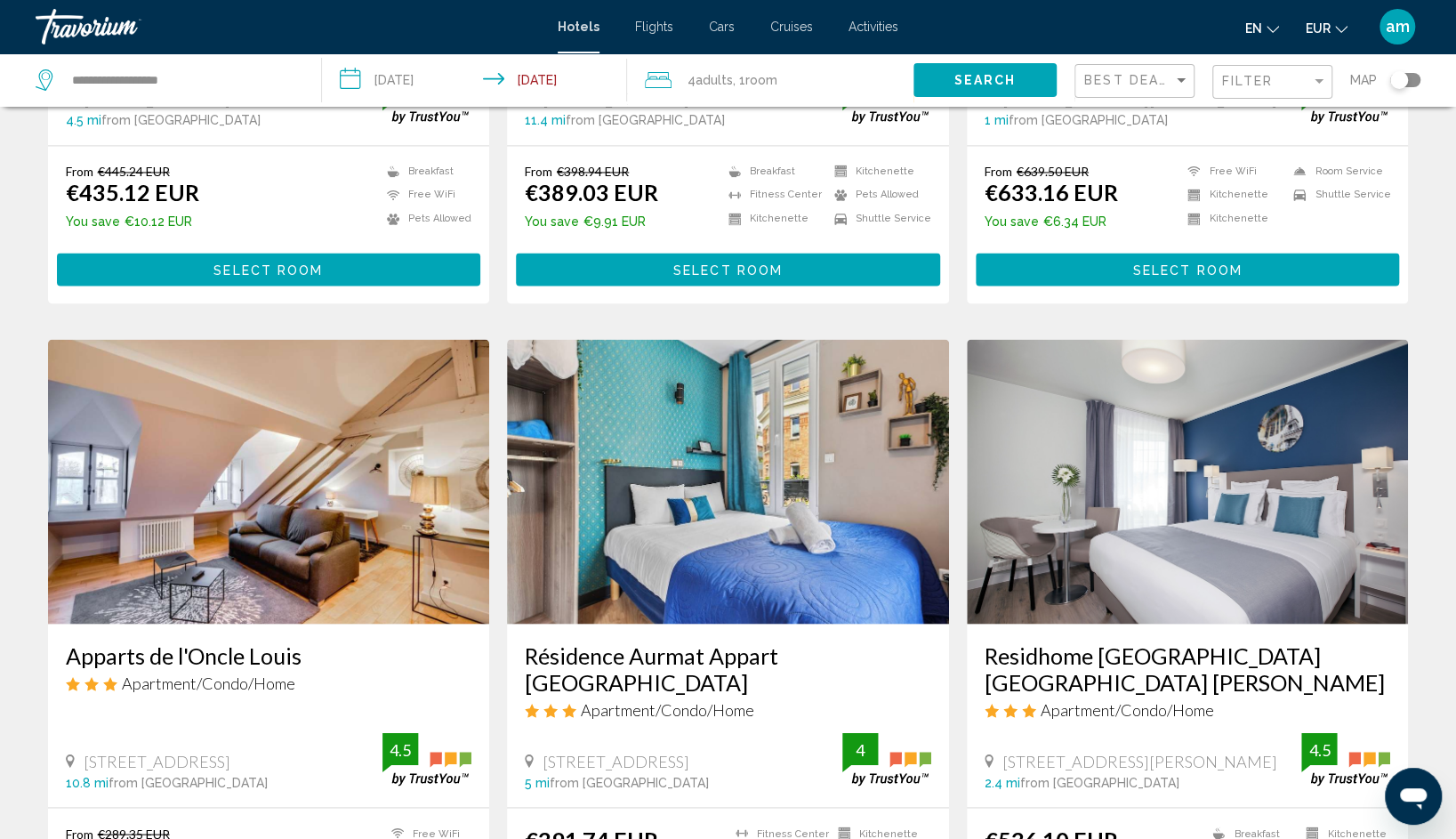
scroll to position [2046, 0]
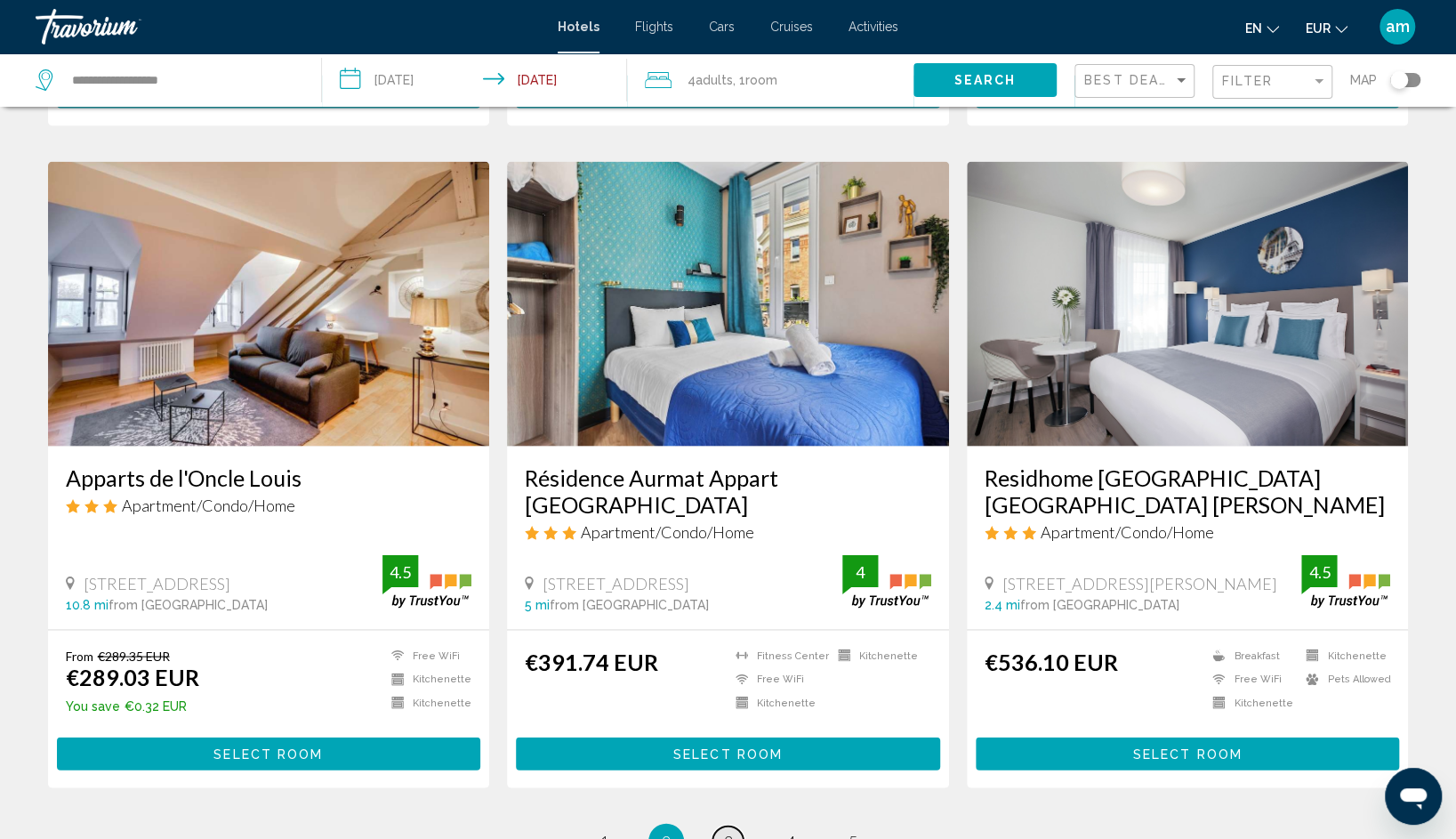
click at [725, 831] on span "3" at bounding box center [728, 840] width 9 height 19
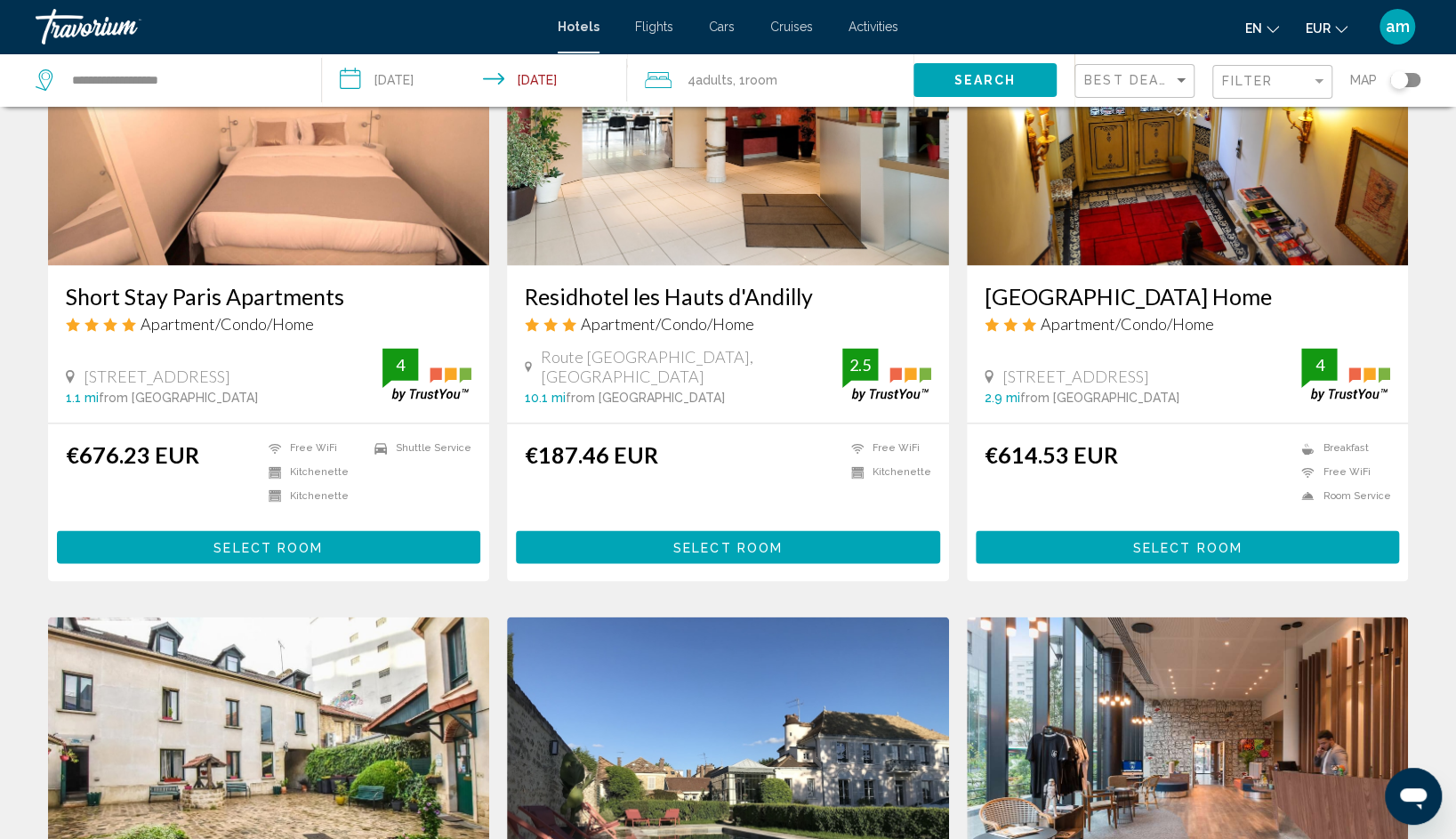
scroll to position [1690, 0]
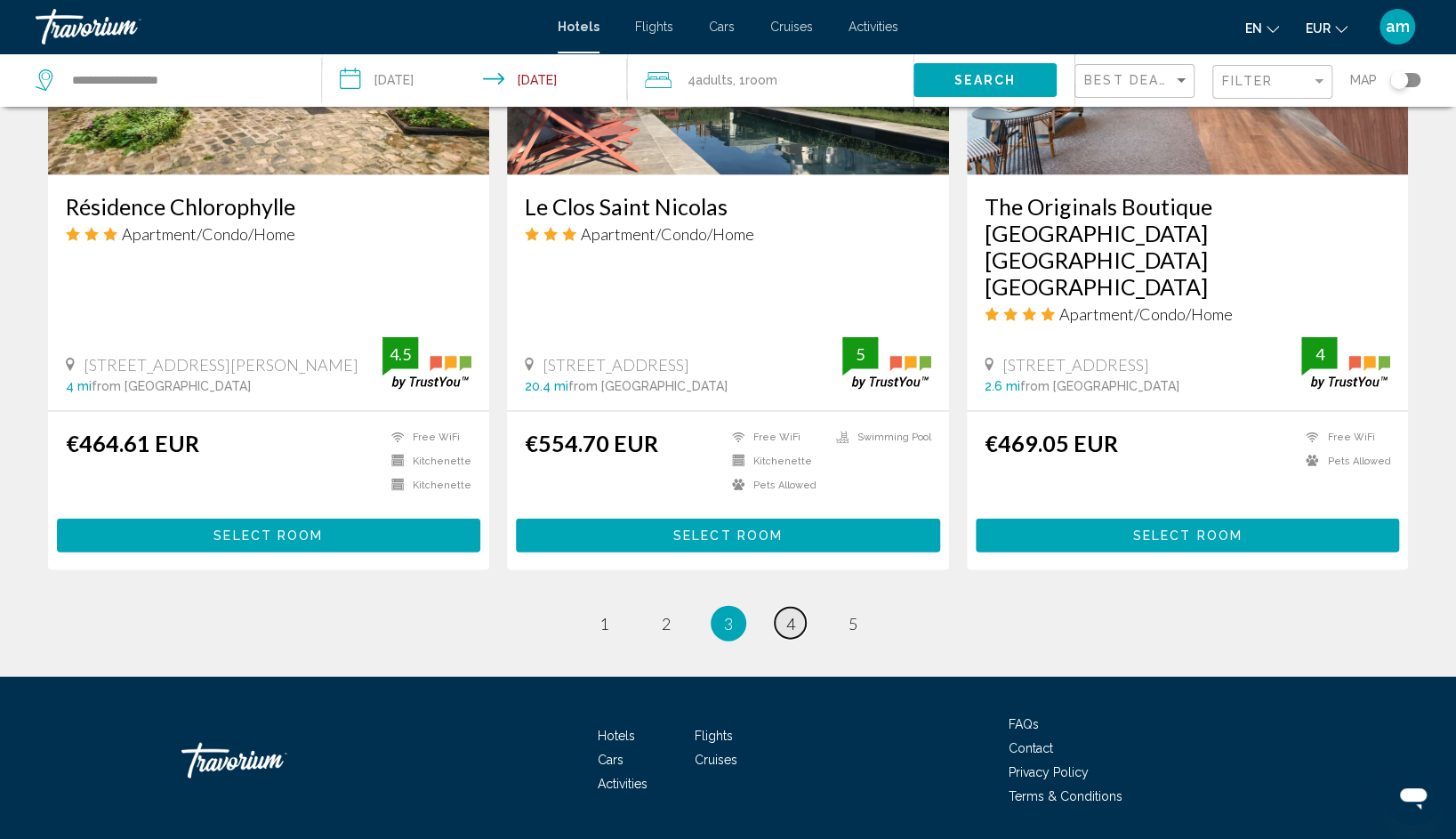
click at [787, 614] on span "4" at bounding box center [791, 623] width 9 height 19
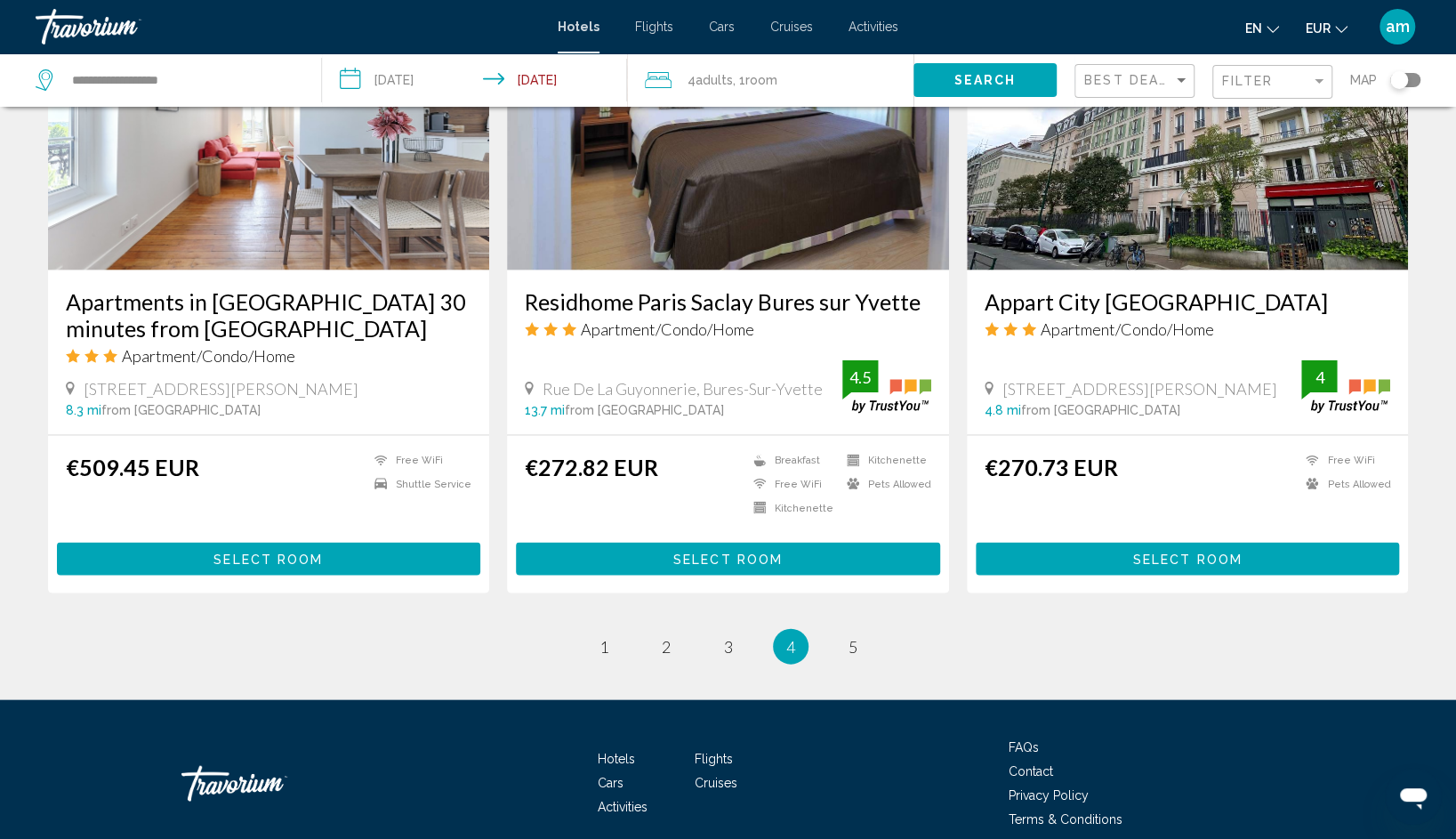
scroll to position [2202, 0]
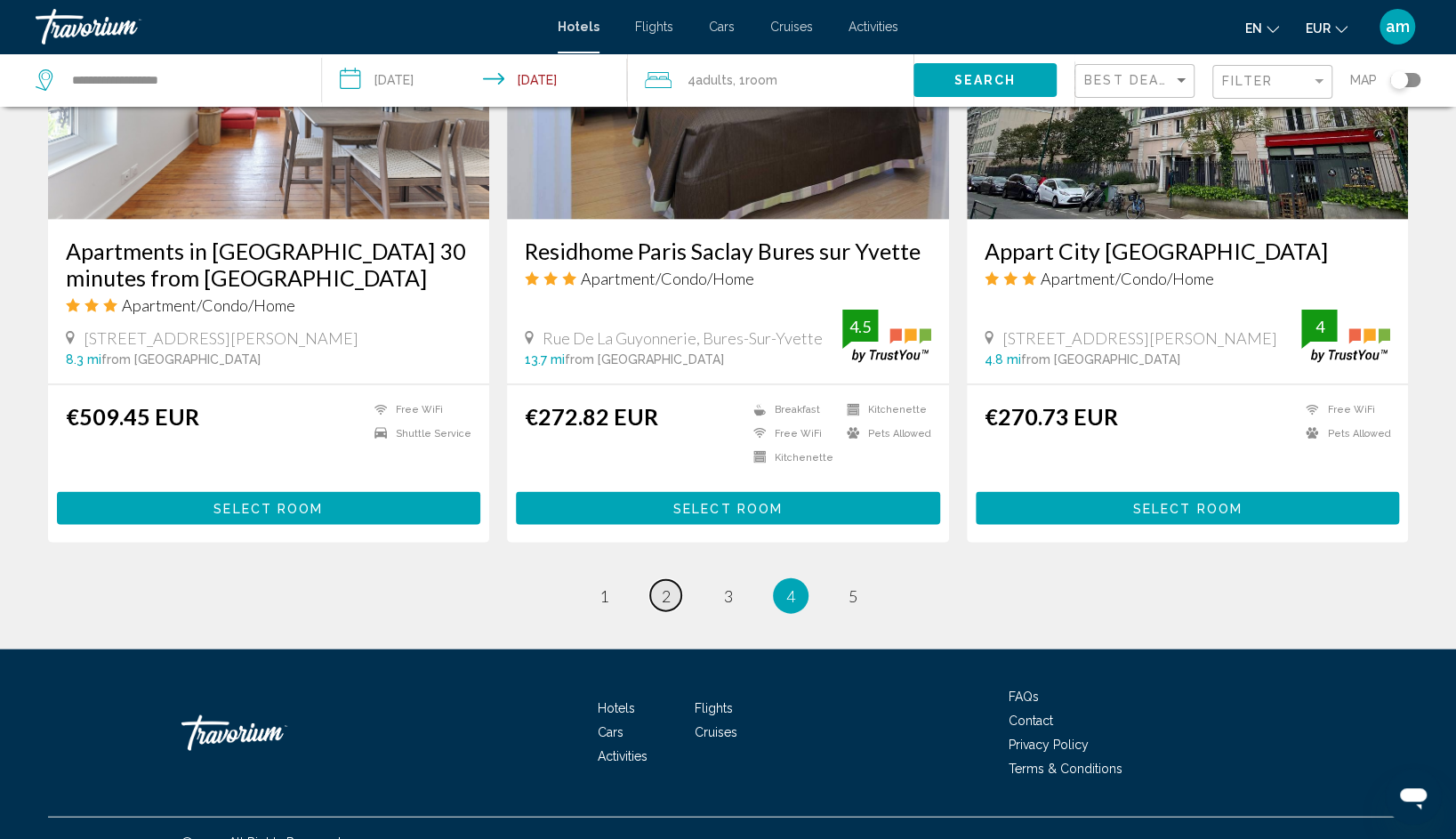
click at [673, 580] on link "page 2" at bounding box center [665, 595] width 31 height 31
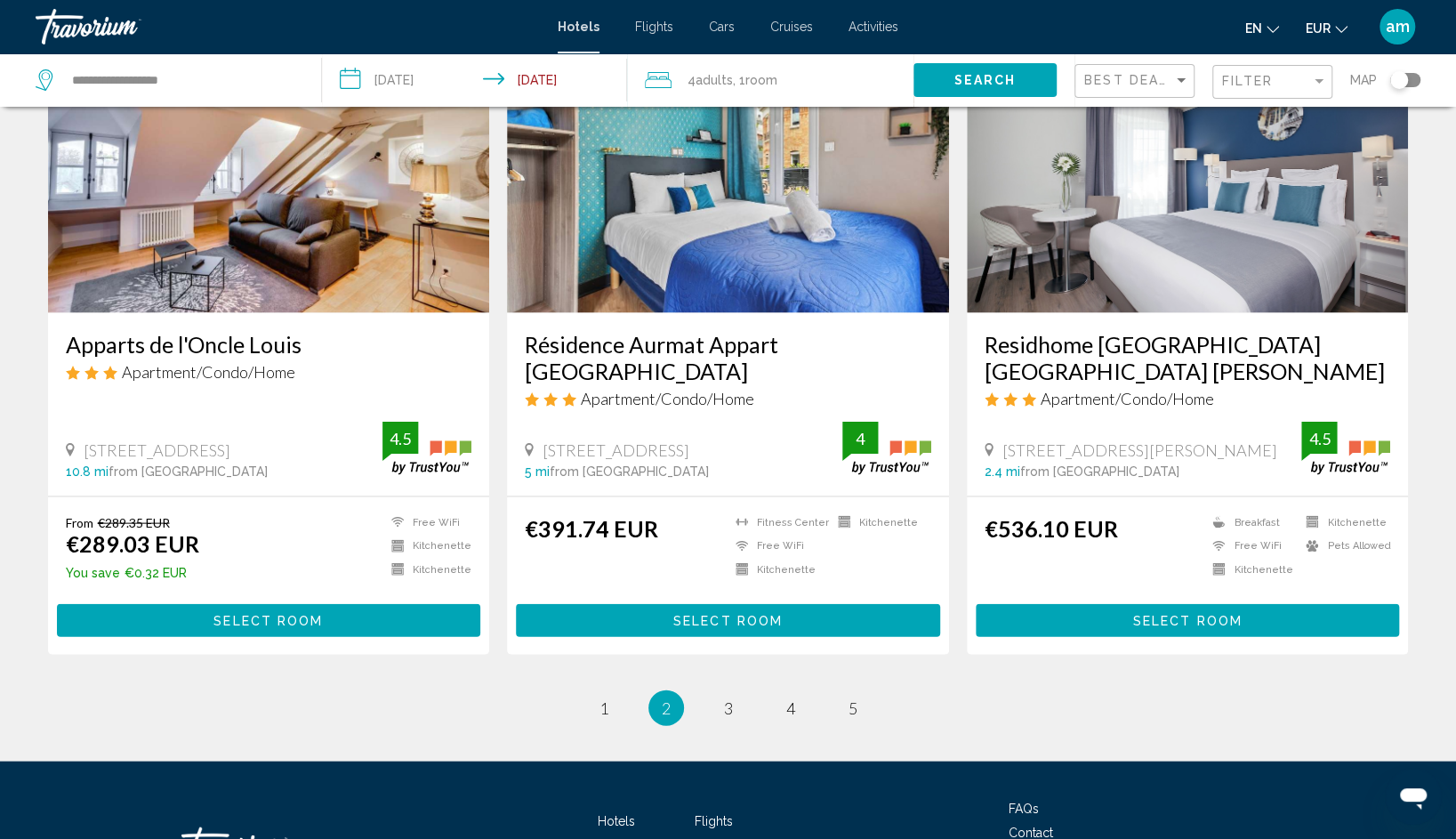
scroll to position [2263, 0]
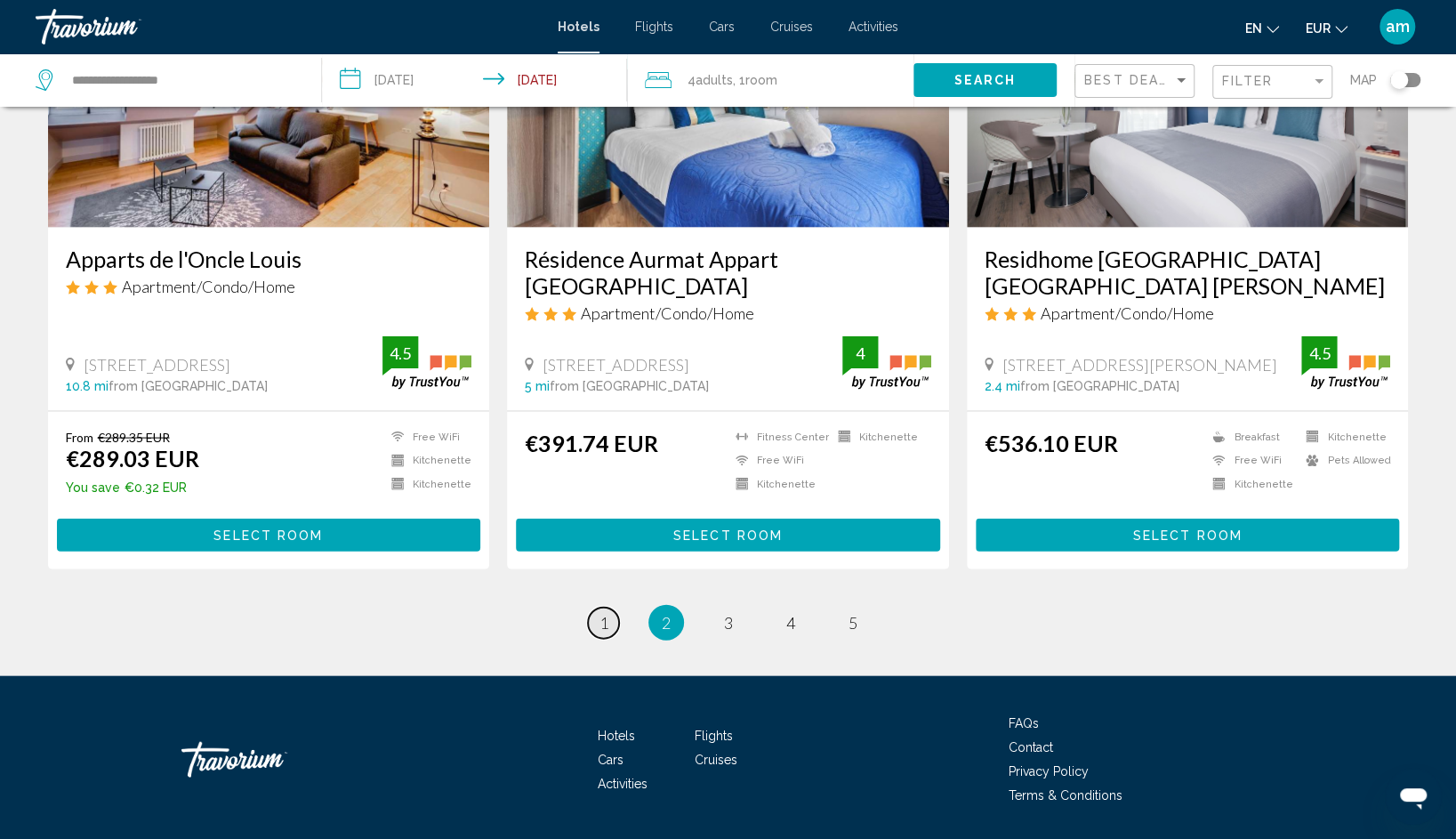
click at [595, 607] on link "page 1" at bounding box center [603, 623] width 31 height 31
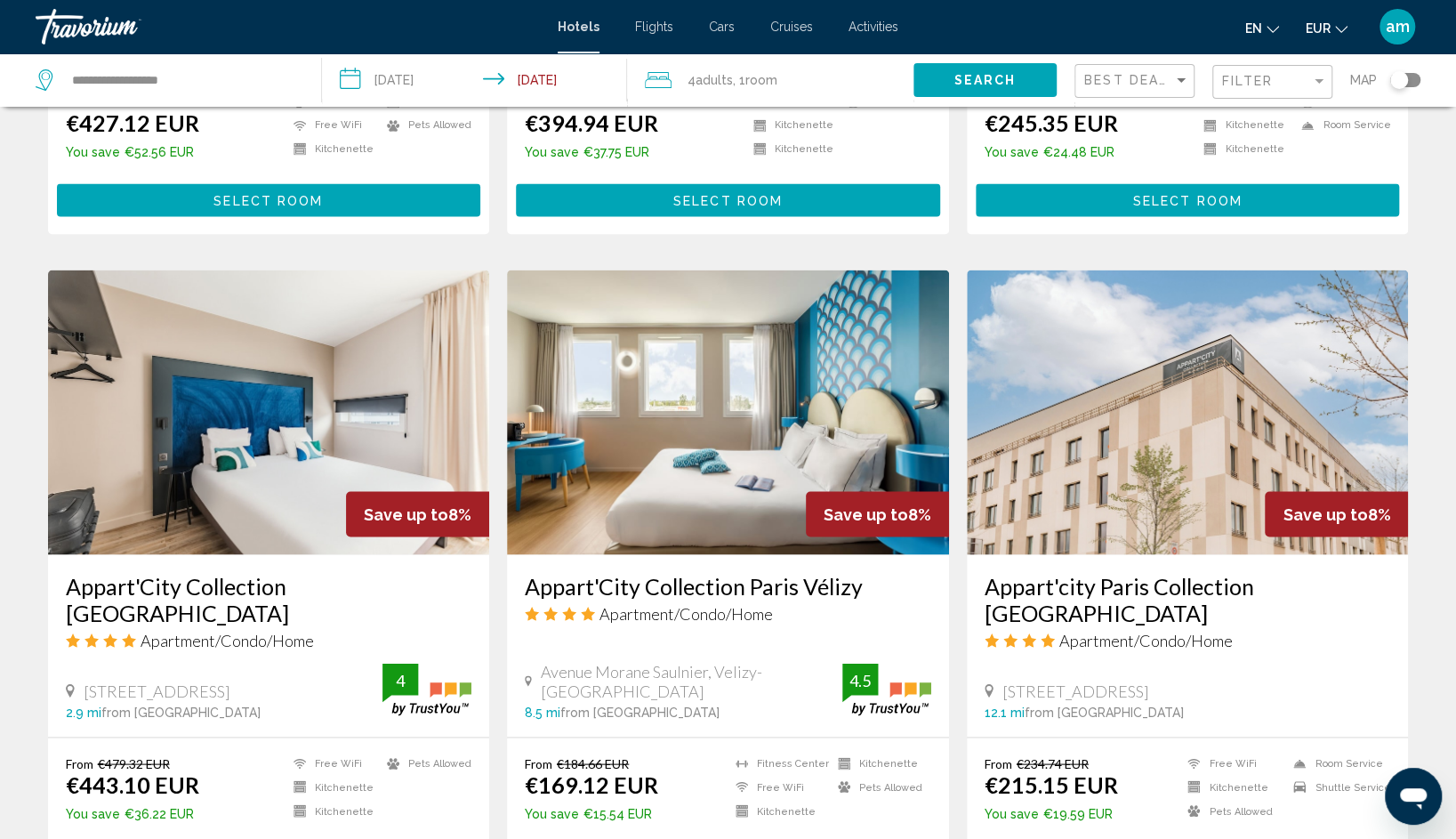
scroll to position [1916, 0]
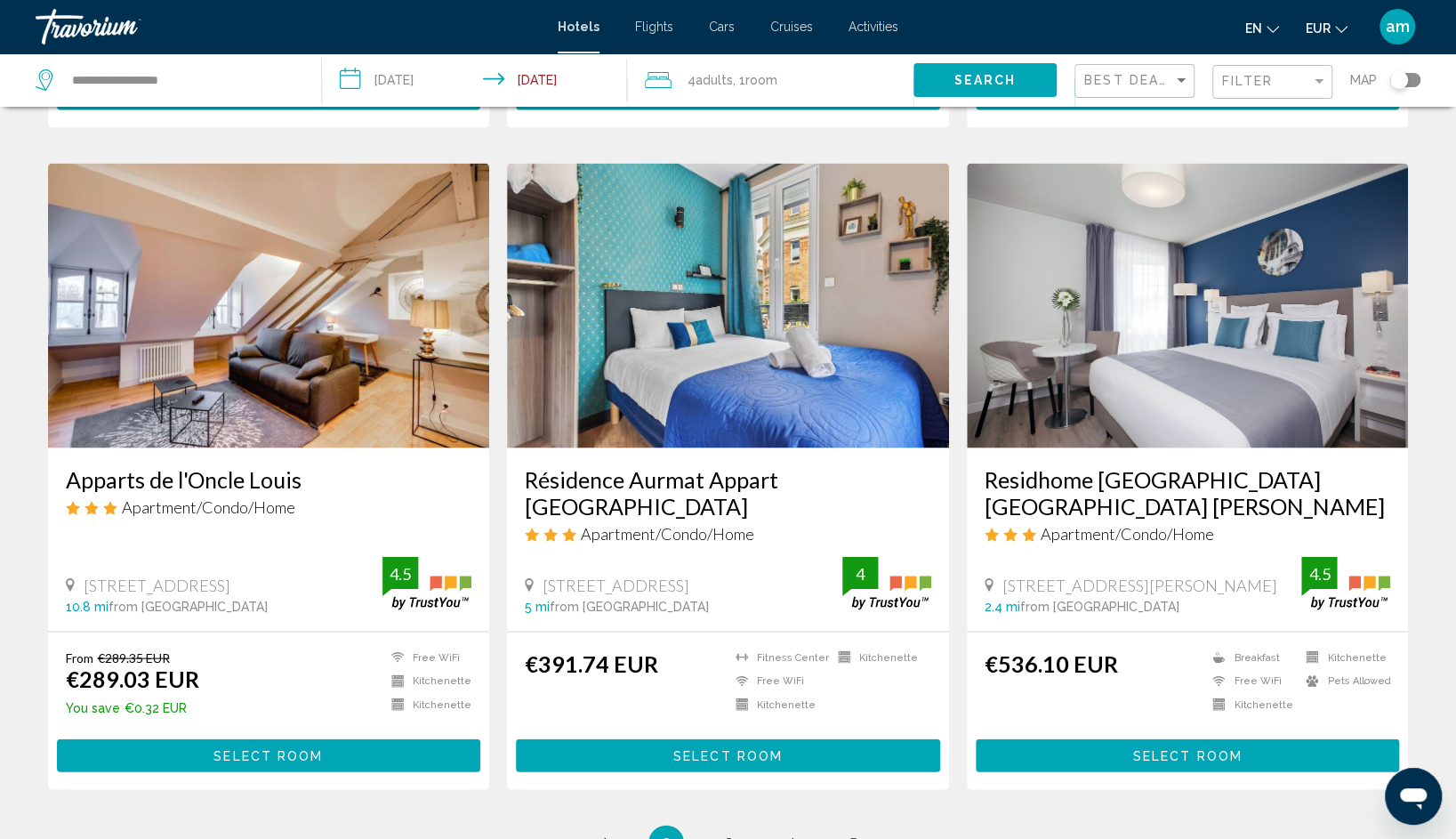
scroll to position [2046, 0]
